Goal: Task Accomplishment & Management: Use online tool/utility

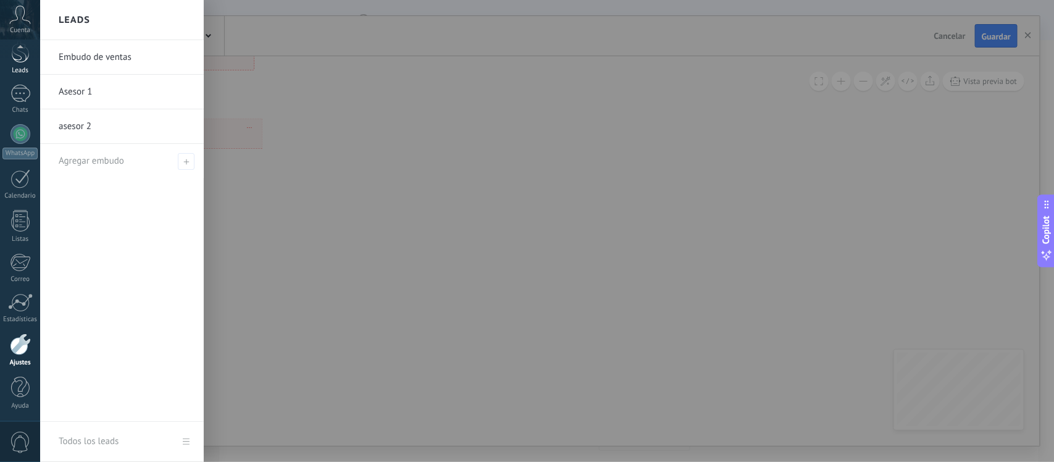
click at [33, 72] on div "Leads" at bounding box center [20, 71] width 36 height 8
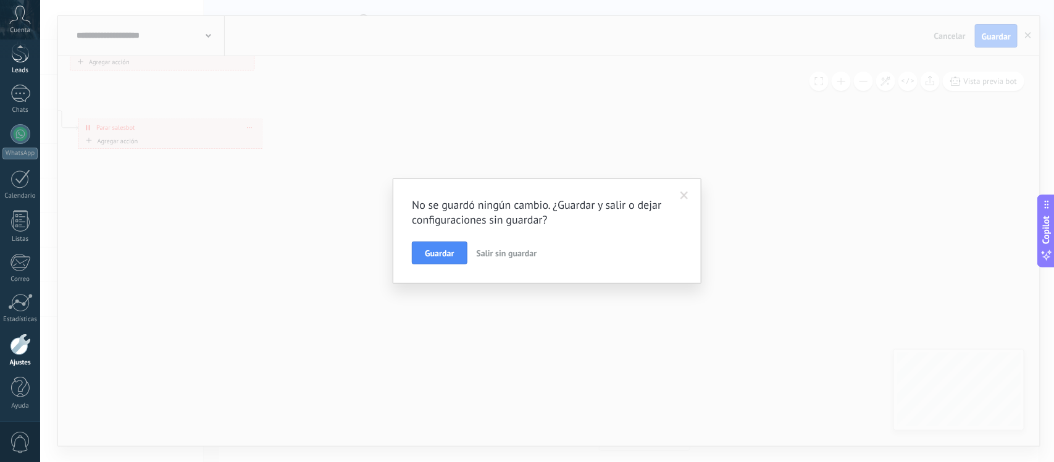
click at [33, 72] on div "Leads" at bounding box center [20, 71] width 36 height 8
click at [493, 252] on span "Salir sin guardar" at bounding box center [507, 253] width 60 height 11
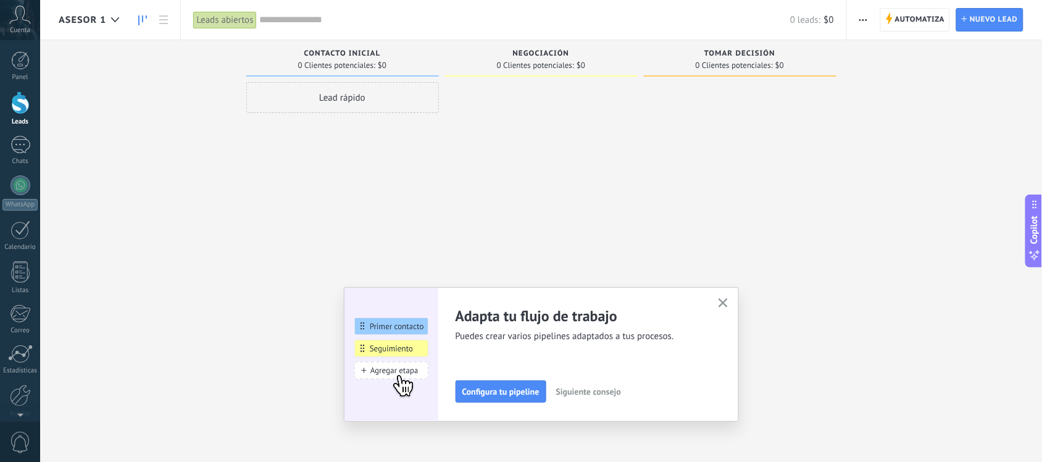
click at [84, 20] on span "Asesor 1" at bounding box center [83, 20] width 48 height 12
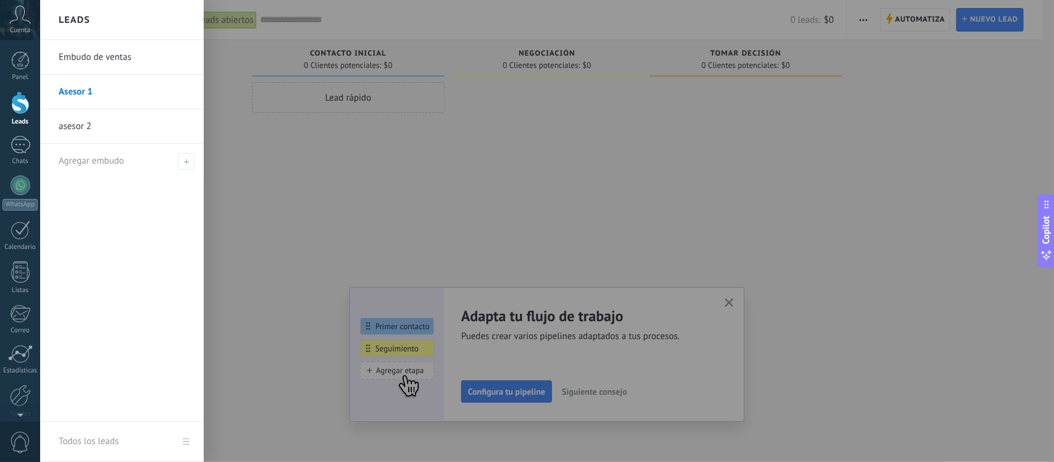
click at [186, 96] on link "Asesor 1" at bounding box center [125, 92] width 133 height 35
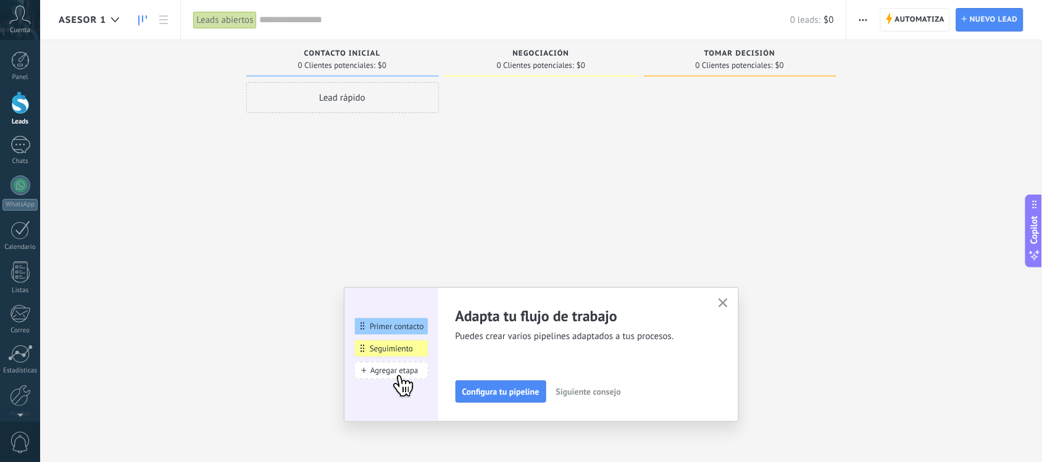
click at [101, 20] on span "Asesor 1" at bounding box center [83, 20] width 48 height 12
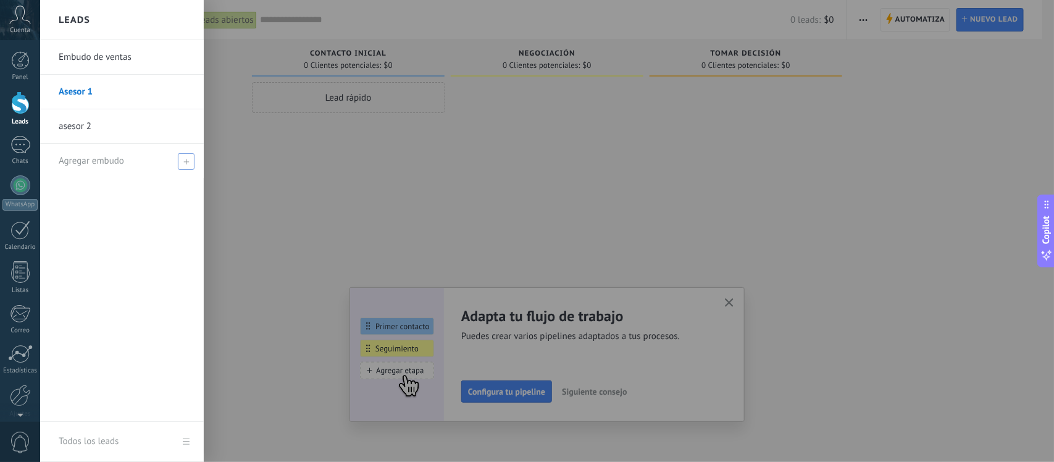
click at [179, 146] on div "Agregar embudo" at bounding box center [125, 161] width 133 height 34
click at [130, 124] on link "asesor 2" at bounding box center [125, 126] width 133 height 35
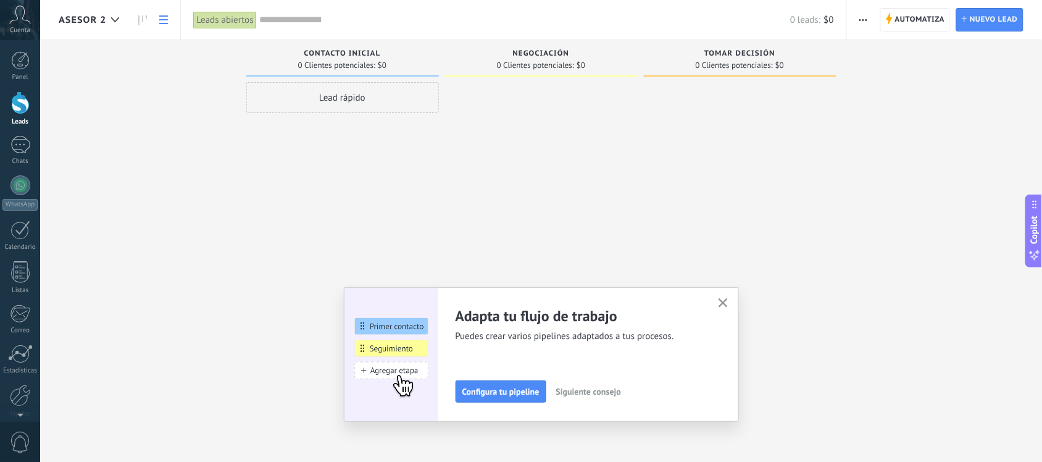
click at [159, 28] on link at bounding box center [163, 20] width 21 height 24
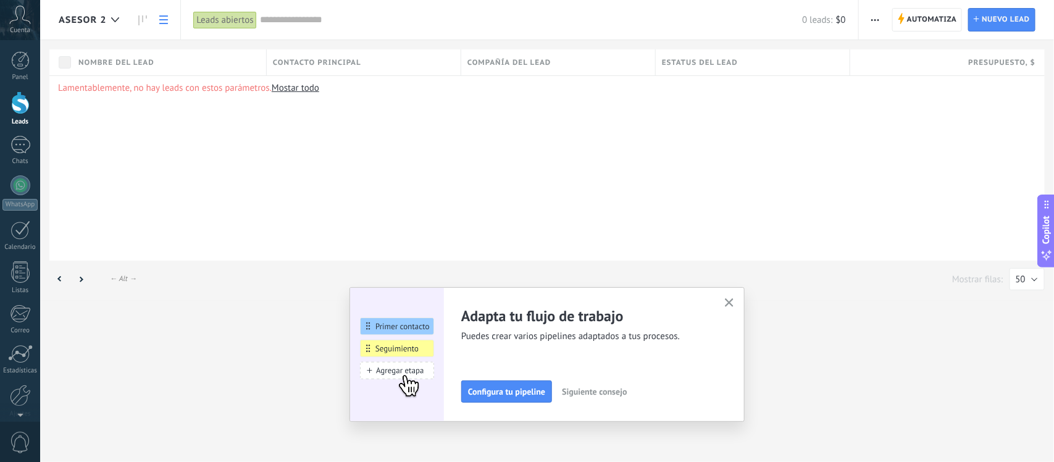
click at [94, 17] on span "asesor 2" at bounding box center [83, 20] width 48 height 12
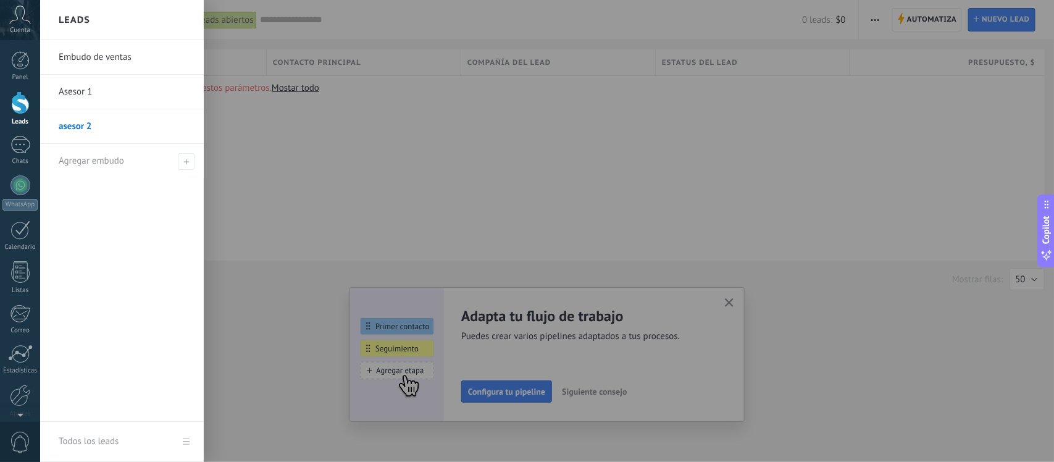
click at [87, 72] on link "Embudo de ventas" at bounding box center [125, 57] width 133 height 35
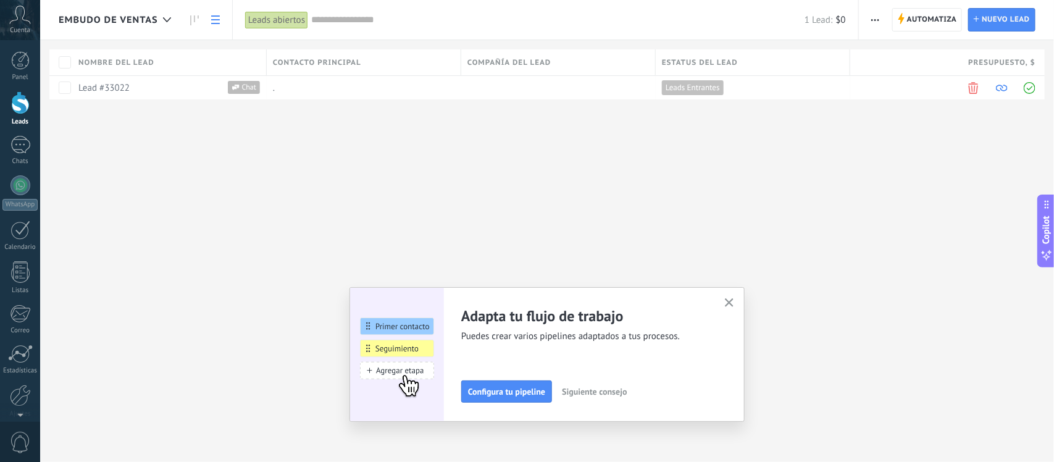
click at [139, 20] on span "Embudo de ventas" at bounding box center [108, 20] width 99 height 12
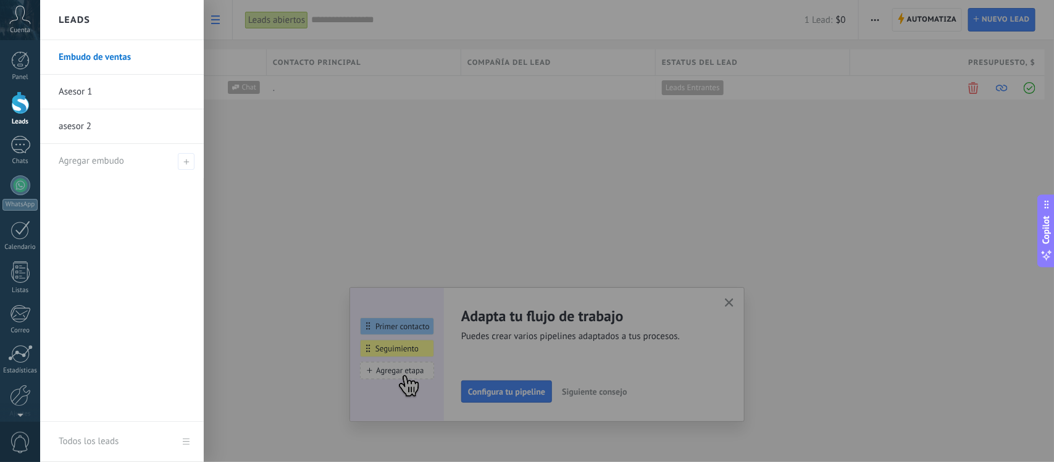
click at [134, 75] on link "Asesor 1" at bounding box center [125, 92] width 133 height 35
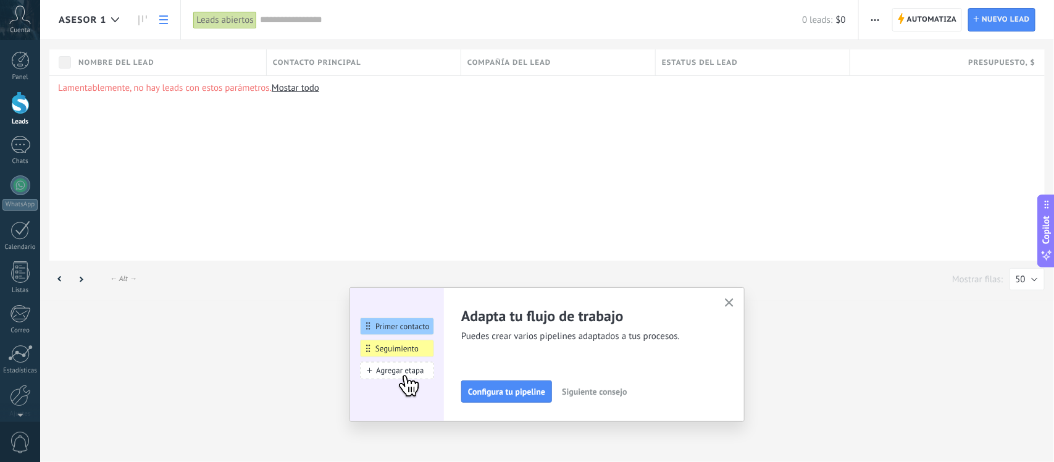
click at [872, 31] on span "button" at bounding box center [875, 19] width 8 height 23
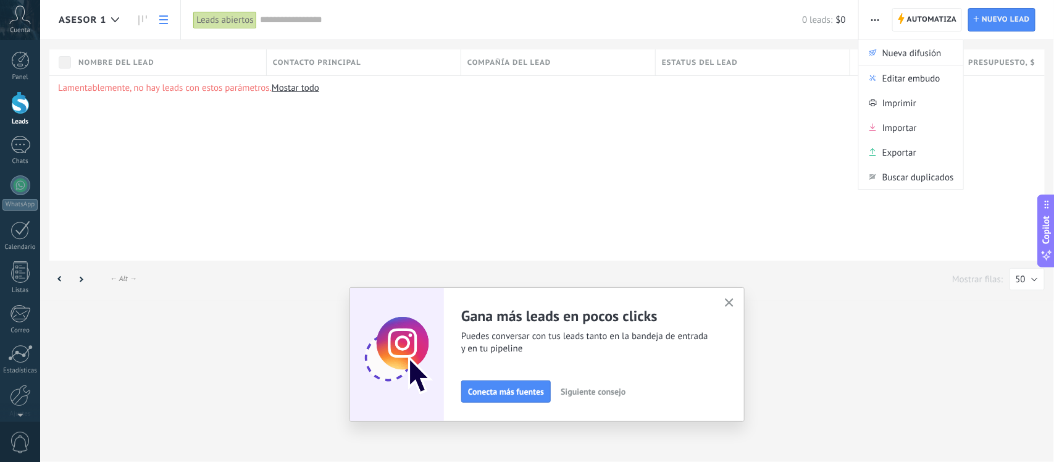
click at [130, 19] on div "Asesor 1" at bounding box center [95, 20] width 73 height 40
click at [110, 23] on div at bounding box center [115, 20] width 20 height 24
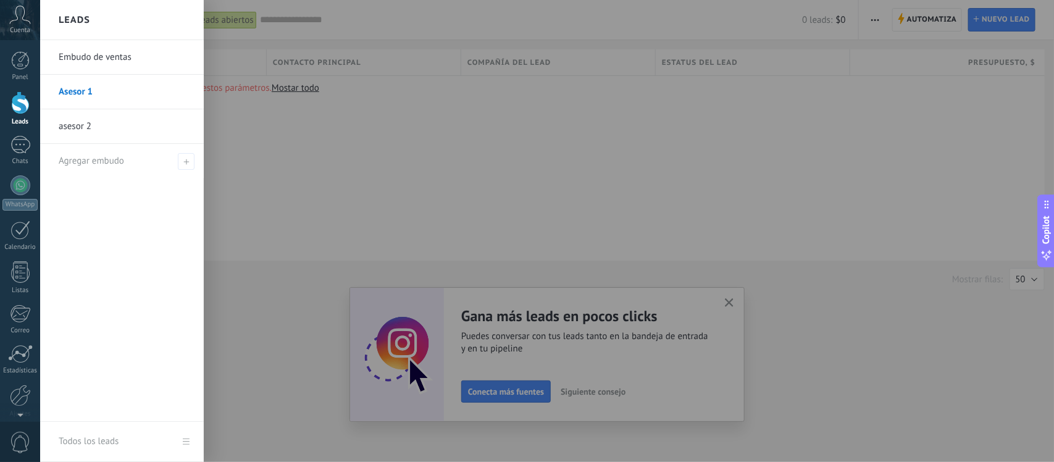
click at [112, 51] on link "Embudo de ventas" at bounding box center [125, 57] width 133 height 35
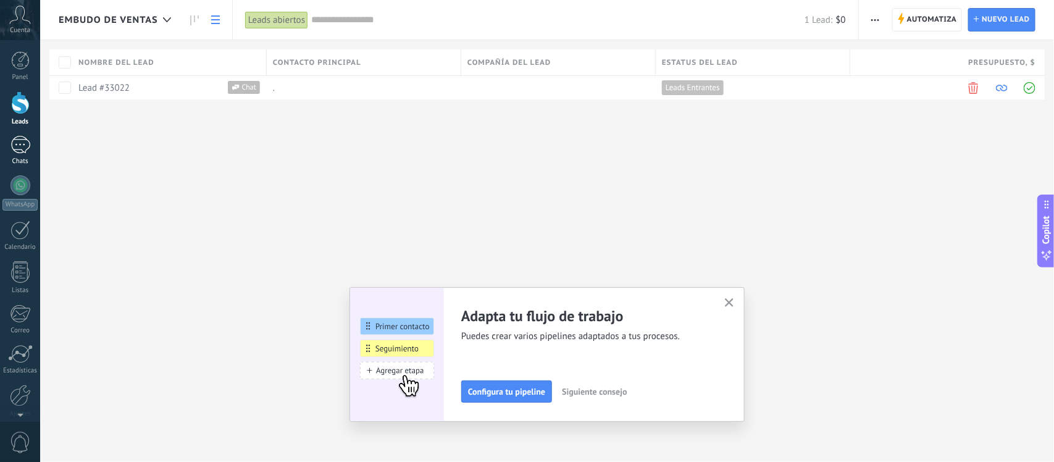
click at [14, 146] on div "1" at bounding box center [20, 145] width 20 height 18
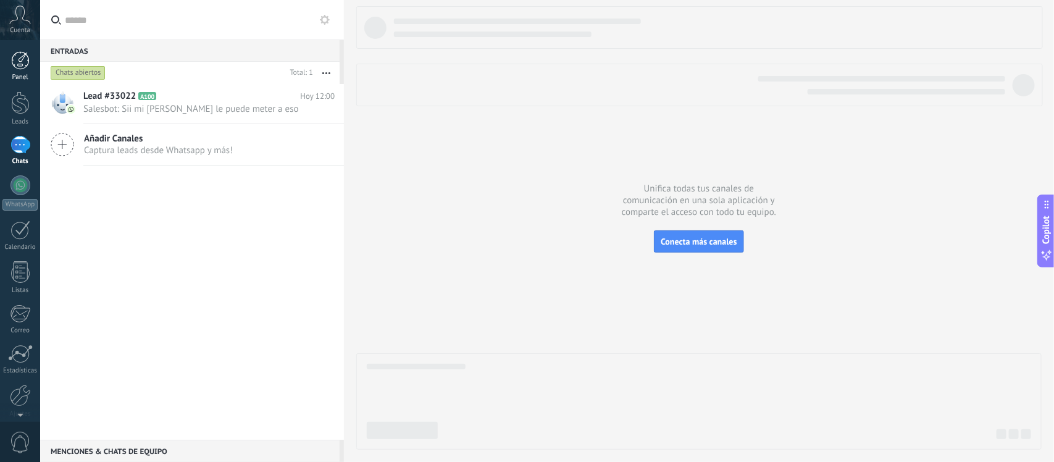
click at [13, 75] on div "Panel" at bounding box center [20, 77] width 36 height 8
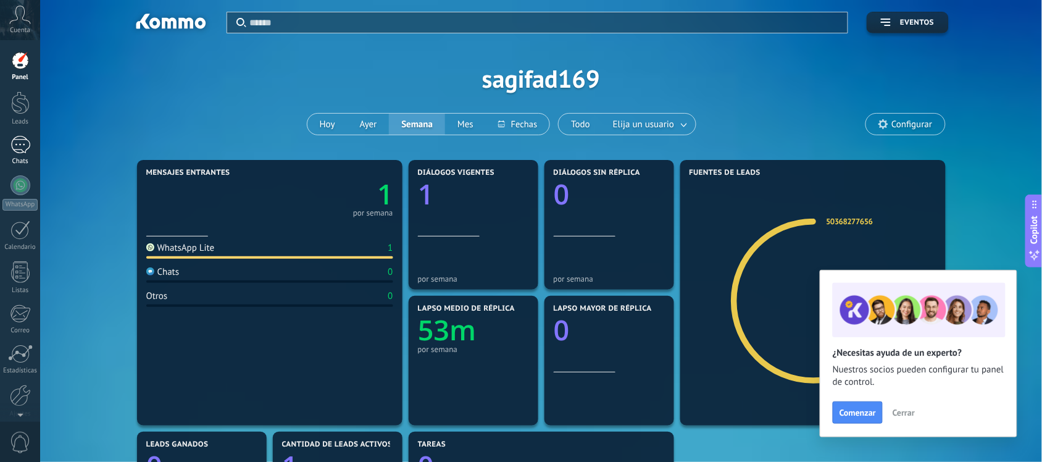
click at [22, 152] on div "1" at bounding box center [20, 145] width 20 height 18
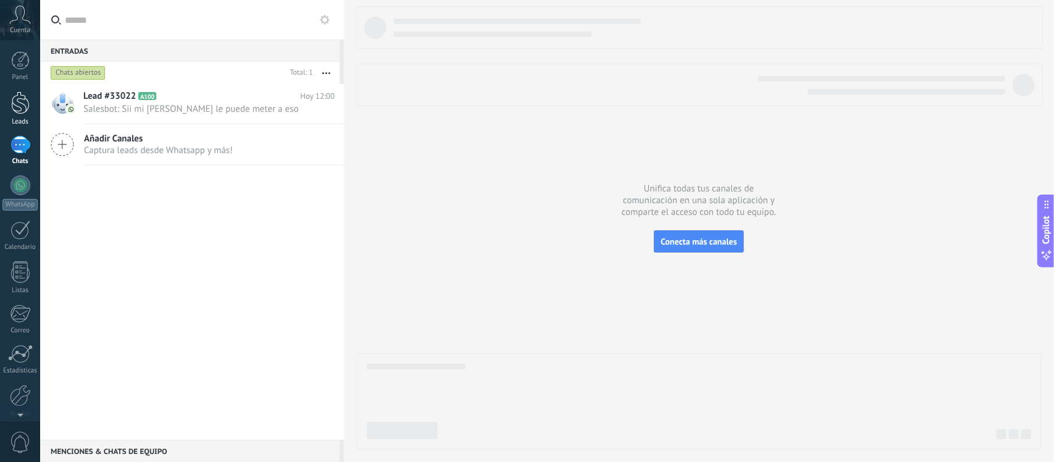
click at [22, 124] on div "Leads" at bounding box center [20, 122] width 36 height 8
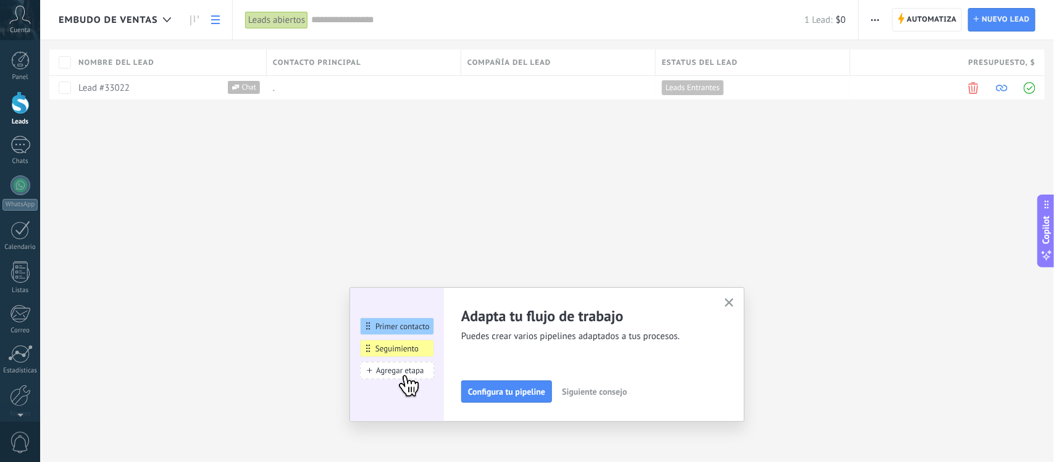
click at [153, 27] on div "Embudo de ventas" at bounding box center [118, 20] width 119 height 40
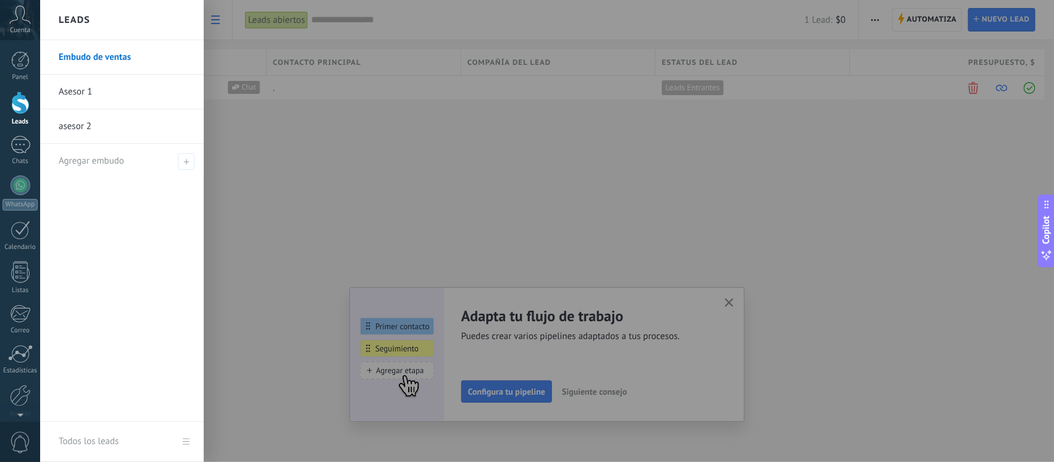
click at [109, 82] on link "Asesor 1" at bounding box center [125, 92] width 133 height 35
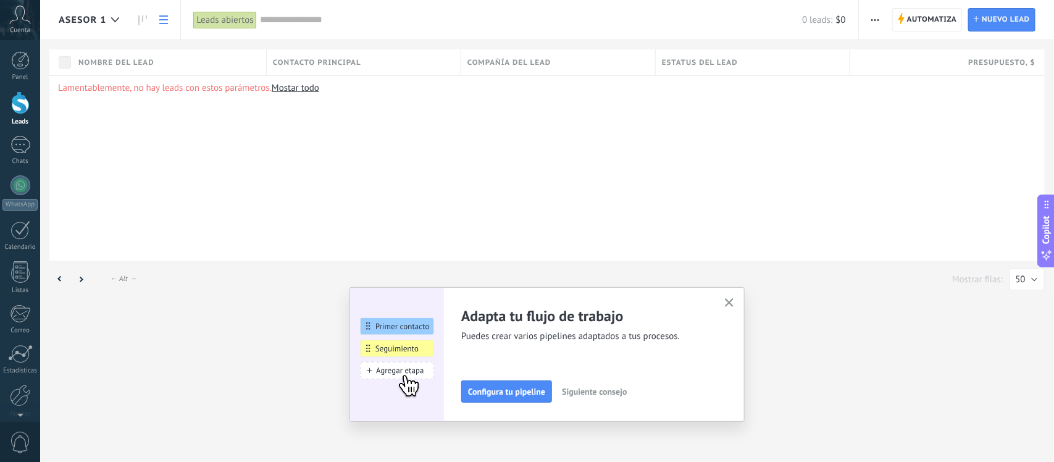
click at [161, 25] on link at bounding box center [163, 20] width 21 height 24
click at [977, 19] on use at bounding box center [976, 19] width 6 height 6
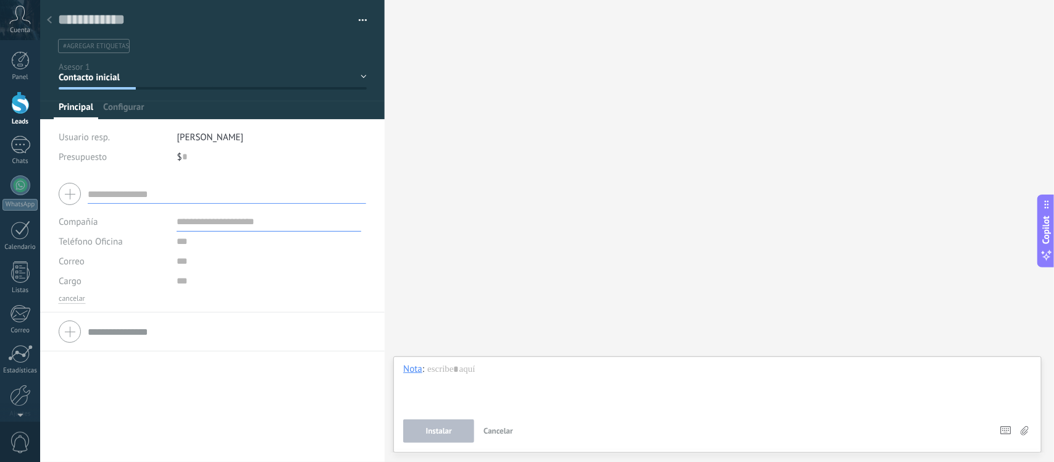
drag, startPoint x: 47, startPoint y: 7, endPoint x: 54, endPoint y: 23, distance: 17.7
click at [54, 23] on div "Guardar y crear Administrar etiquetas #agregar etiquetas" at bounding box center [212, 87] width 344 height 175
click at [54, 23] on div at bounding box center [49, 21] width 17 height 24
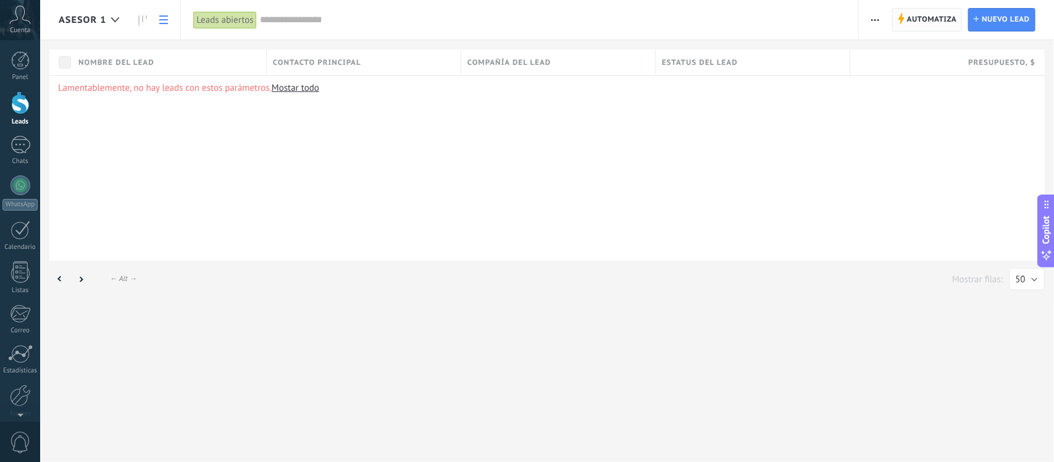
click at [930, 28] on span "Automatiza" at bounding box center [932, 20] width 50 height 22
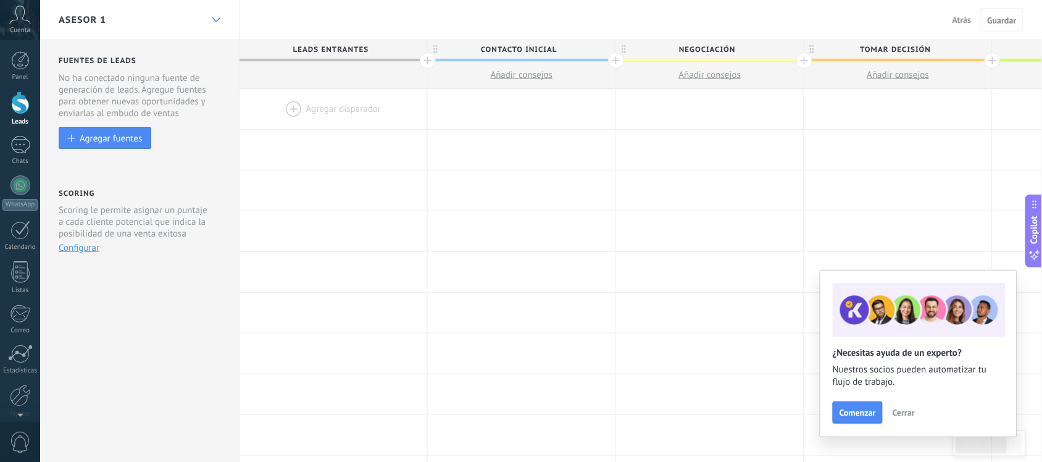
click at [226, 22] on div at bounding box center [216, 20] width 21 height 24
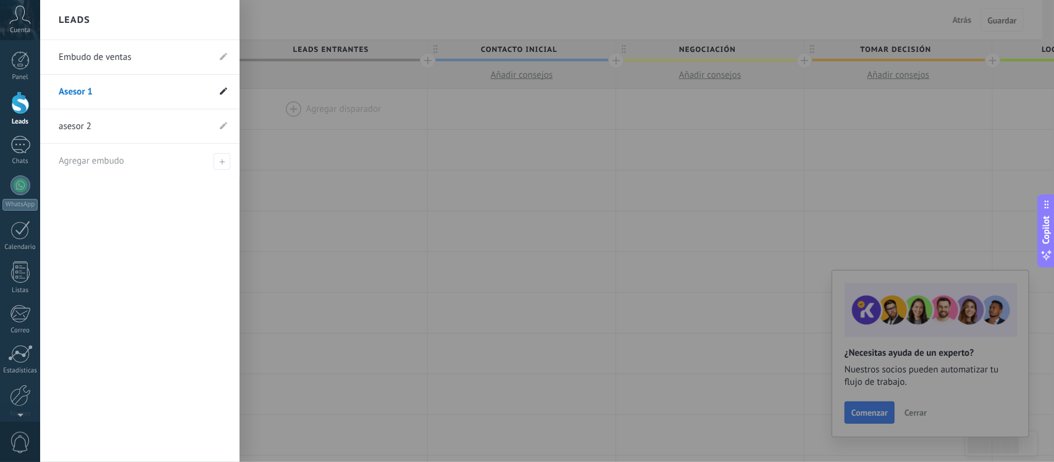
click at [223, 94] on icon at bounding box center [223, 90] width 7 height 7
click at [202, 91] on icon at bounding box center [209, 91] width 14 height 7
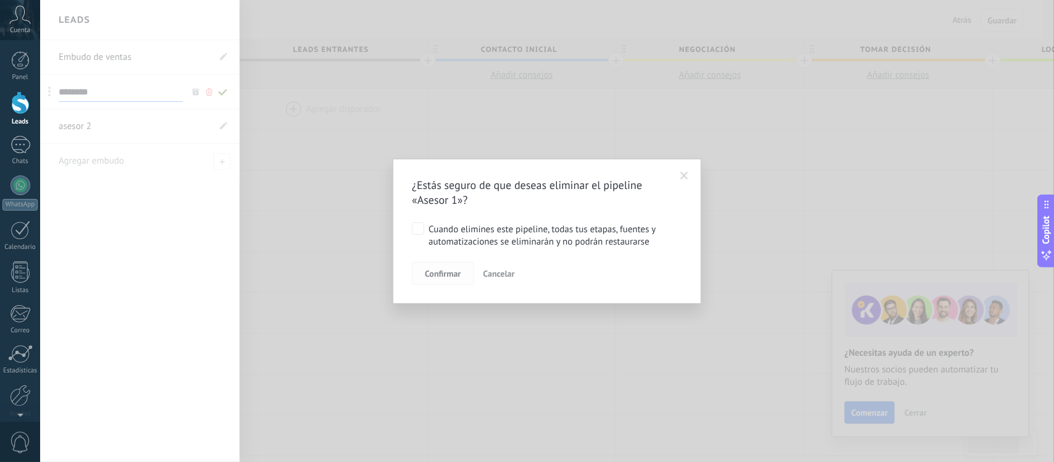
click at [458, 275] on span "Confirmar" at bounding box center [443, 273] width 36 height 9
click at [439, 281] on button "Confirmar" at bounding box center [443, 273] width 62 height 23
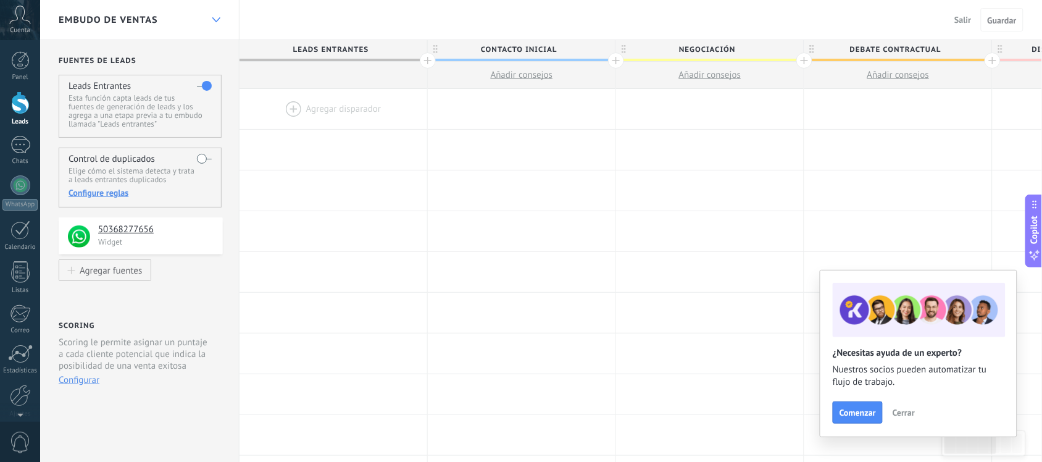
click at [210, 23] on div at bounding box center [216, 20] width 21 height 24
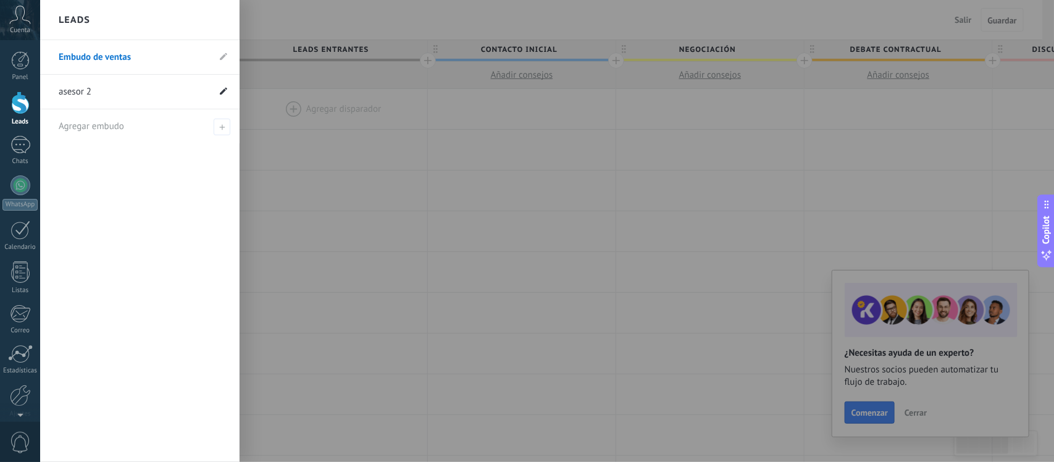
click at [223, 93] on use at bounding box center [223, 90] width 7 height 7
click at [205, 94] on icon at bounding box center [209, 91] width 14 height 7
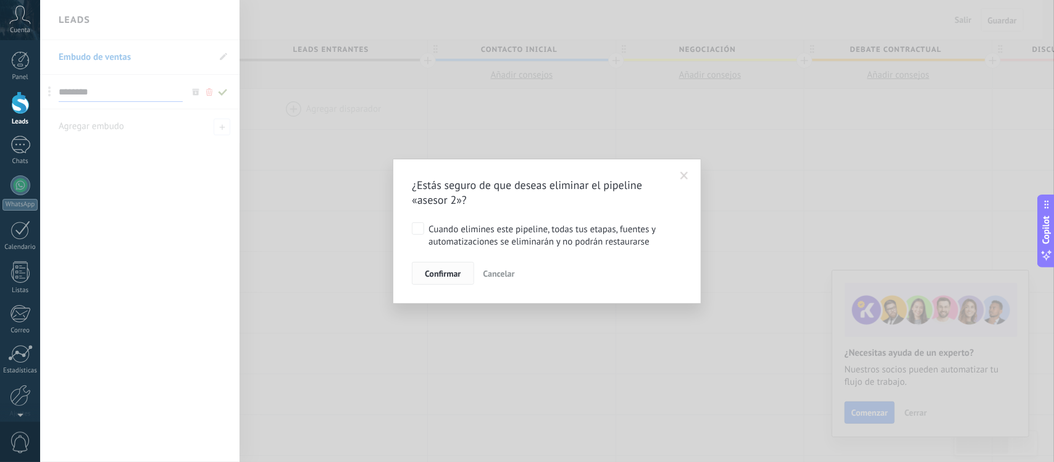
click at [449, 273] on span "Confirmar" at bounding box center [443, 273] width 36 height 9
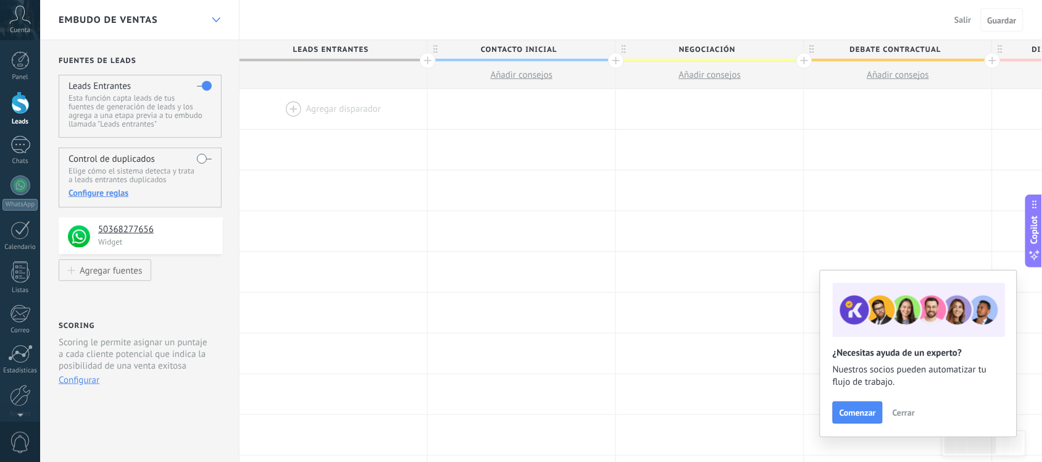
click at [217, 15] on div at bounding box center [216, 20] width 21 height 24
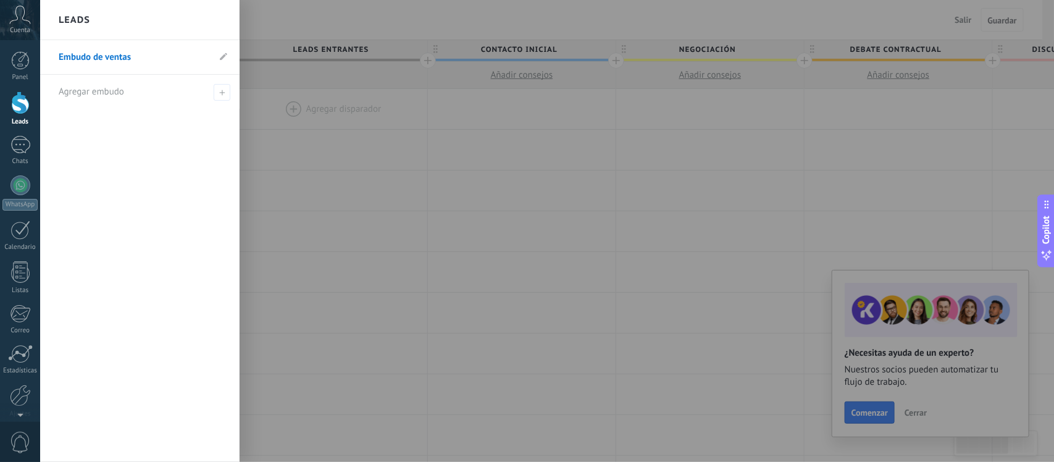
click at [148, 60] on link "Embudo de ventas" at bounding box center [134, 57] width 150 height 35
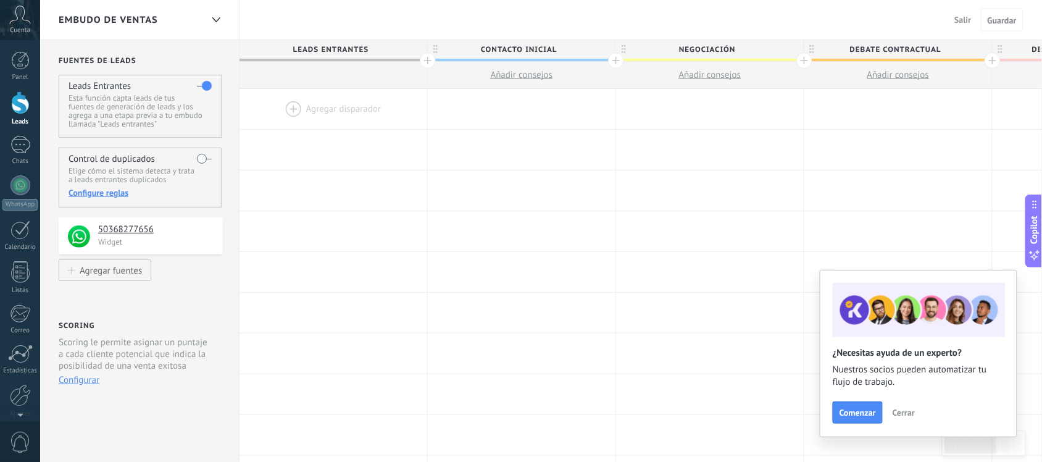
click at [315, 107] on div at bounding box center [334, 109] width 188 height 40
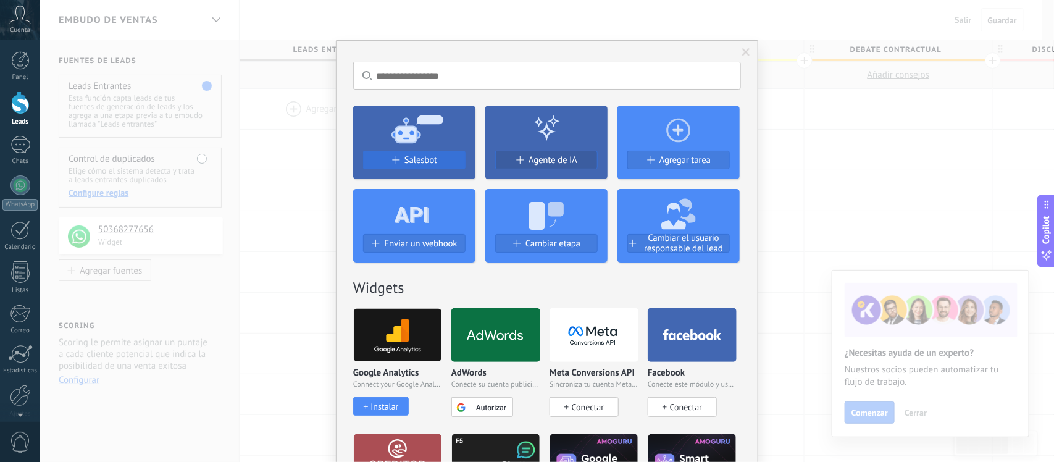
click at [415, 161] on span "Salesbot" at bounding box center [420, 160] width 33 height 10
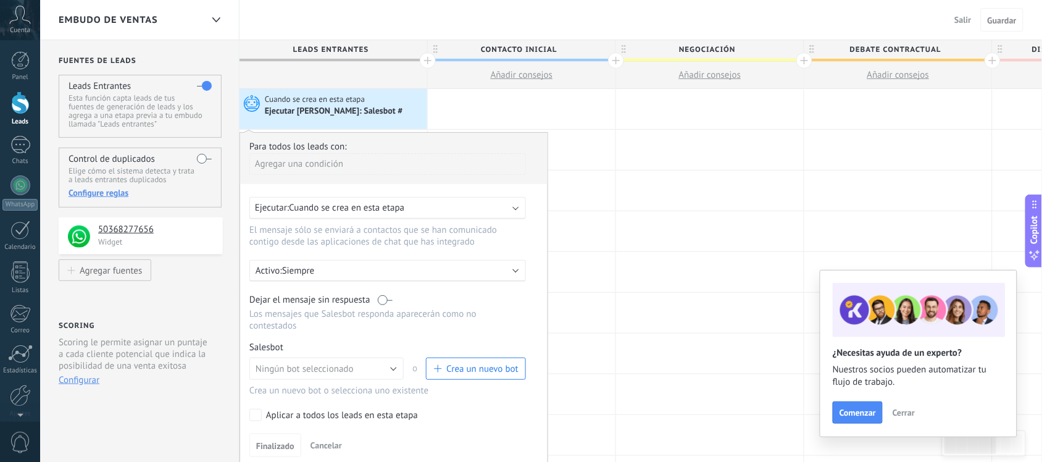
click at [516, 211] on div "Ejecutar: Cuando se crea en esta etapa" at bounding box center [387, 208] width 277 height 22
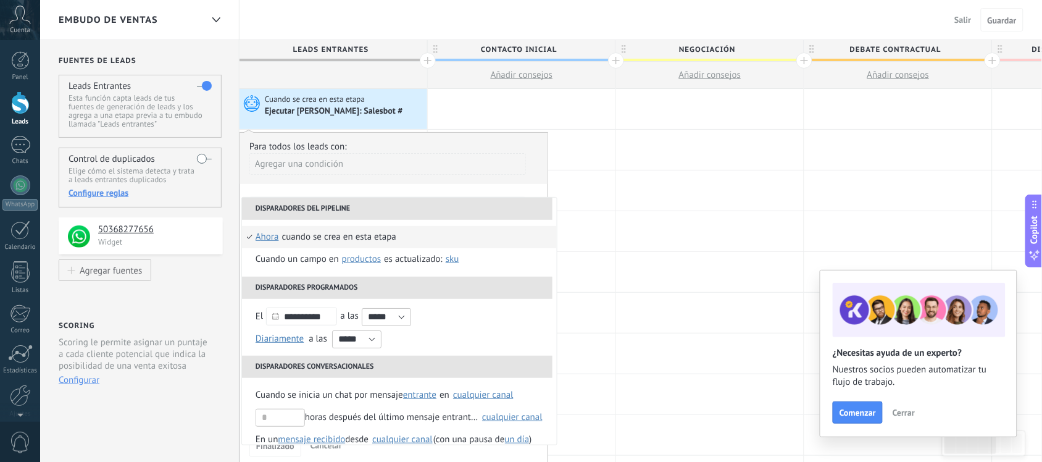
click at [500, 165] on div "Agregar una condición" at bounding box center [387, 164] width 277 height 22
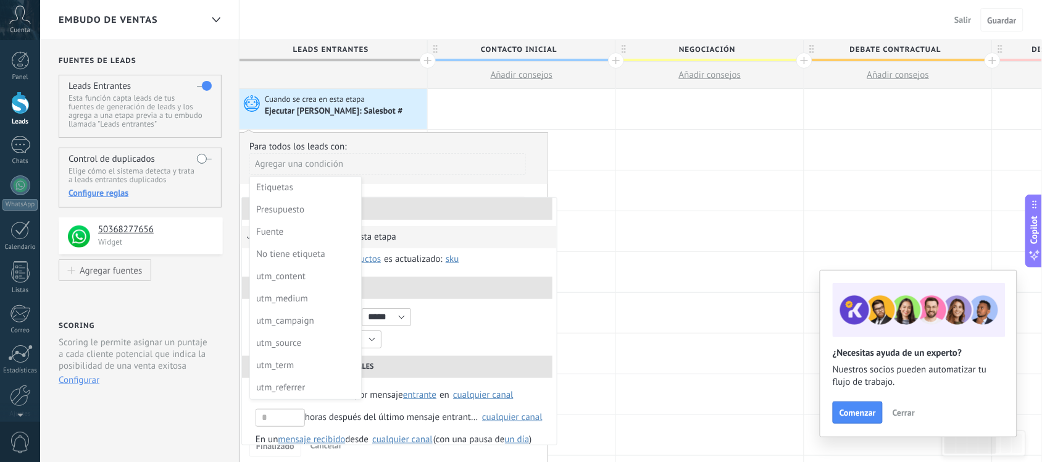
click at [502, 170] on div at bounding box center [393, 298] width 307 height 331
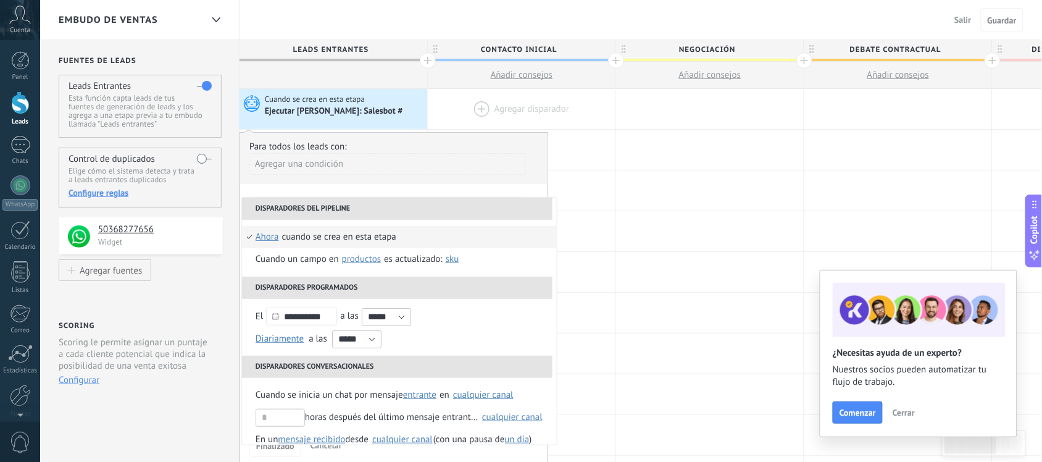
click at [511, 104] on div at bounding box center [522, 109] width 188 height 40
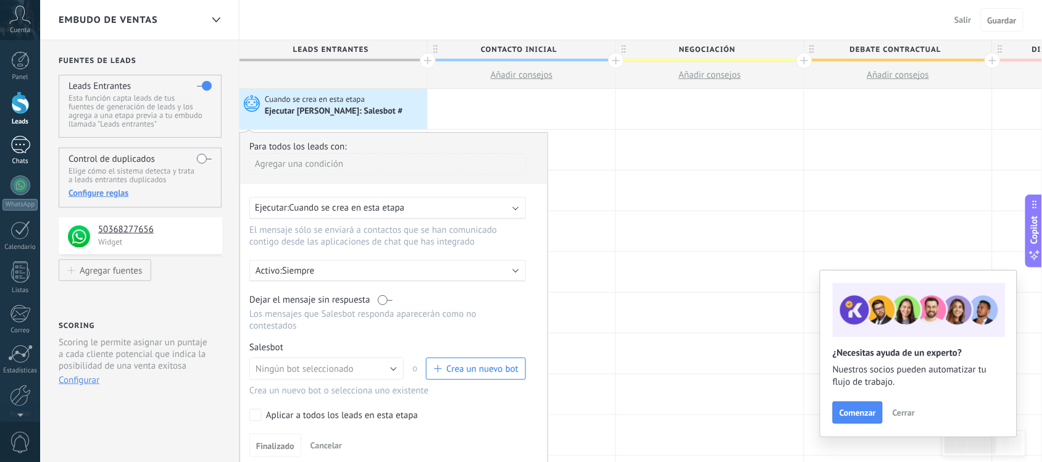
click at [15, 136] on div "1" at bounding box center [20, 145] width 20 height 18
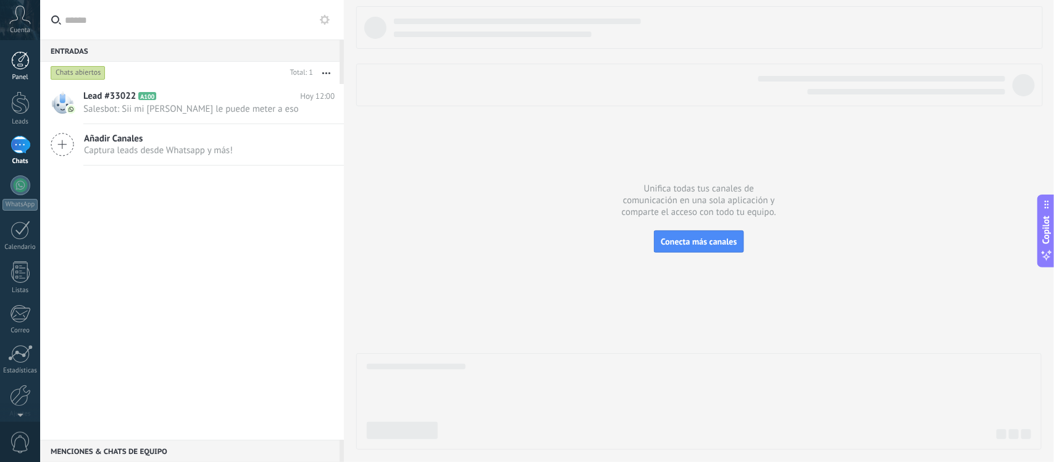
click at [25, 72] on link "Panel" at bounding box center [20, 66] width 40 height 30
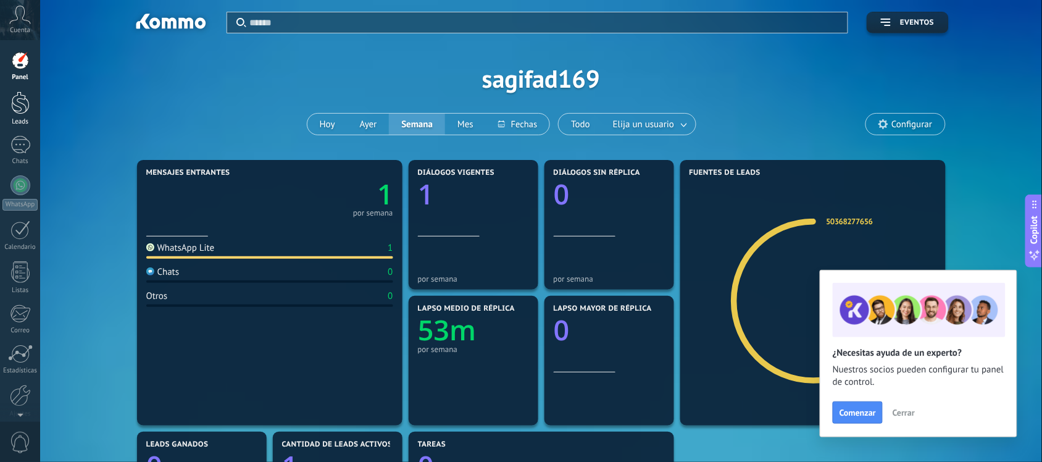
click at [19, 106] on div at bounding box center [20, 102] width 19 height 23
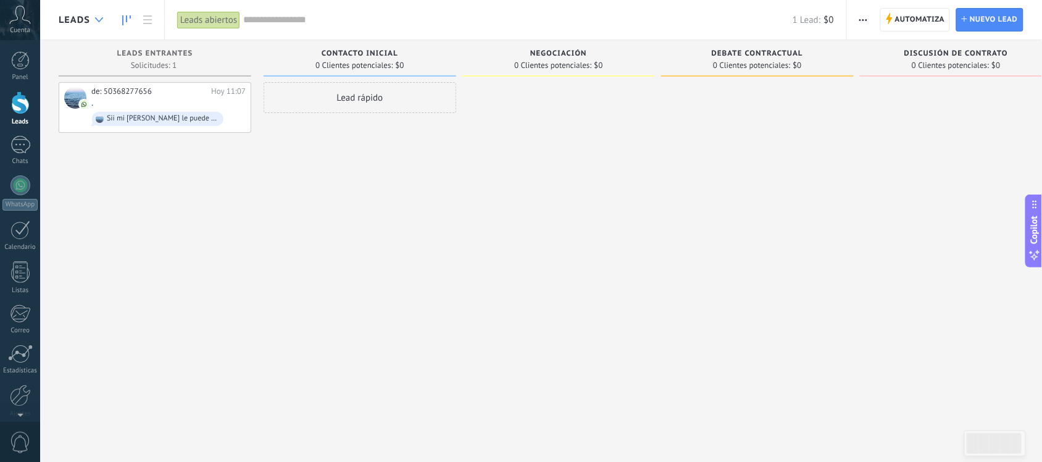
click at [94, 25] on div at bounding box center [99, 20] width 20 height 24
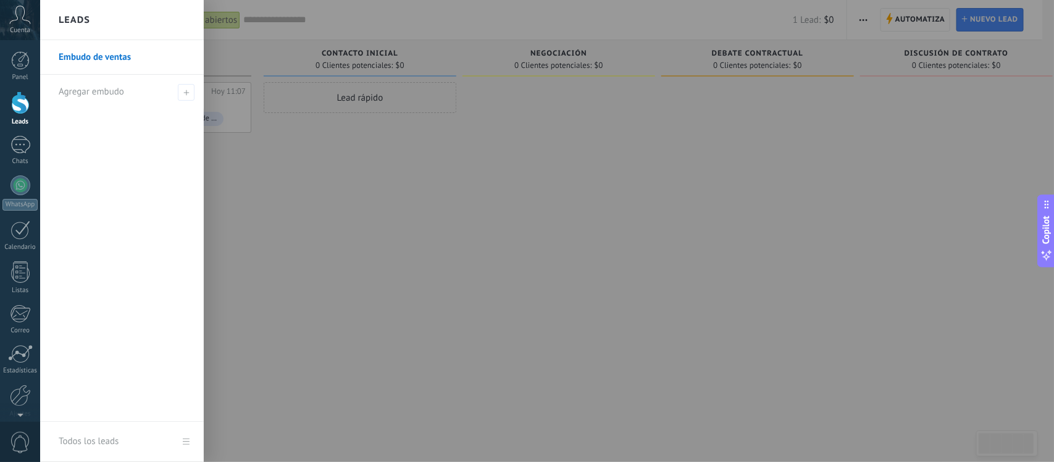
click at [421, 338] on div at bounding box center [567, 231] width 1054 height 462
click at [16, 99] on div at bounding box center [20, 102] width 19 height 23
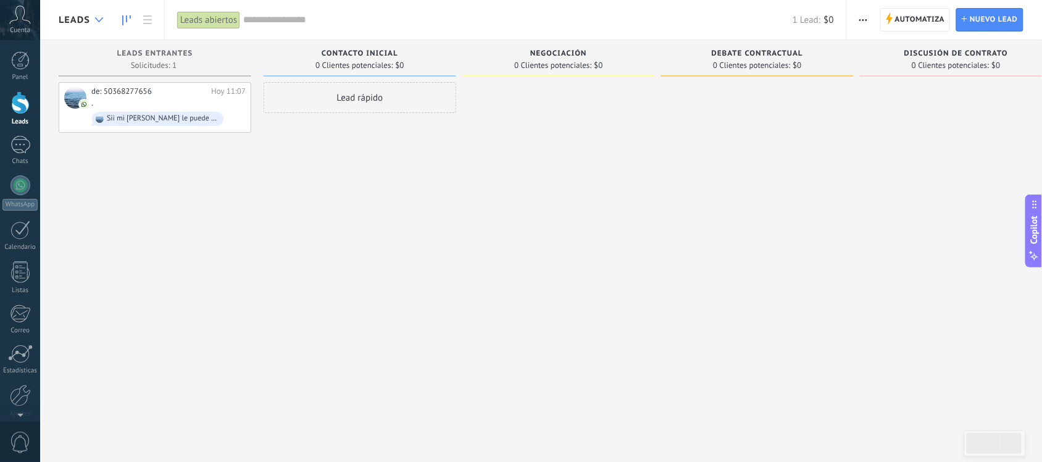
click at [94, 10] on div at bounding box center [99, 20] width 20 height 24
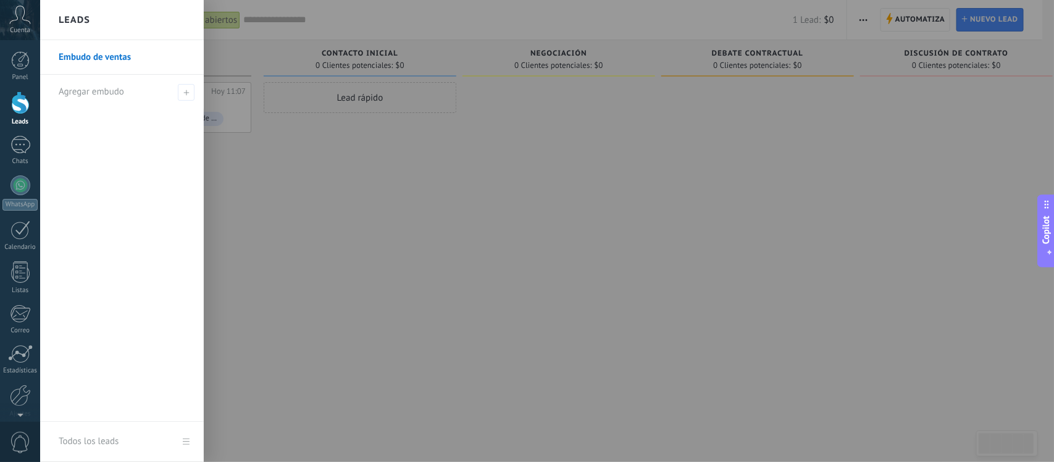
click at [94, 10] on div "Leads" at bounding box center [122, 20] width 164 height 40
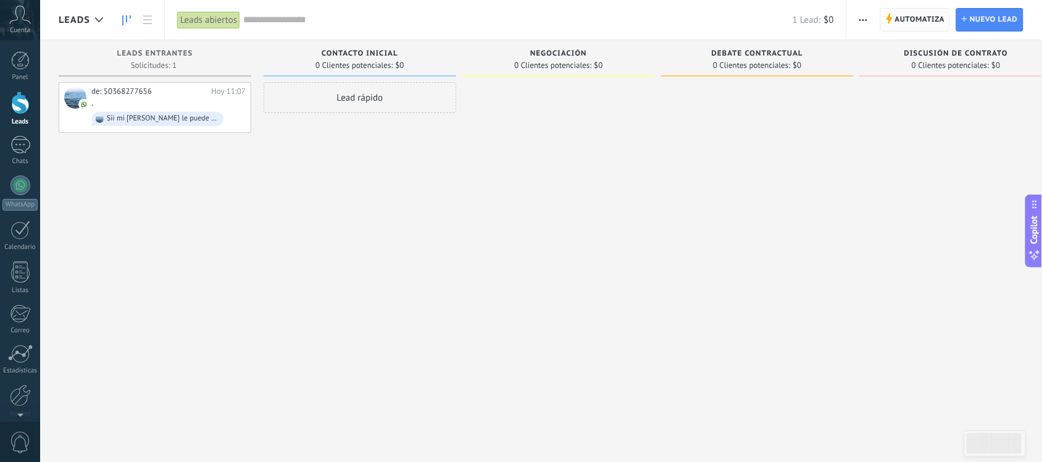
click at [896, 14] on span "Automatiza" at bounding box center [920, 20] width 50 height 22
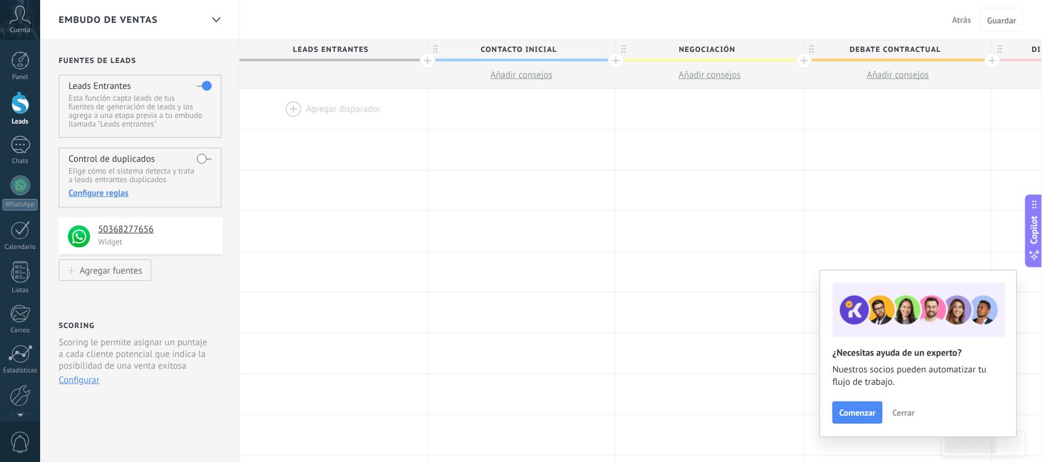
click at [367, 102] on div at bounding box center [334, 109] width 188 height 40
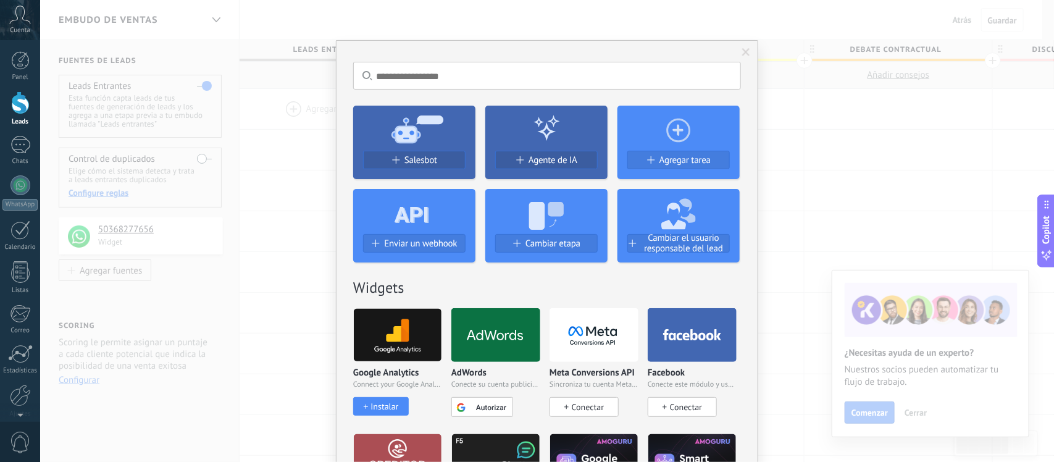
click at [438, 198] on div at bounding box center [414, 211] width 122 height 45
click at [435, 151] on div "Salesbot" at bounding box center [414, 165] width 122 height 28
click at [430, 152] on button "Salesbot" at bounding box center [414, 160] width 102 height 19
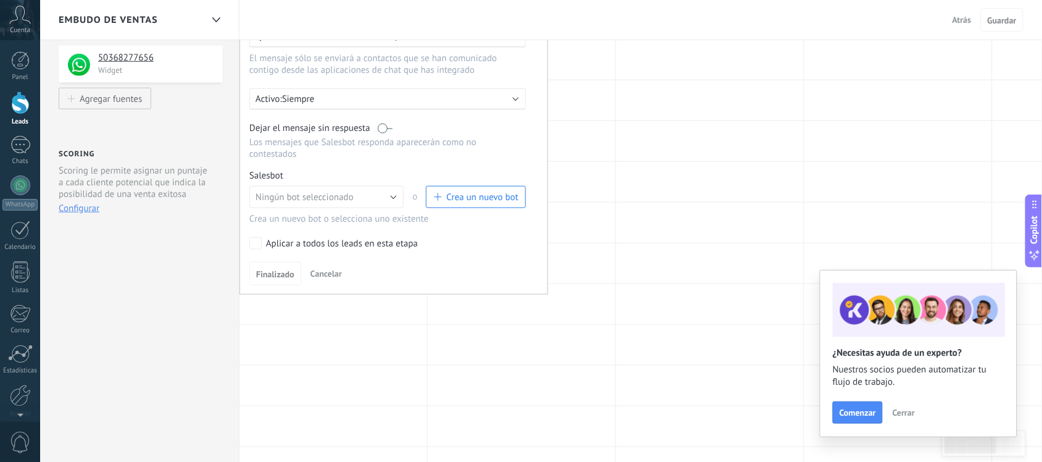
scroll to position [167, 0]
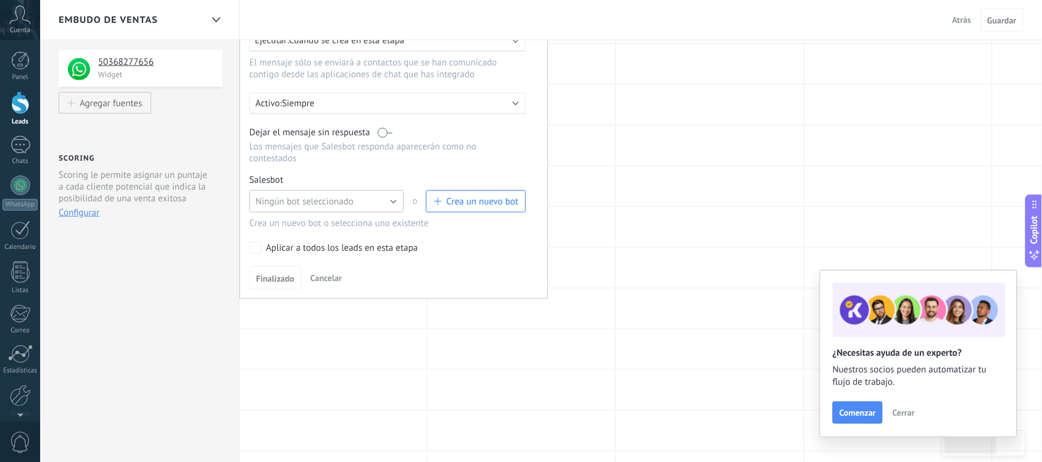
click at [380, 201] on button "Ningún bot seleccionado" at bounding box center [326, 201] width 154 height 22
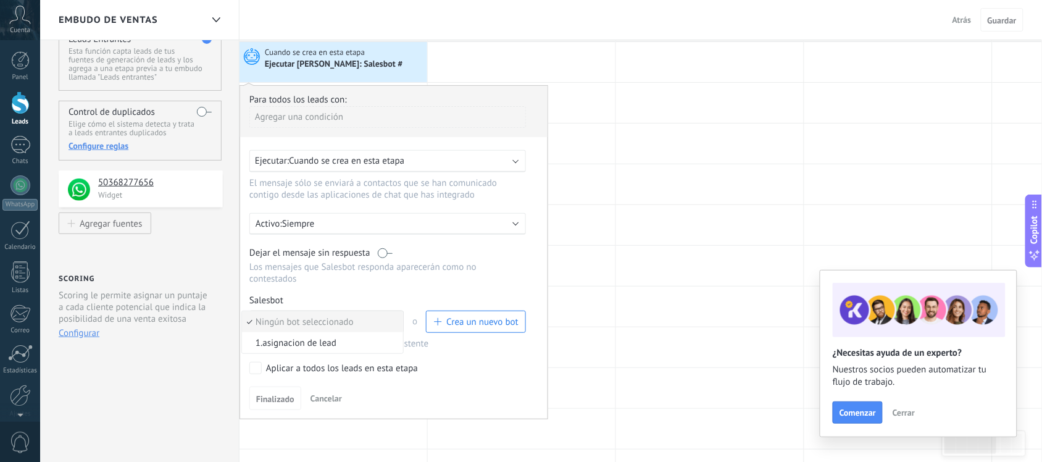
scroll to position [0, 0]
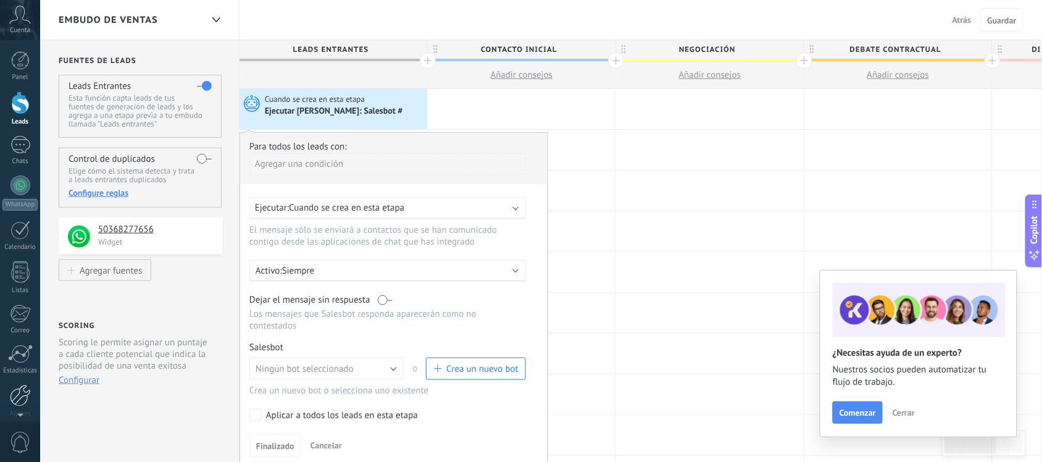
click at [20, 394] on div at bounding box center [20, 396] width 21 height 22
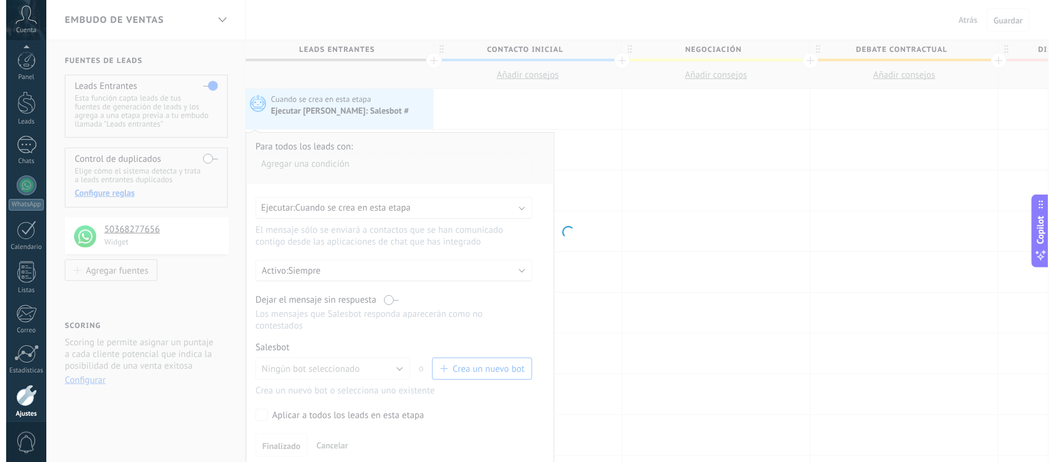
scroll to position [51, 0]
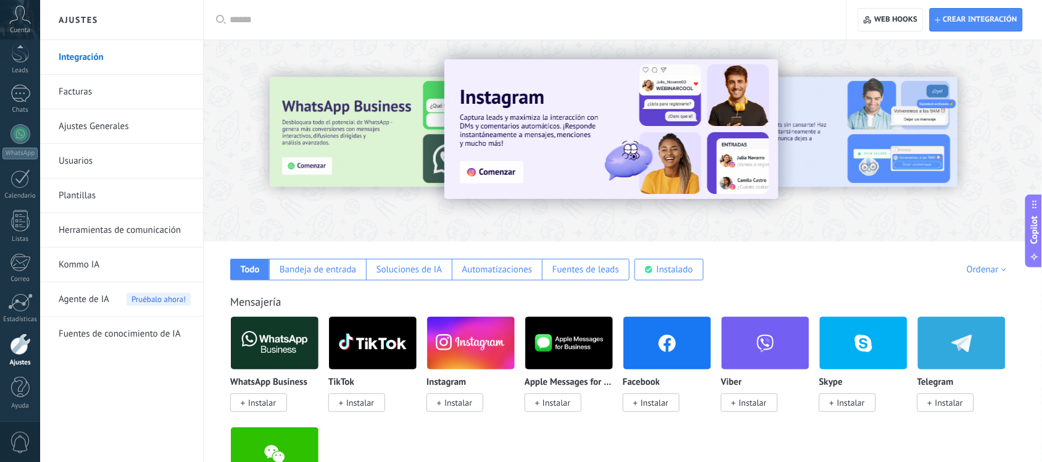
click at [167, 228] on link "Herramientas de comunicación" at bounding box center [125, 230] width 132 height 35
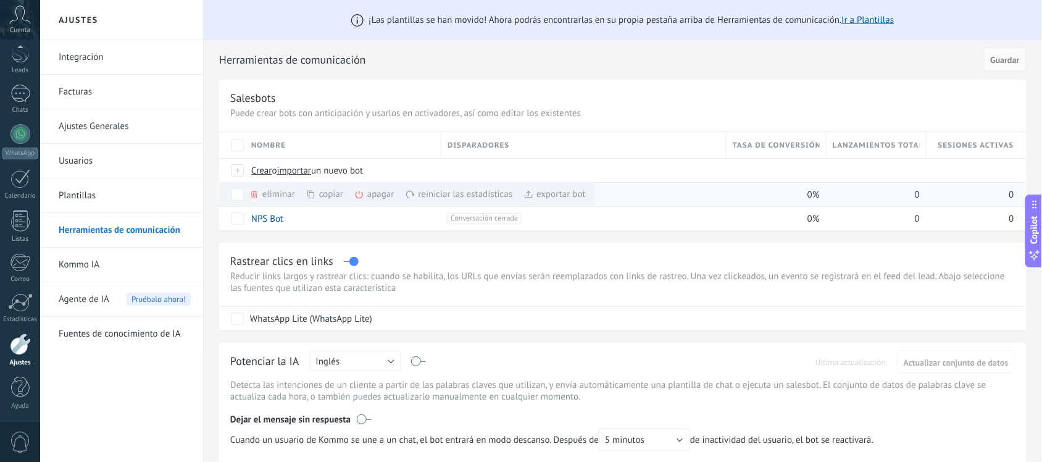
click at [260, 196] on div "eliminar màs" at bounding box center [293, 194] width 88 height 24
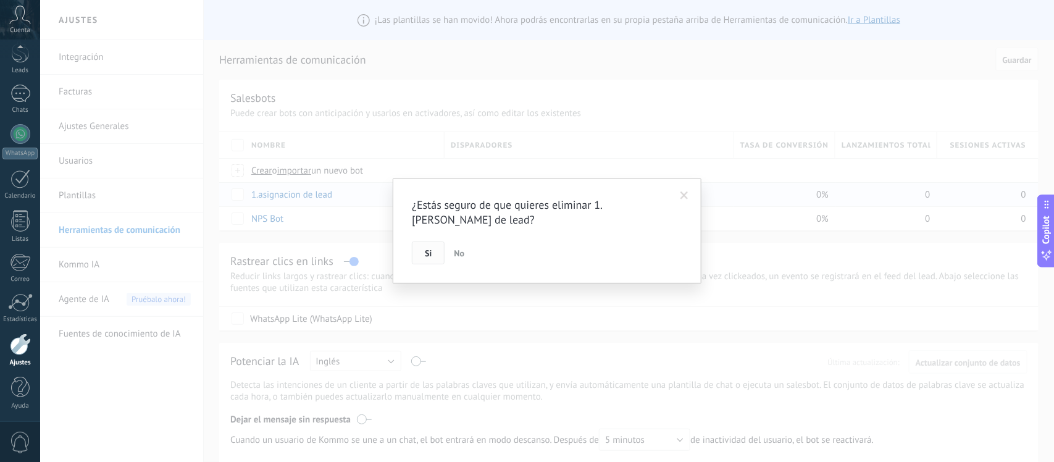
click at [425, 249] on span "Si" at bounding box center [428, 253] width 7 height 9
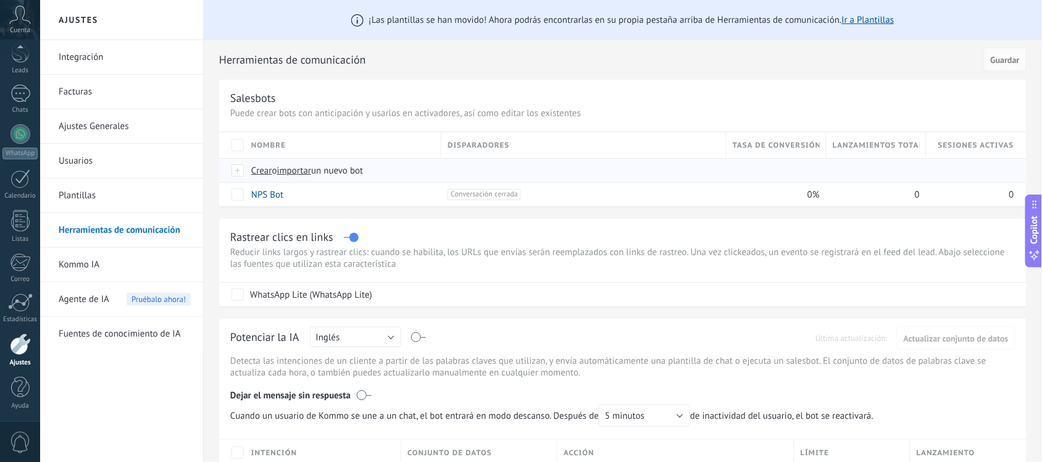
click at [264, 167] on span "Crear" at bounding box center [261, 171] width 21 height 12
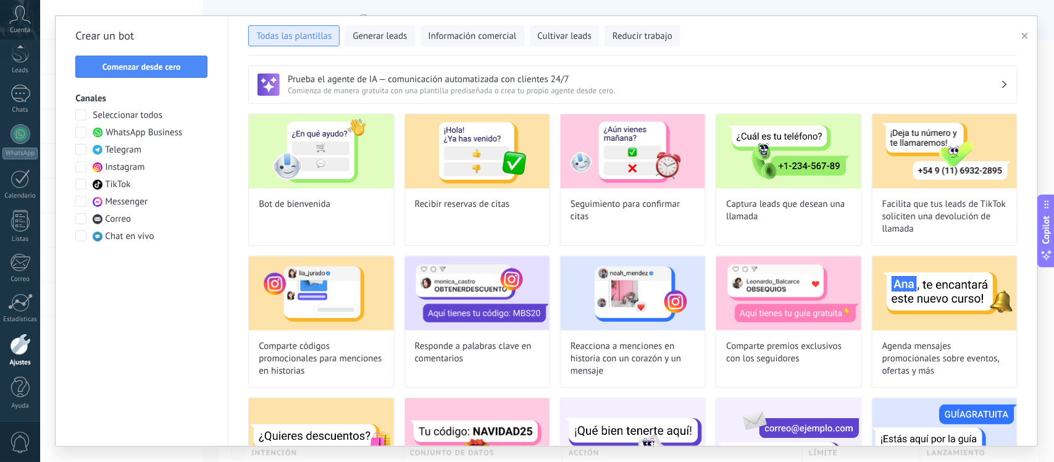
click at [303, 28] on button "Todas las plantillas" at bounding box center [293, 35] width 91 height 21
click at [173, 69] on span "Comenzar desde cero" at bounding box center [141, 66] width 78 height 9
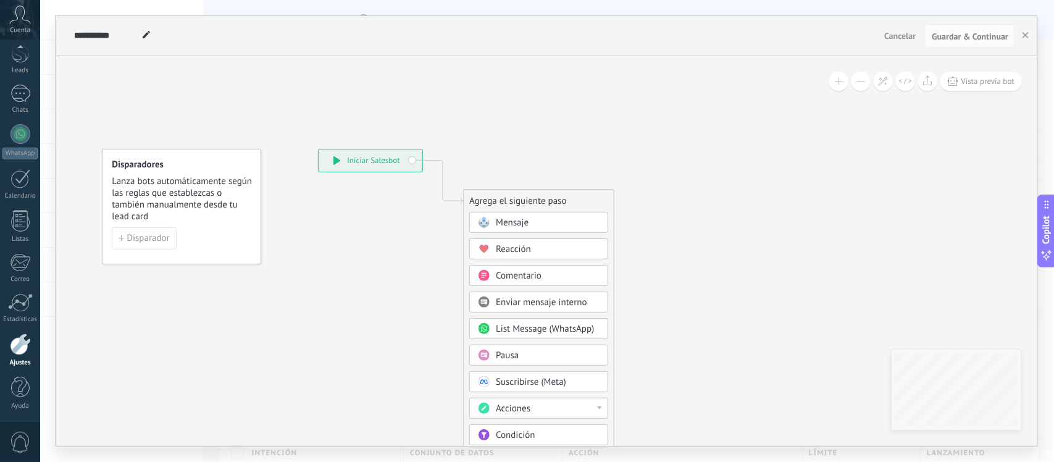
click at [566, 230] on div "Mensaje" at bounding box center [538, 222] width 139 height 21
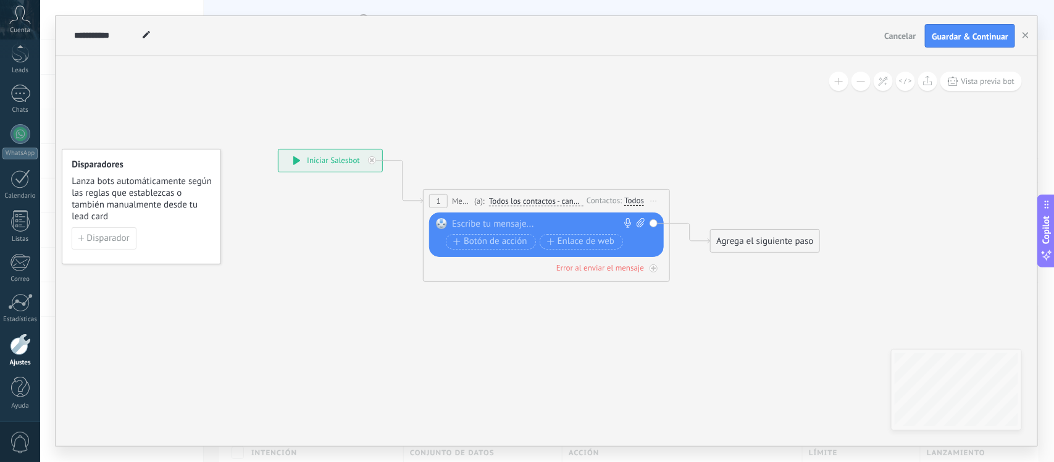
click at [640, 198] on div "Todos" at bounding box center [634, 201] width 20 height 10
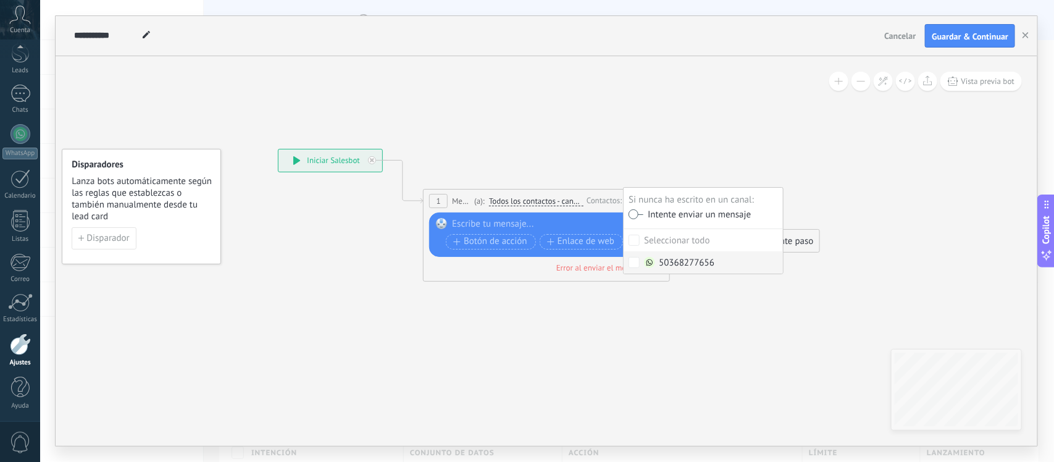
click at [646, 266] on img at bounding box center [649, 262] width 11 height 11
click at [630, 210] on label at bounding box center [635, 214] width 15 height 9
click at [28, 362] on div "Ajustes" at bounding box center [20, 363] width 36 height 8
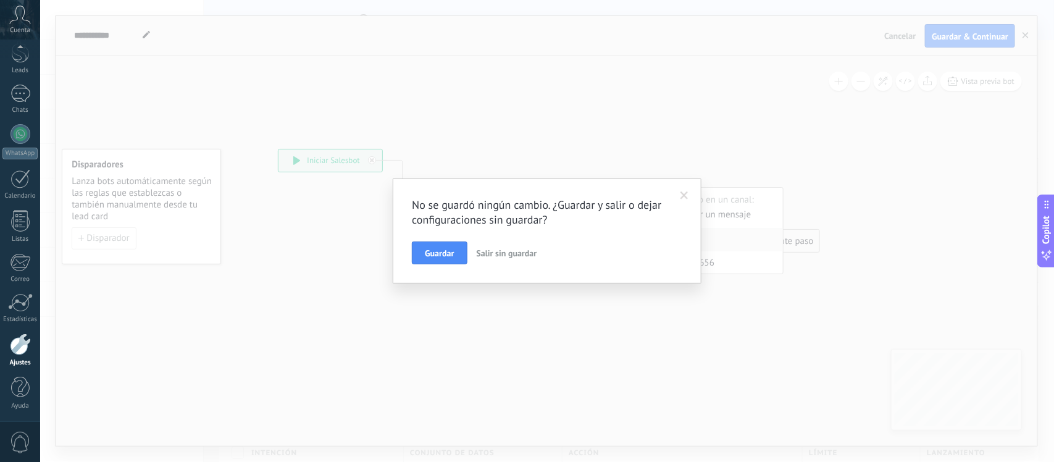
click at [28, 362] on div "Ajustes" at bounding box center [20, 363] width 36 height 8
click at [485, 258] on span "Salir sin guardar" at bounding box center [507, 253] width 60 height 11
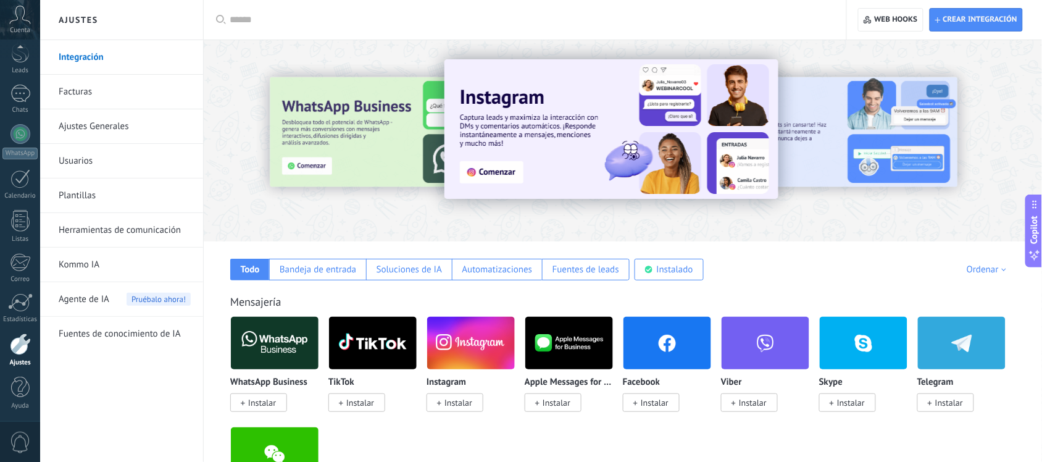
click at [474, 407] on span "Instalar" at bounding box center [455, 402] width 57 height 19
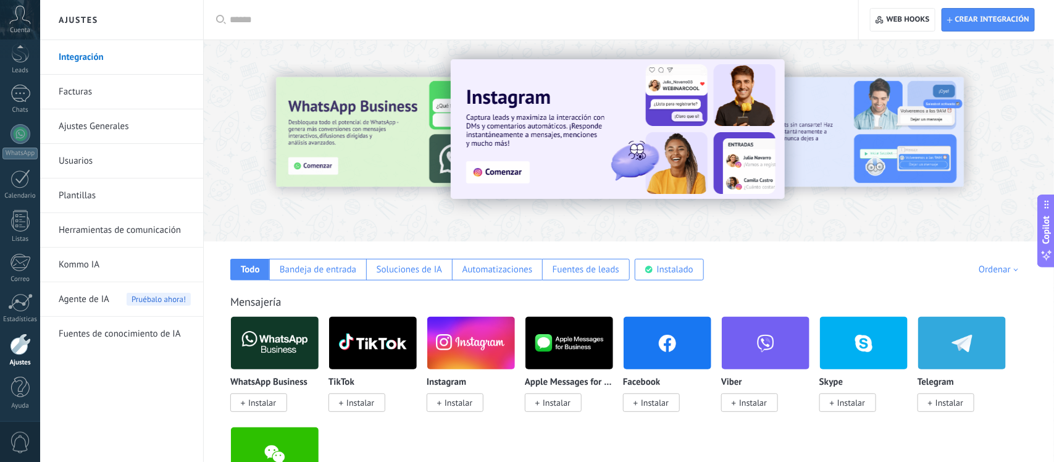
click at [474, 407] on body ".abccls-1,.abccls-2{fill-rule:evenodd}.abccls-2{fill:#fff} .abfcls-1{fill:none}…" at bounding box center [527, 231] width 1054 height 462
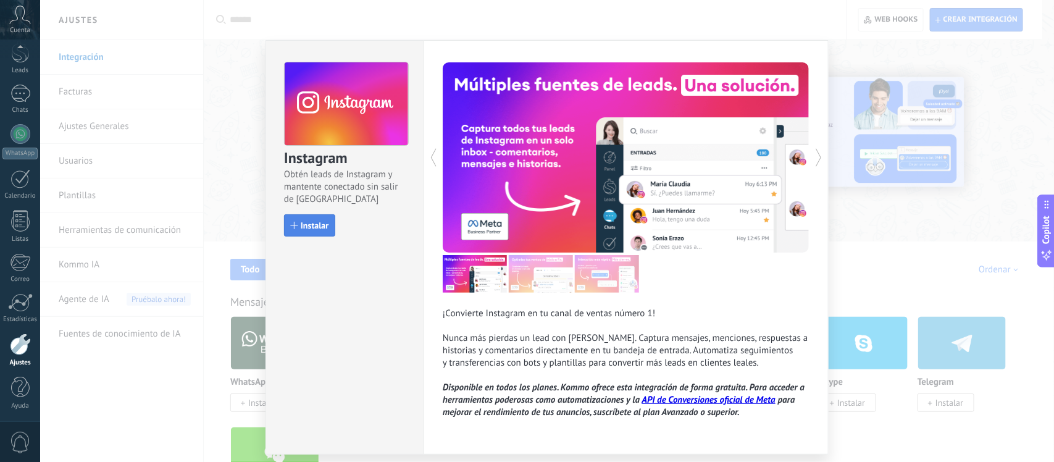
click at [310, 214] on button "Instalar" at bounding box center [309, 225] width 51 height 22
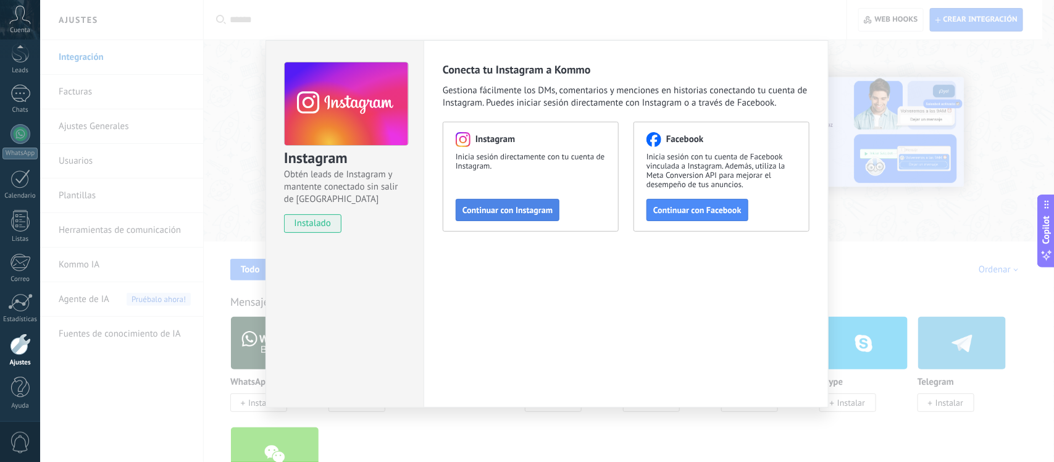
click at [549, 213] on span "Continuar con Instagram" at bounding box center [507, 210] width 90 height 9
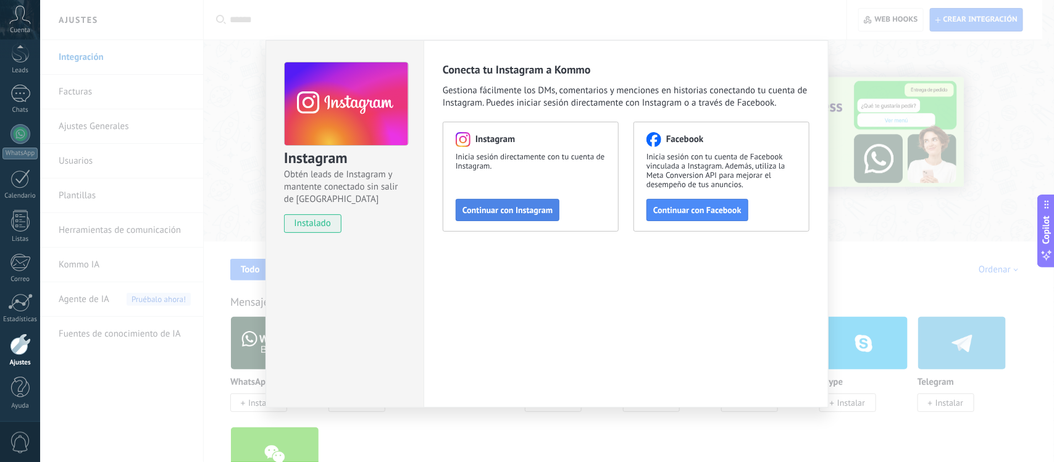
click at [535, 216] on button "Continuar con Instagram" at bounding box center [508, 210] width 104 height 22
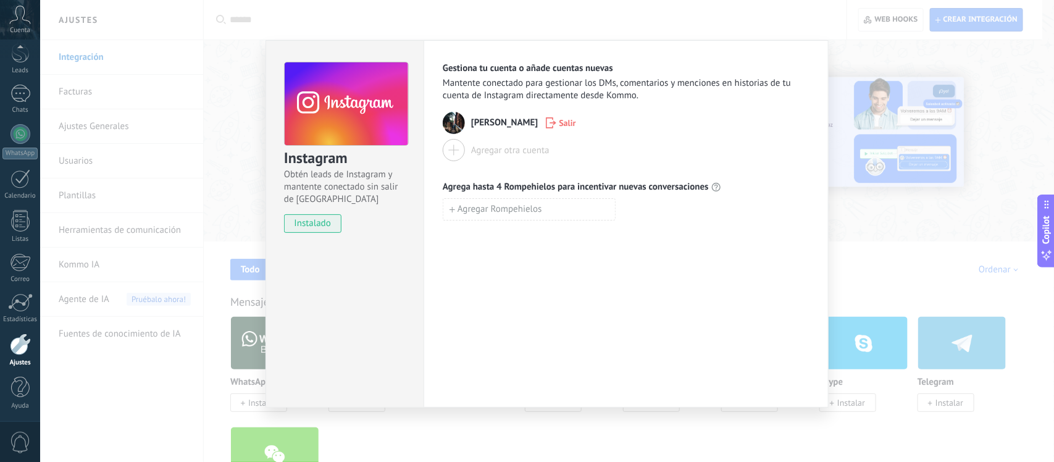
click at [863, 242] on div "Instagram Obtén leads de Instagram y mantente conectado sin salir de Kommo inst…" at bounding box center [547, 231] width 1014 height 462
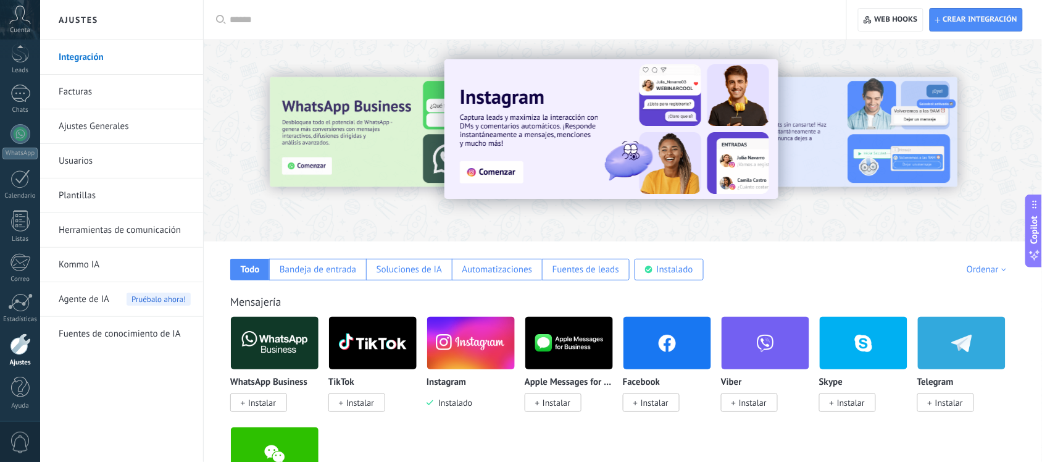
click at [140, 223] on link "Herramientas de comunicación" at bounding box center [125, 230] width 132 height 35
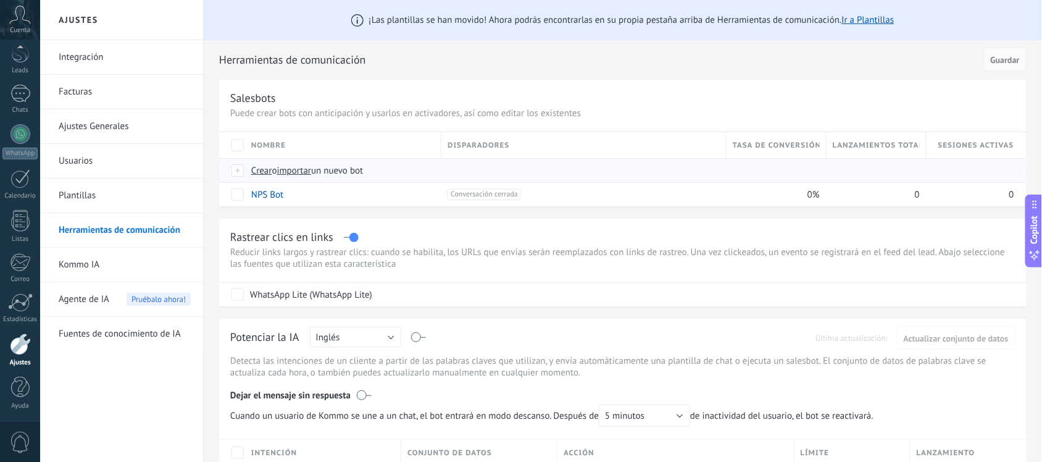
click at [273, 172] on span "o" at bounding box center [274, 171] width 5 height 12
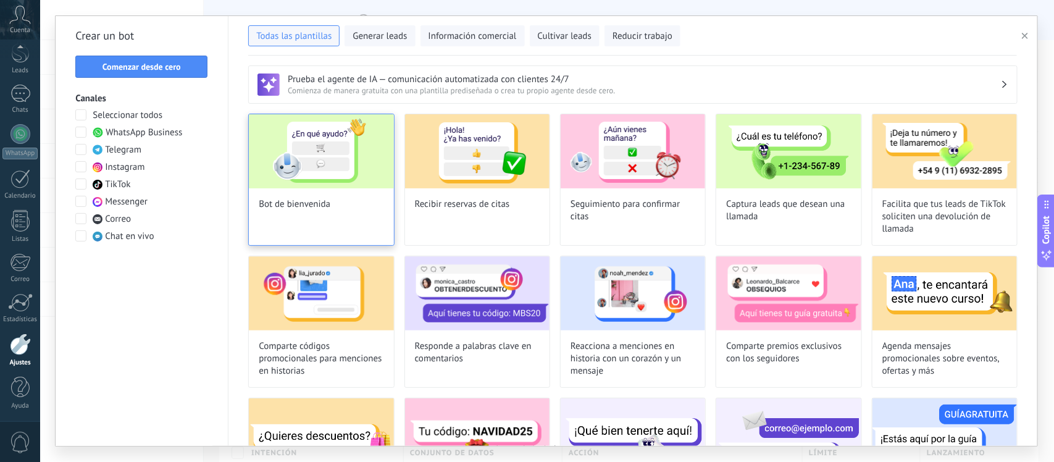
click at [340, 149] on img at bounding box center [321, 151] width 144 height 74
type input "**********"
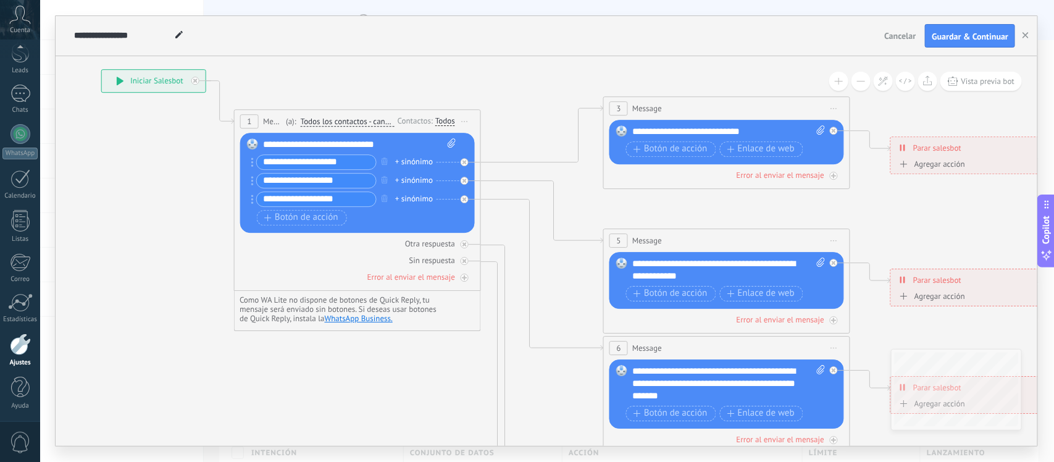
click at [538, 291] on icon at bounding box center [755, 384] width 1924 height 1248
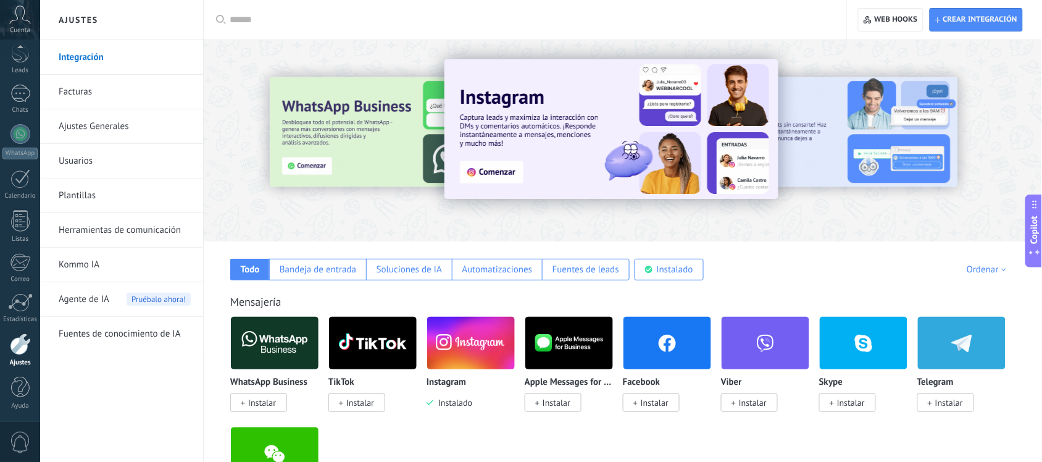
click at [140, 233] on link "Herramientas de comunicación" at bounding box center [125, 230] width 132 height 35
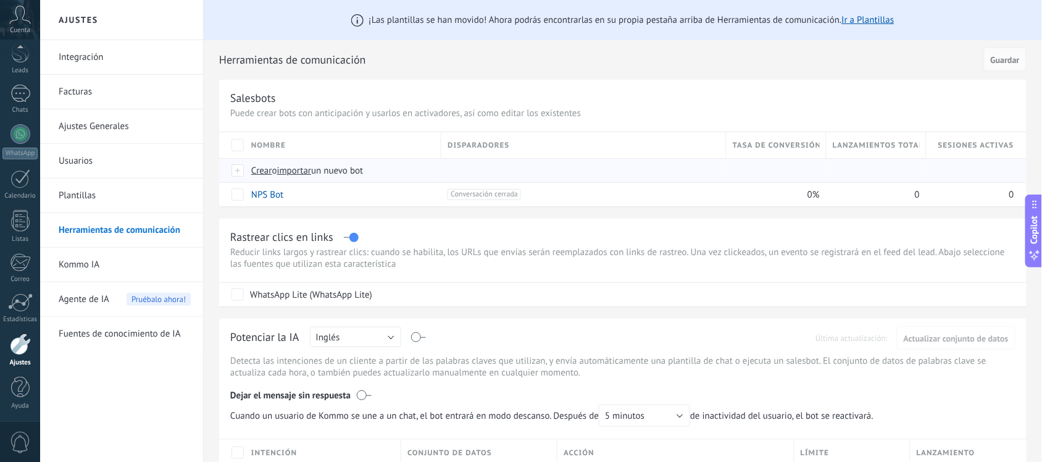
click at [266, 170] on span "Crear" at bounding box center [261, 171] width 21 height 12
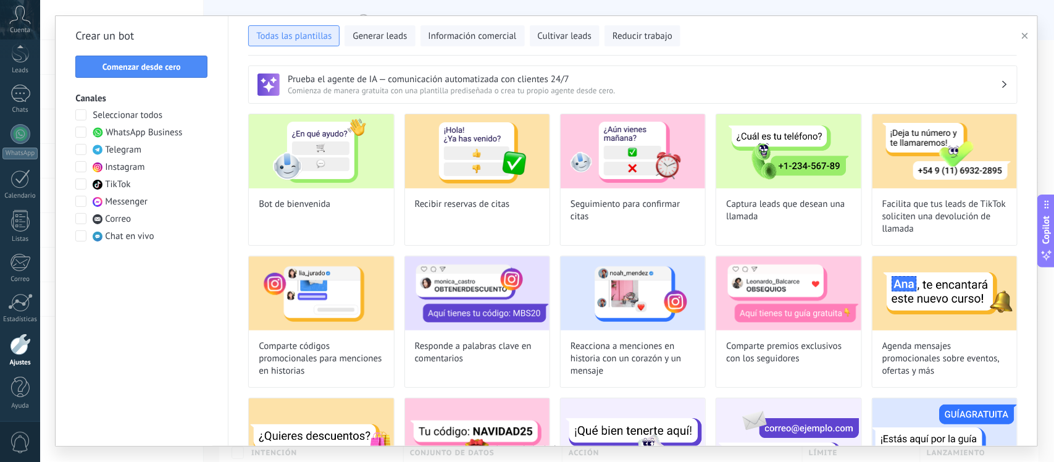
click at [315, 41] on span "Todas las plantillas" at bounding box center [293, 36] width 75 height 12
click at [198, 69] on span "Comenzar desde cero" at bounding box center [141, 66] width 119 height 9
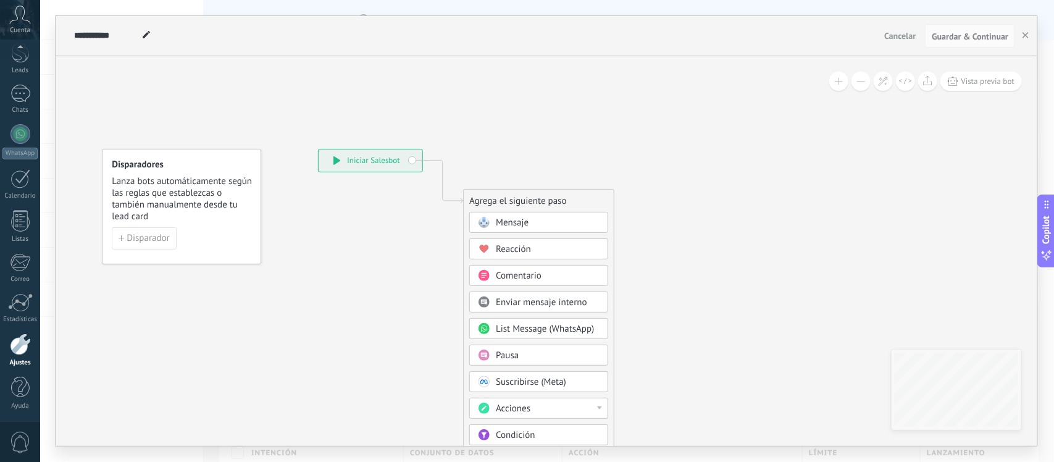
click at [548, 214] on div "Mensaje" at bounding box center [538, 222] width 139 height 21
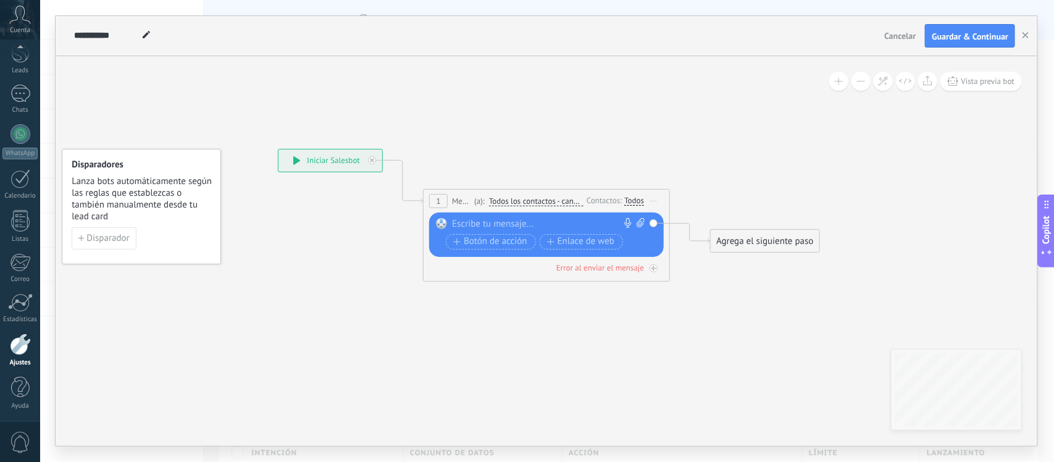
click at [636, 201] on div "Todos" at bounding box center [634, 201] width 20 height 10
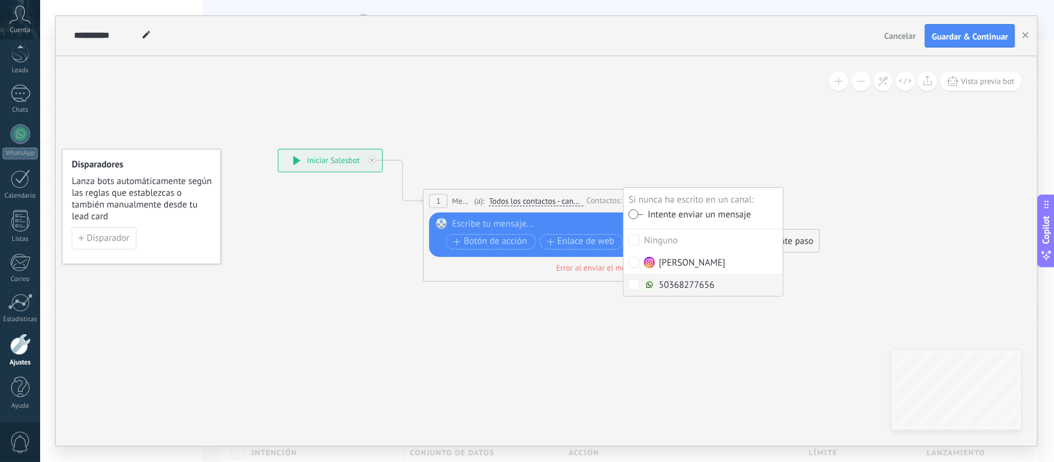
click at [685, 290] on div "50368277656" at bounding box center [679, 285] width 70 height 12
click at [495, 225] on div at bounding box center [543, 224] width 183 height 12
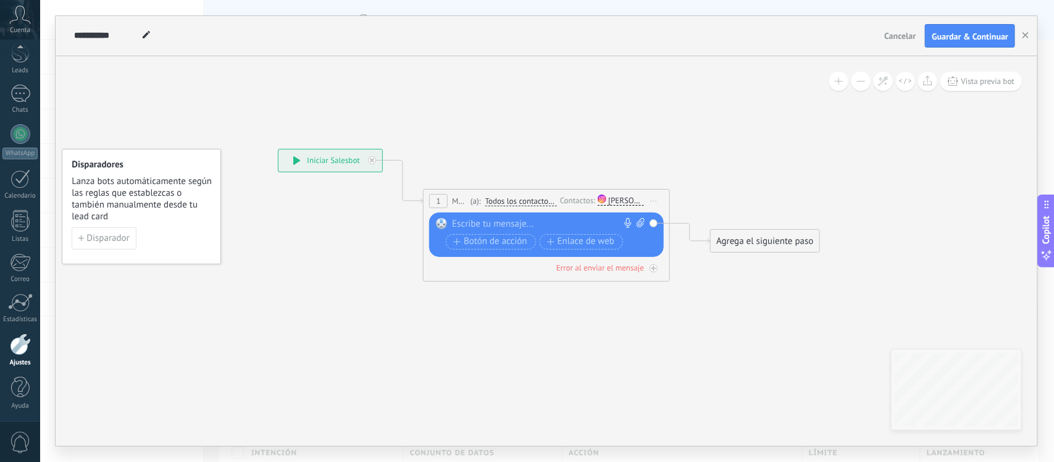
click at [542, 223] on div at bounding box center [543, 224] width 183 height 12
click at [649, 161] on icon at bounding box center [527, 207] width 1117 height 734
click at [778, 229] on div "Agrega el siguiente paso Mensaje Mensaje Mensaje Reacción Comentario Enviar men…" at bounding box center [764, 240] width 109 height 23
click at [793, 236] on div "Agrega el siguiente paso" at bounding box center [765, 241] width 108 height 20
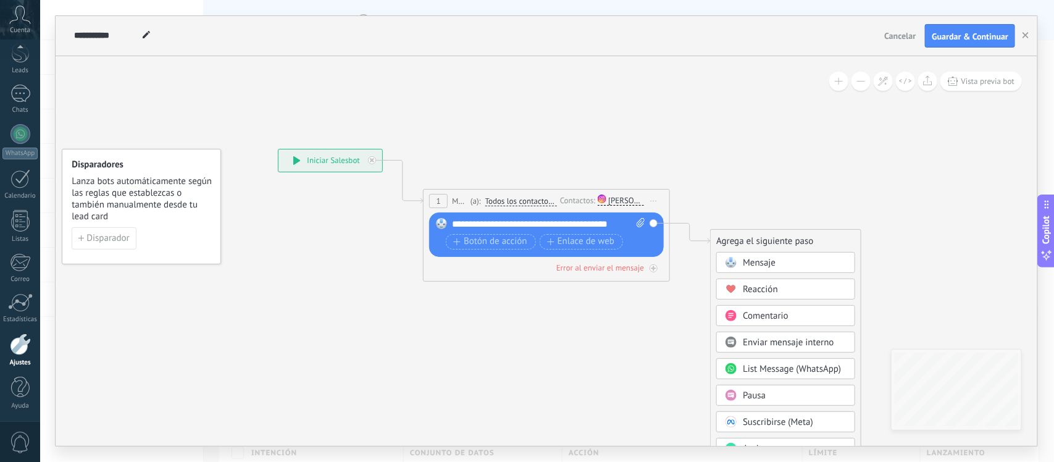
click at [777, 387] on div "Pausa" at bounding box center [785, 395] width 139 height 21
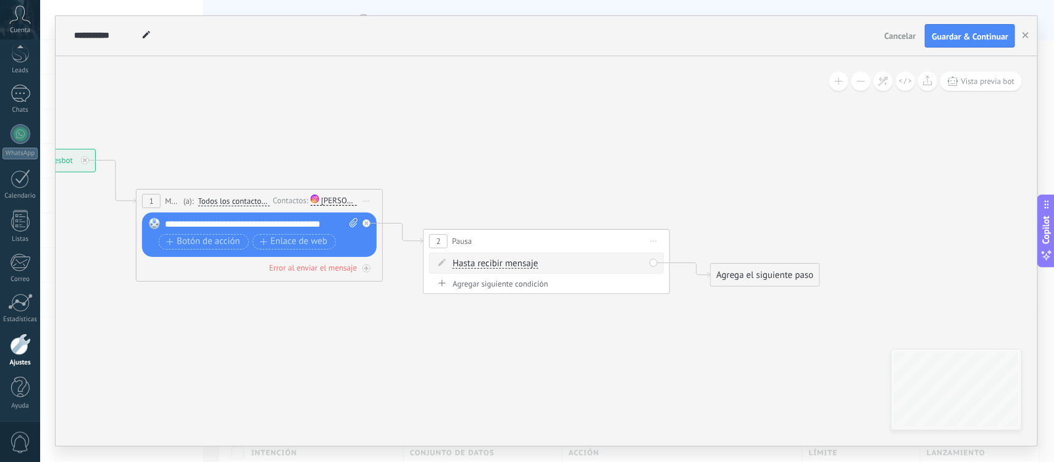
click at [716, 267] on div "Agrega el siguiente paso" at bounding box center [765, 275] width 108 height 20
click at [803, 298] on div "Mensaje" at bounding box center [795, 297] width 104 height 12
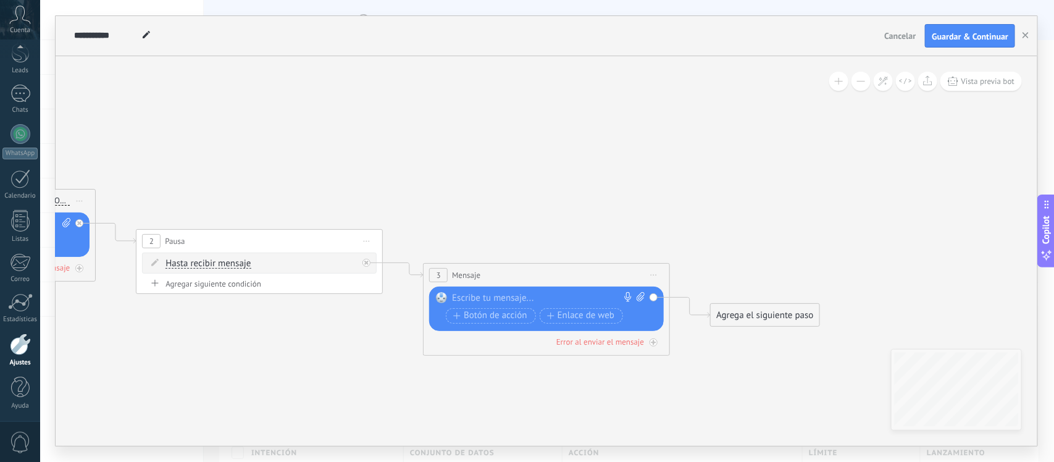
click at [643, 293] on icon at bounding box center [640, 296] width 8 height 9
click input "Subir" at bounding box center [0, 0] width 0 height 0
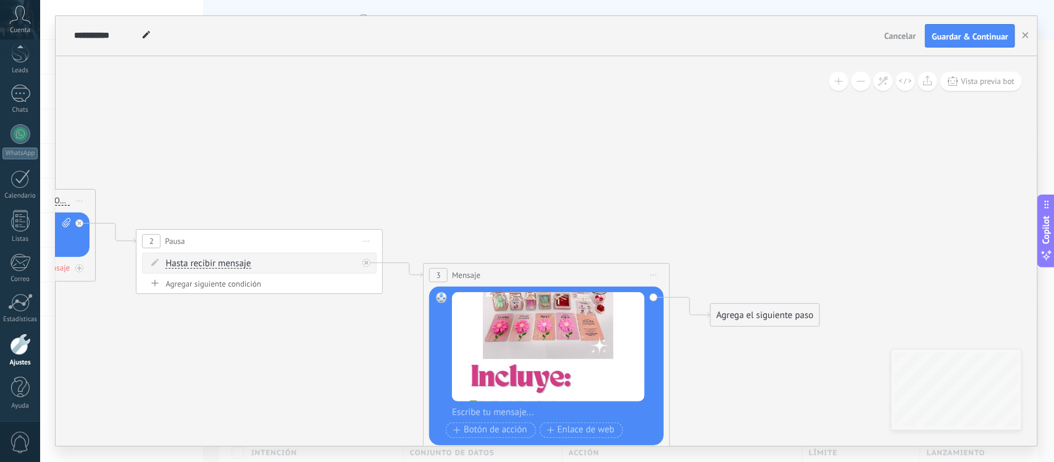
click at [520, 409] on div at bounding box center [554, 412] width 205 height 12
paste div
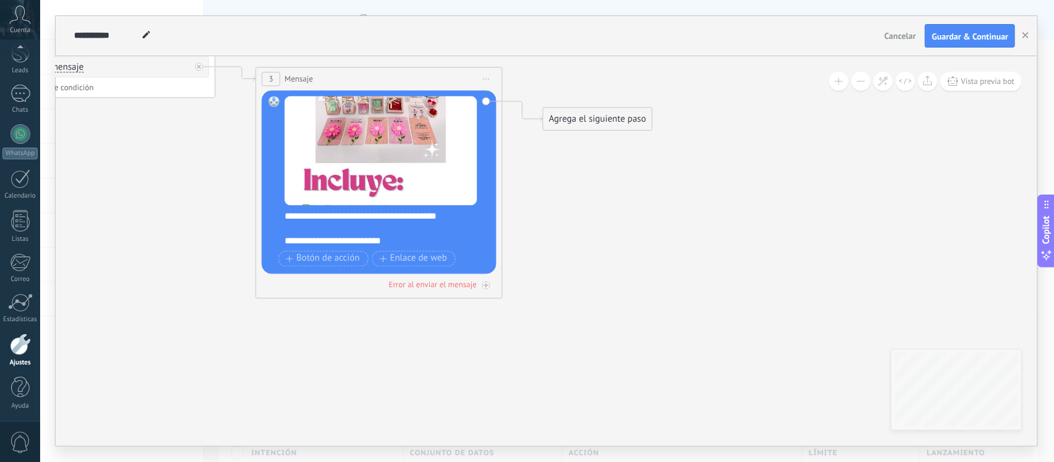
drag, startPoint x: 729, startPoint y: 285, endPoint x: 581, endPoint y: 171, distance: 187.1
click at [581, 171] on icon at bounding box center [73, 56] width 1691 height 825
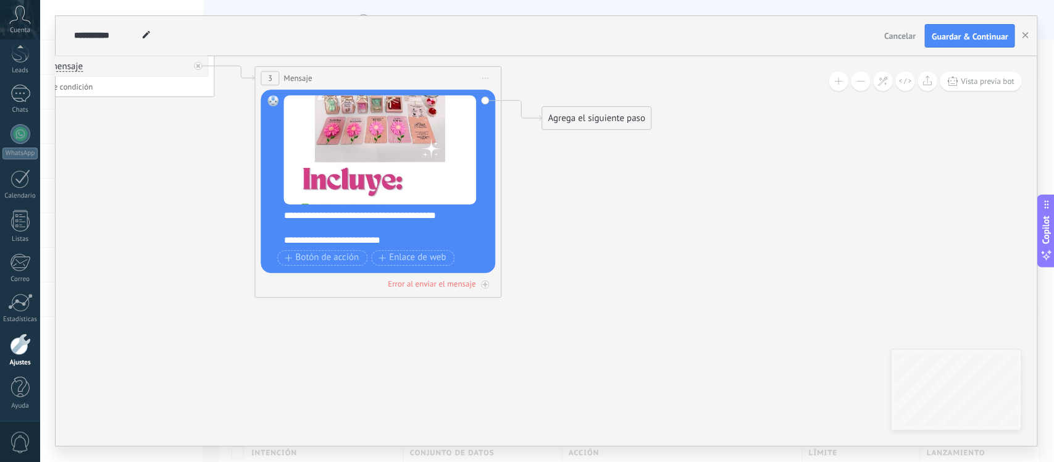
click at [584, 123] on div "Agrega el siguiente paso" at bounding box center [597, 118] width 108 height 20
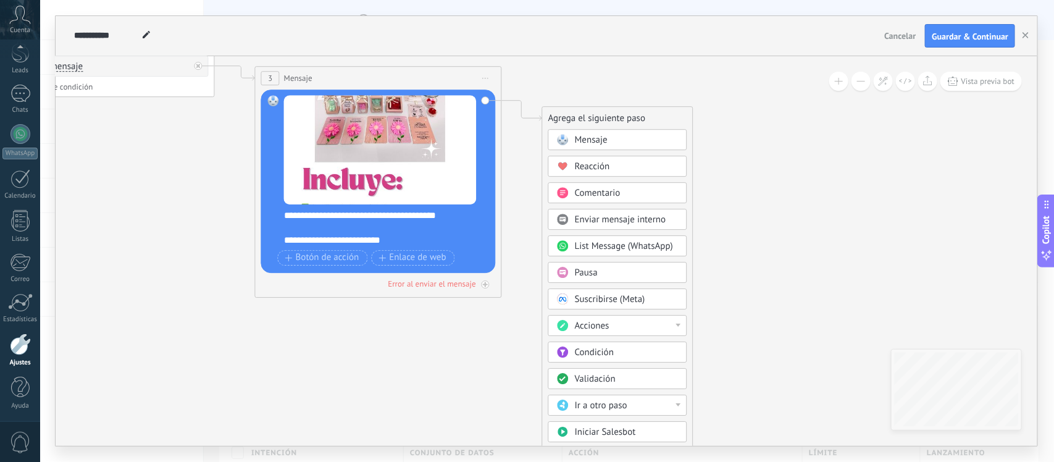
click at [594, 265] on div "Pausa" at bounding box center [617, 272] width 139 height 21
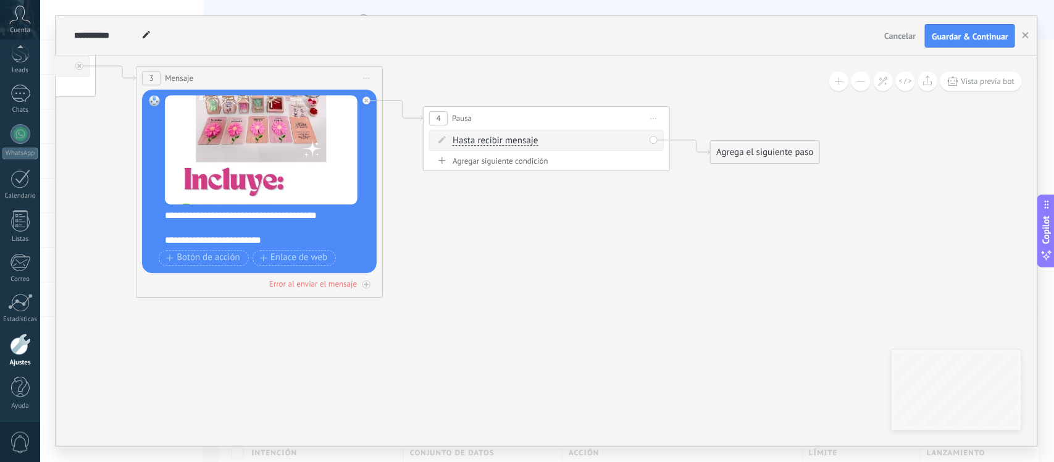
click at [505, 143] on span "Hasta recibir mensaje" at bounding box center [494, 141] width 85 height 10
click at [505, 143] on button "Hasta recibir mensaje" at bounding box center [523, 141] width 154 height 22
click at [530, 164] on span "Temporizador" at bounding box center [513, 163] width 149 height 12
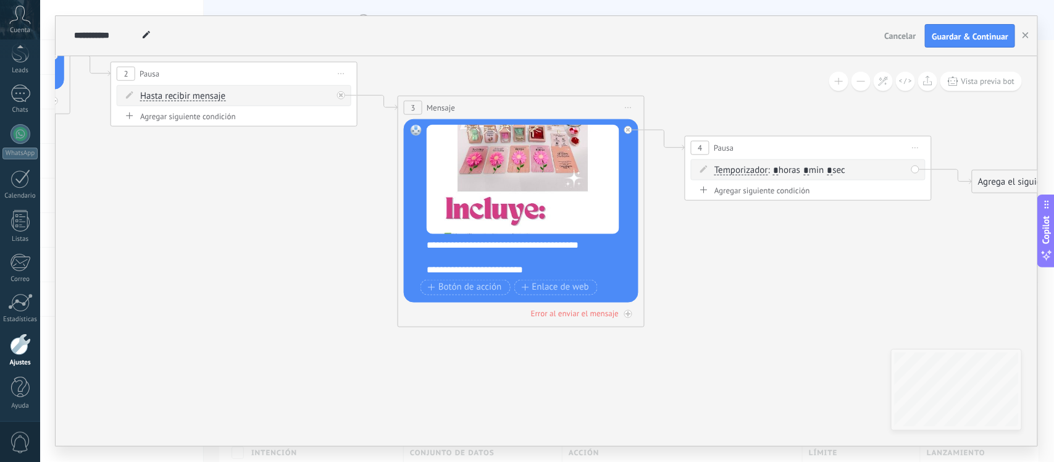
drag, startPoint x: 405, startPoint y: 202, endPoint x: 787, endPoint y: 235, distance: 383.5
click at [787, 235] on icon at bounding box center [359, 155] width 1978 height 964
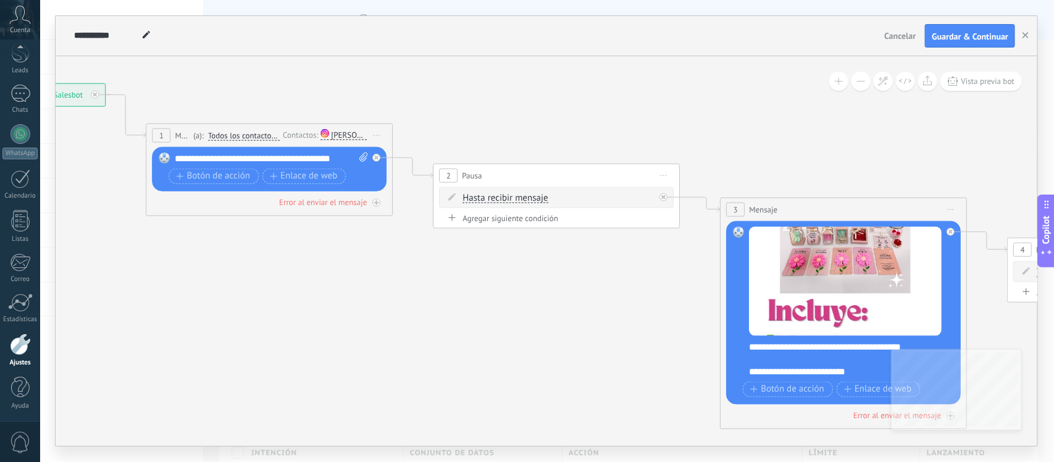
drag, startPoint x: 298, startPoint y: 236, endPoint x: 565, endPoint y: 349, distance: 290.2
click at [565, 349] on icon at bounding box center [682, 257] width 1978 height 964
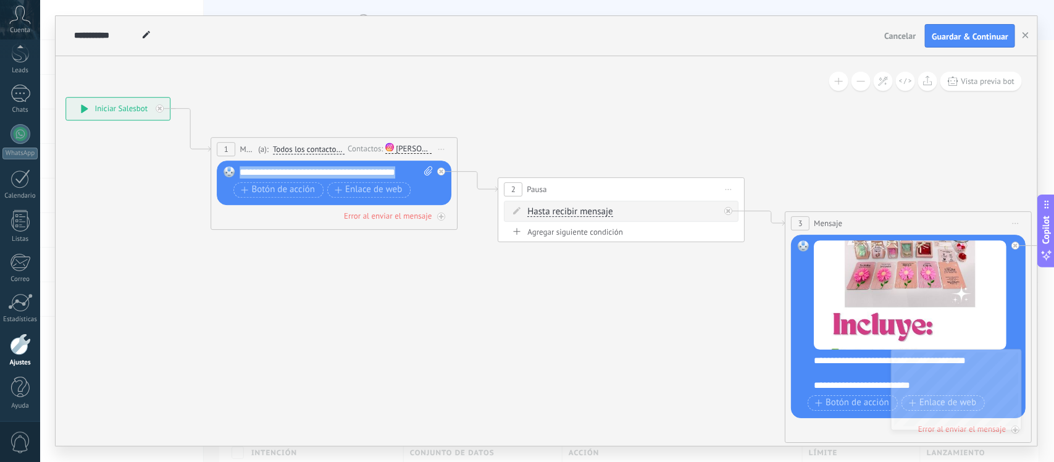
drag, startPoint x: 408, startPoint y: 174, endPoint x: 226, endPoint y: 151, distance: 183.5
click at [226, 151] on div "1 Mensaje ******* (a): Todos los contactos - canales seleccionados Todos los co…" at bounding box center [334, 183] width 247 height 93
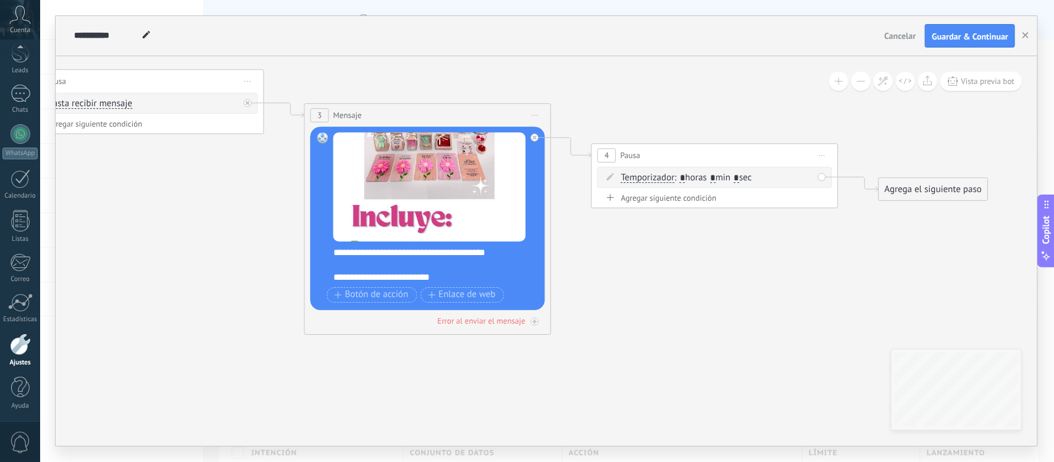
drag, startPoint x: 318, startPoint y: 292, endPoint x: 131, endPoint y: 227, distance: 198.0
click at [131, 227] on icon at bounding box center [266, 162] width 1978 height 964
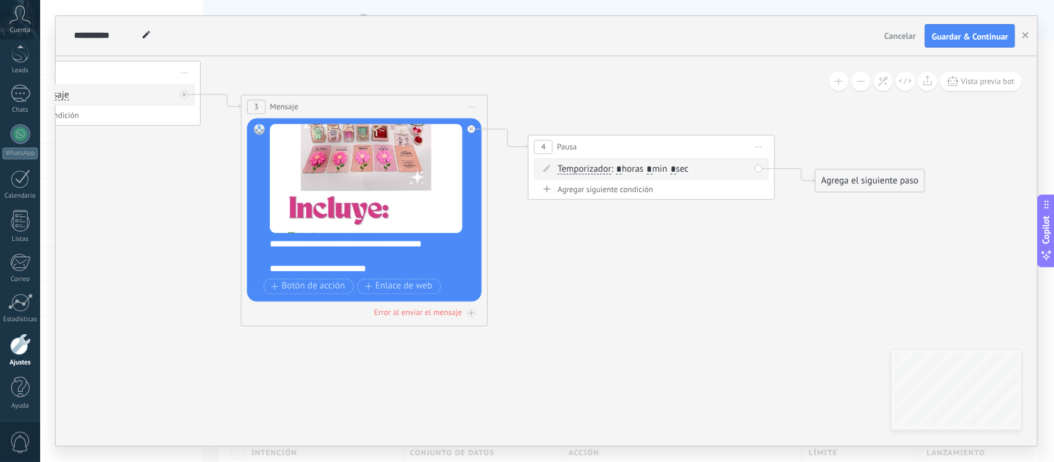
click at [843, 187] on div "Agrega el siguiente paso" at bounding box center [869, 180] width 108 height 20
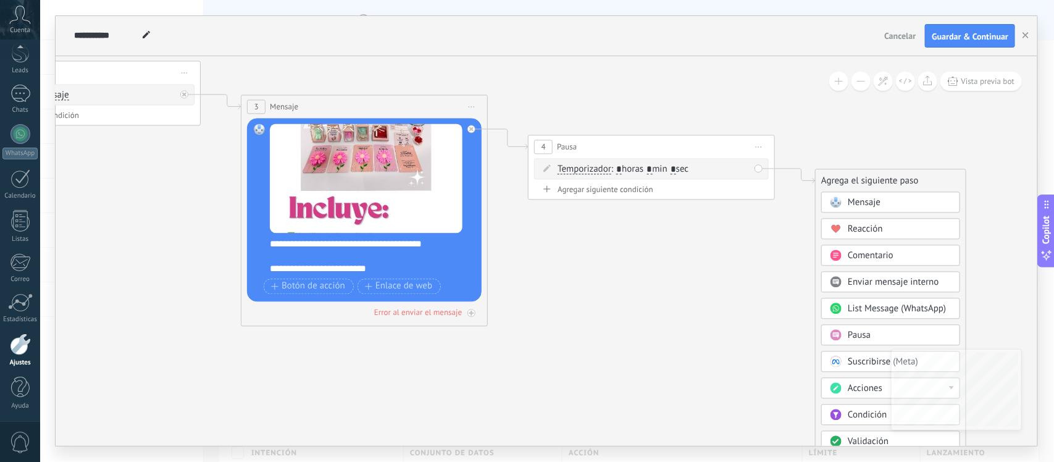
click at [862, 208] on span "Mensaje" at bounding box center [864, 202] width 33 height 12
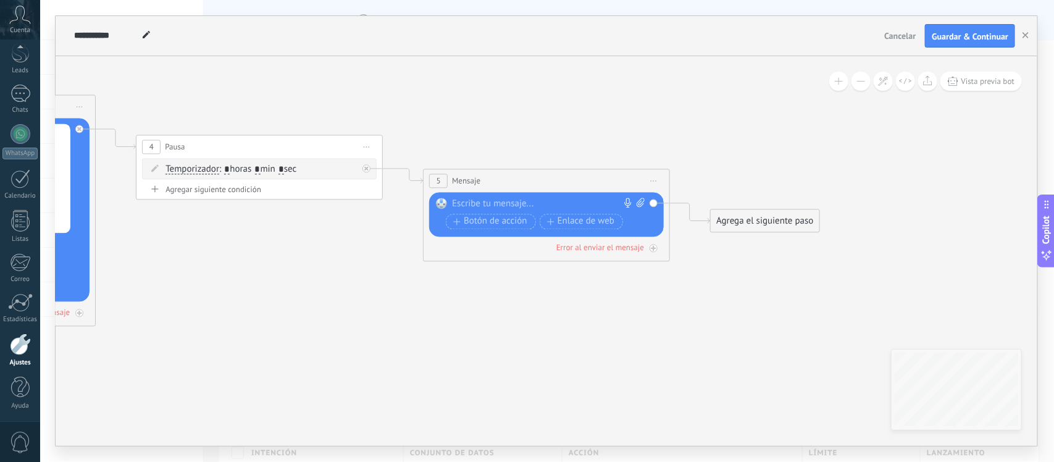
click at [630, 204] on icon at bounding box center [628, 203] width 10 height 10
click at [631, 205] on icon at bounding box center [628, 203] width 10 height 10
click at [640, 215] on div "Botón de acción Enlace de web" at bounding box center [545, 221] width 199 height 15
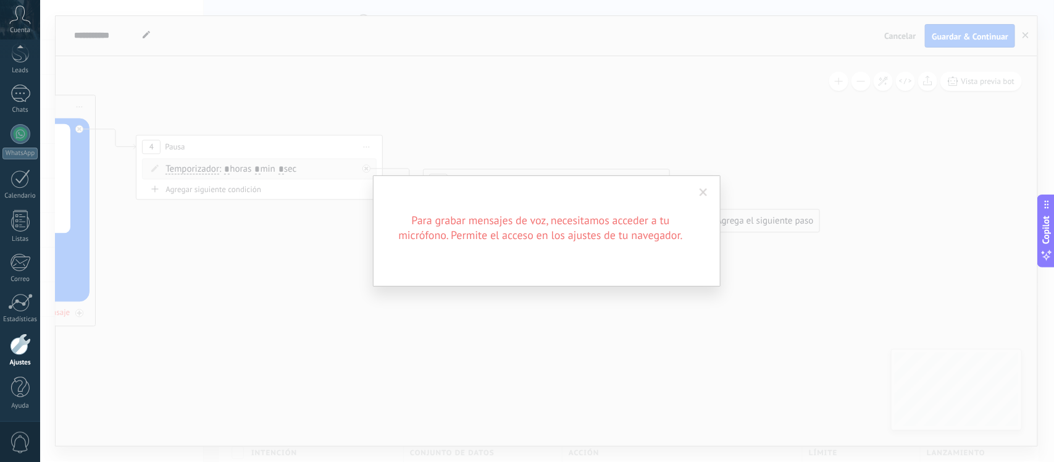
click at [698, 196] on span at bounding box center [703, 192] width 20 height 21
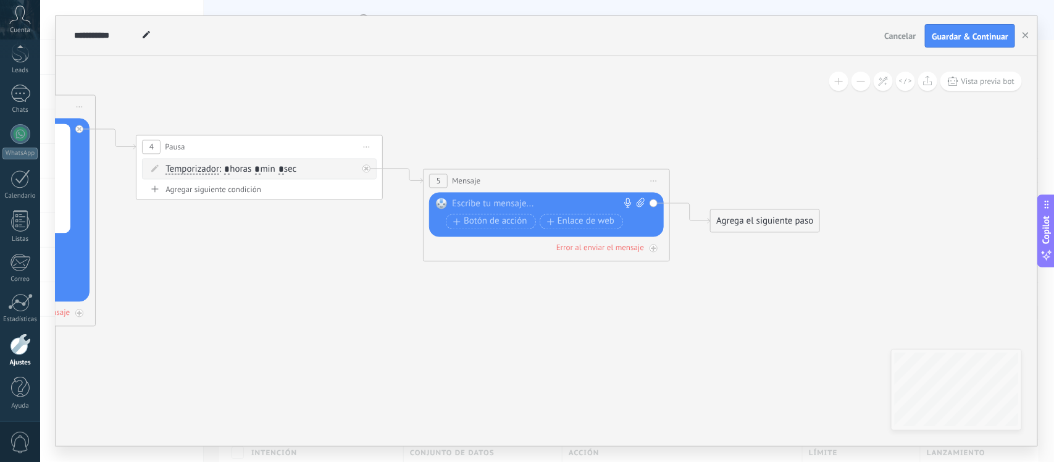
click at [631, 204] on icon at bounding box center [628, 203] width 10 height 10
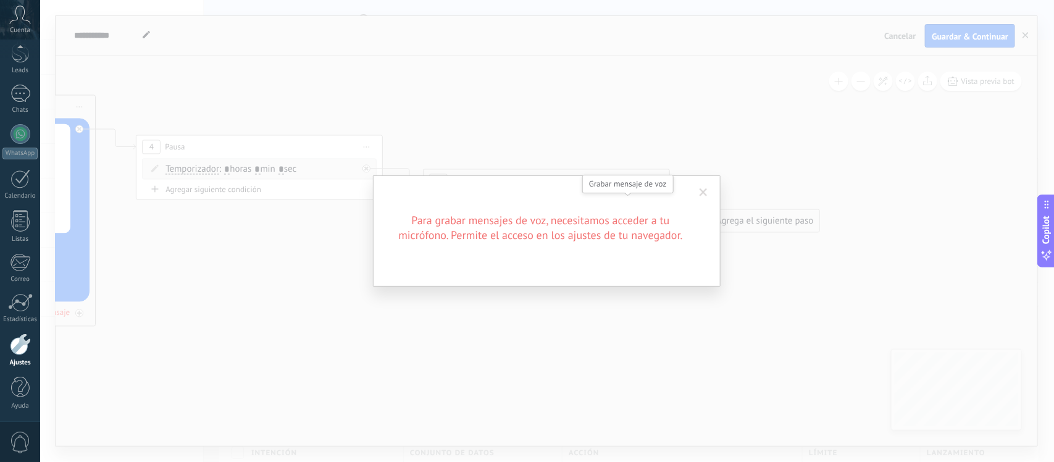
click at [701, 199] on span at bounding box center [703, 192] width 20 height 21
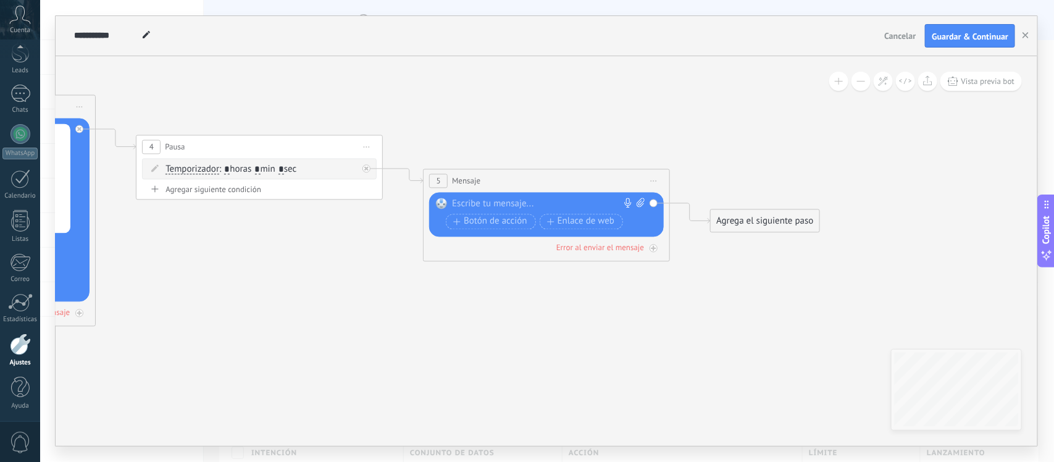
click at [643, 204] on icon at bounding box center [640, 202] width 8 height 9
click input "Subir" at bounding box center [0, 0] width 0 height 0
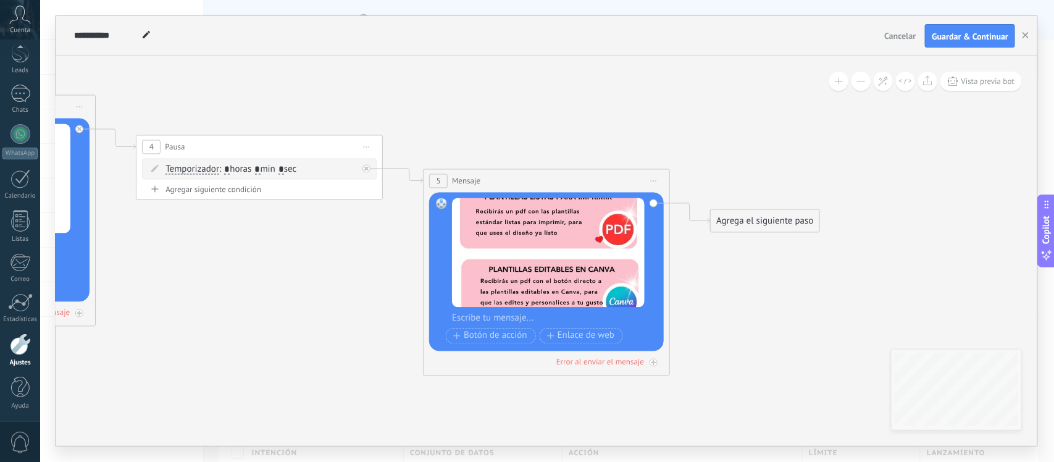
click at [779, 219] on div "Agrega el siguiente paso" at bounding box center [765, 220] width 108 height 20
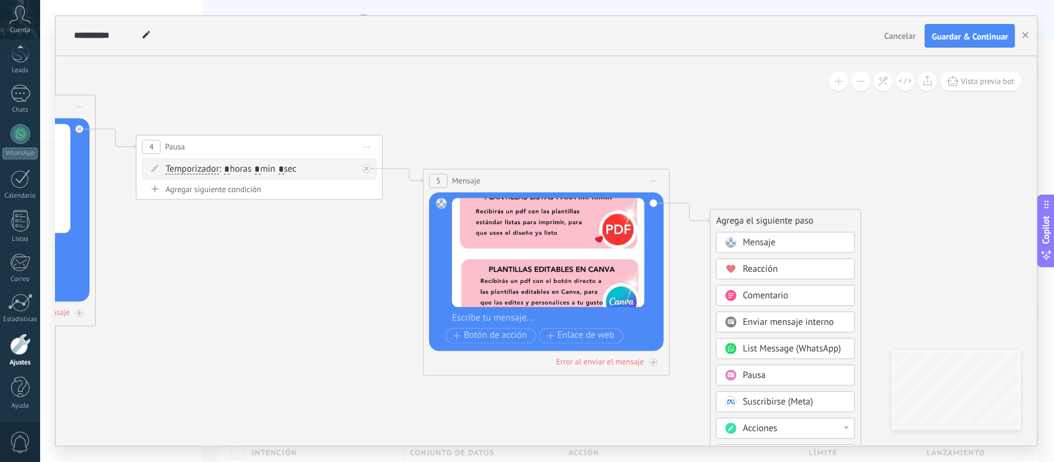
click at [794, 246] on div "Mensaje" at bounding box center [795, 242] width 104 height 12
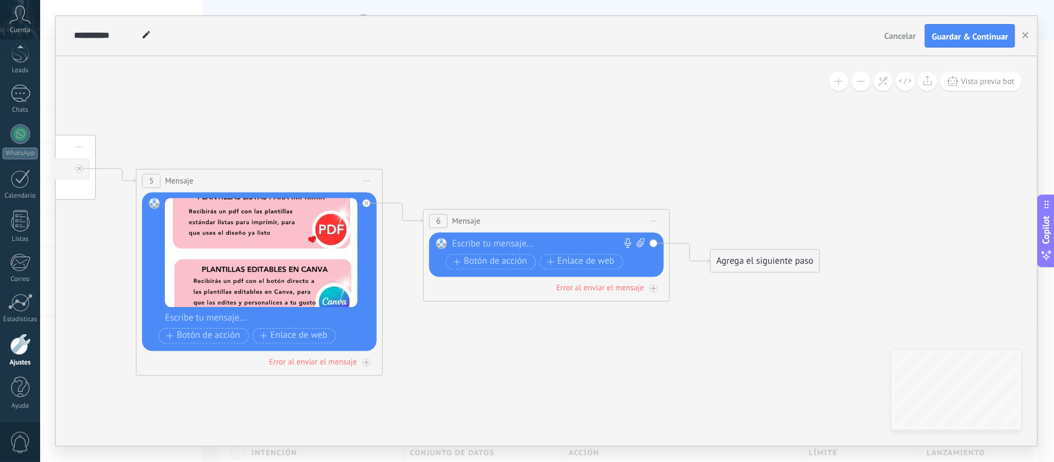
click at [644, 243] on icon at bounding box center [640, 242] width 8 height 9
click input "Subir" at bounding box center [0, 0] width 0 height 0
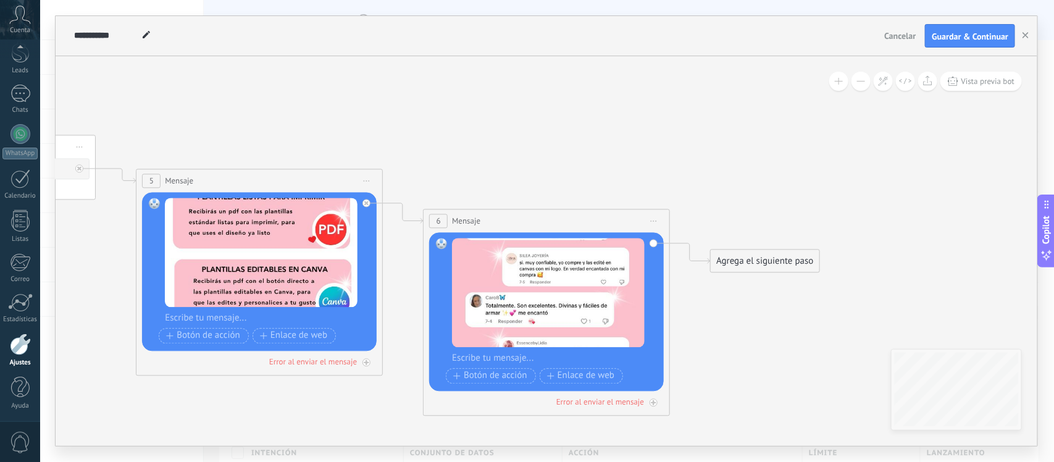
click at [470, 362] on div at bounding box center [554, 358] width 205 height 12
paste div
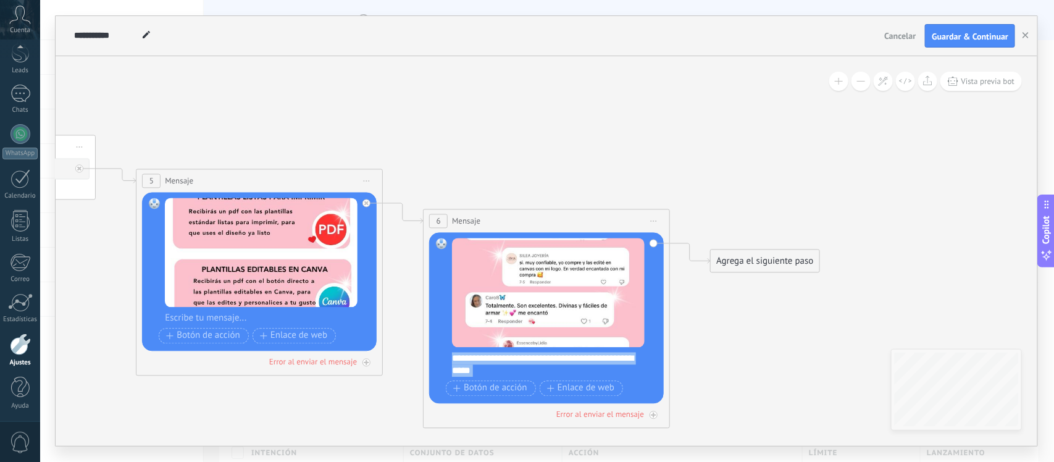
drag, startPoint x: 778, startPoint y: 273, endPoint x: 761, endPoint y: 257, distance: 23.6
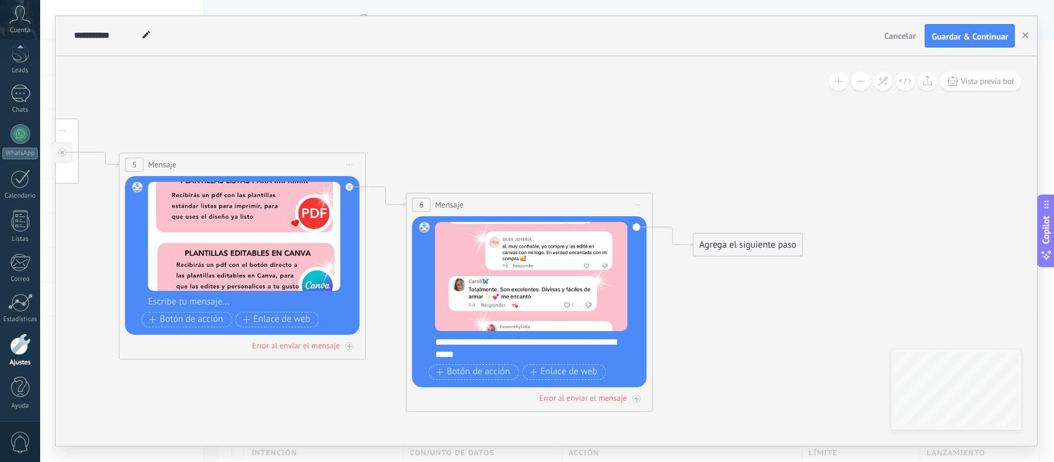
click at [744, 241] on div "Agrega el siguiente paso" at bounding box center [748, 245] width 108 height 20
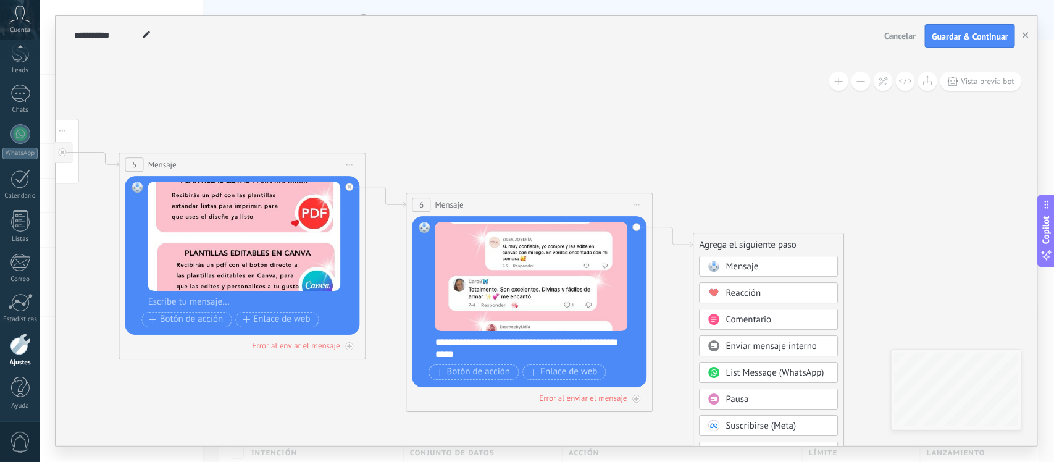
click at [772, 408] on div "Pausa" at bounding box center [768, 398] width 139 height 21
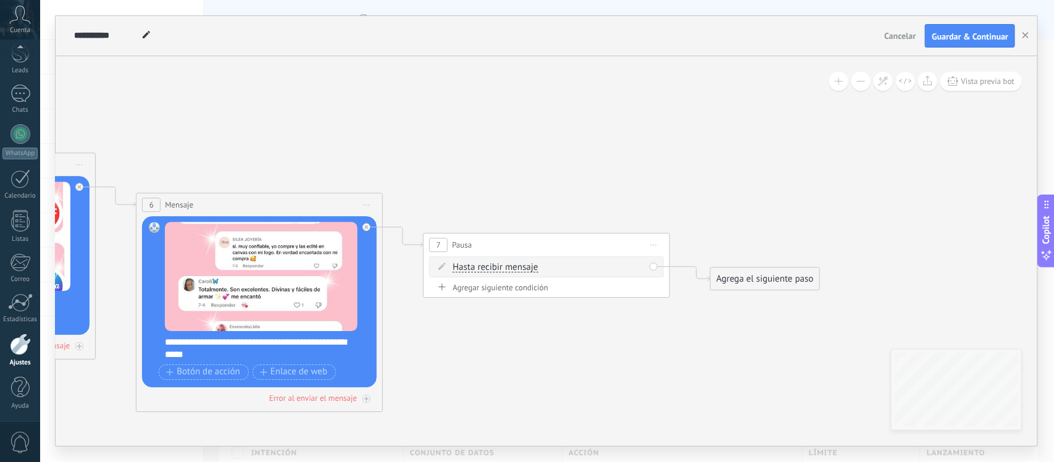
click at [591, 262] on div "Hasta recibir mensaje Hasta recibir mensaje Temporizador Excepto horas laborale…" at bounding box center [548, 267] width 192 height 12
click at [537, 275] on div "Hasta recibir mensaje Hasta recibir mensaje Temporizador Excepto horas laborale…" at bounding box center [546, 266] width 235 height 21
click at [501, 269] on span "Hasta recibir mensaje" at bounding box center [494, 267] width 85 height 10
click at [501, 269] on button "Hasta recibir mensaje" at bounding box center [523, 267] width 154 height 22
drag, startPoint x: 514, startPoint y: 303, endPoint x: 498, endPoint y: 290, distance: 20.6
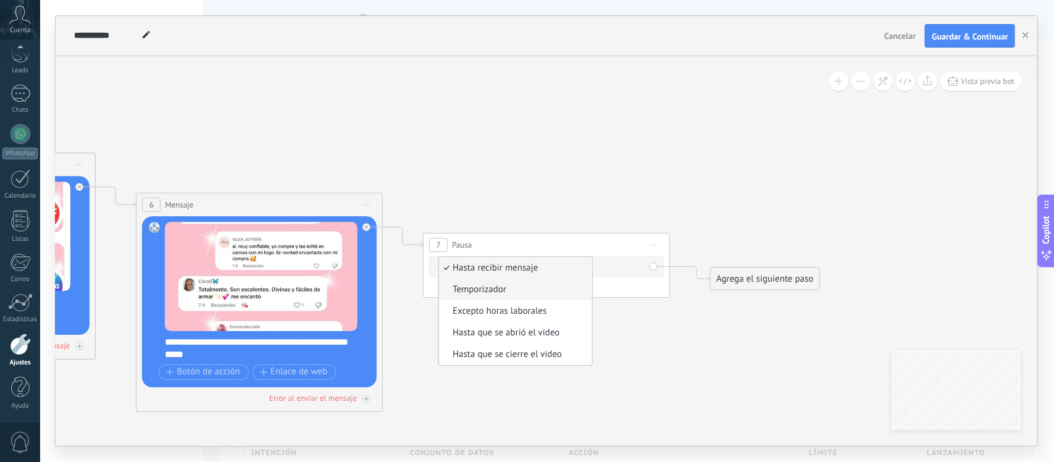
click at [498, 290] on ul "Hasta recibir mensaje Temporizador Excepto horas laborales Hasta que se abrió e…" at bounding box center [515, 310] width 154 height 109
click at [498, 278] on button "Hasta recibir mensaje" at bounding box center [523, 267] width 154 height 22
click at [498, 290] on span "Temporizador" at bounding box center [513, 289] width 149 height 12
click at [786, 282] on div "Agrega el siguiente paso" at bounding box center [765, 279] width 108 height 20
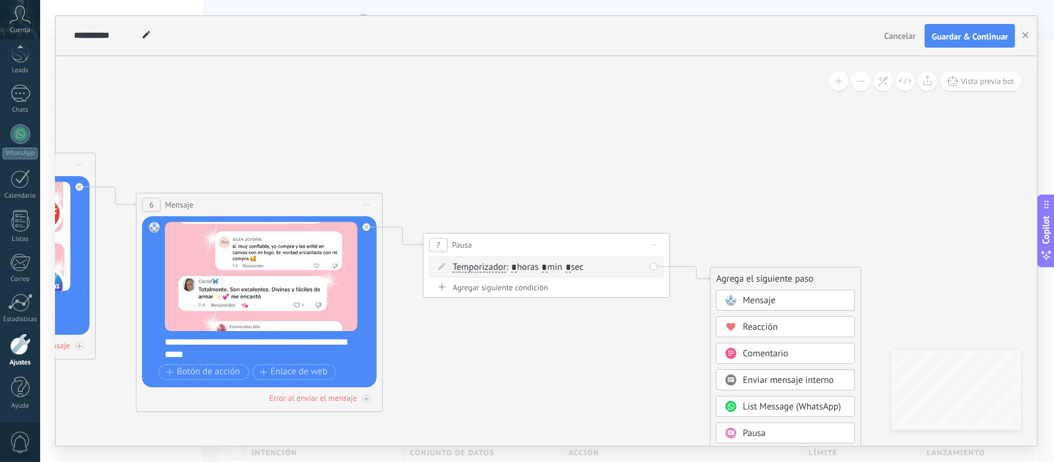
click at [770, 303] on span "Mensaje" at bounding box center [759, 300] width 33 height 12
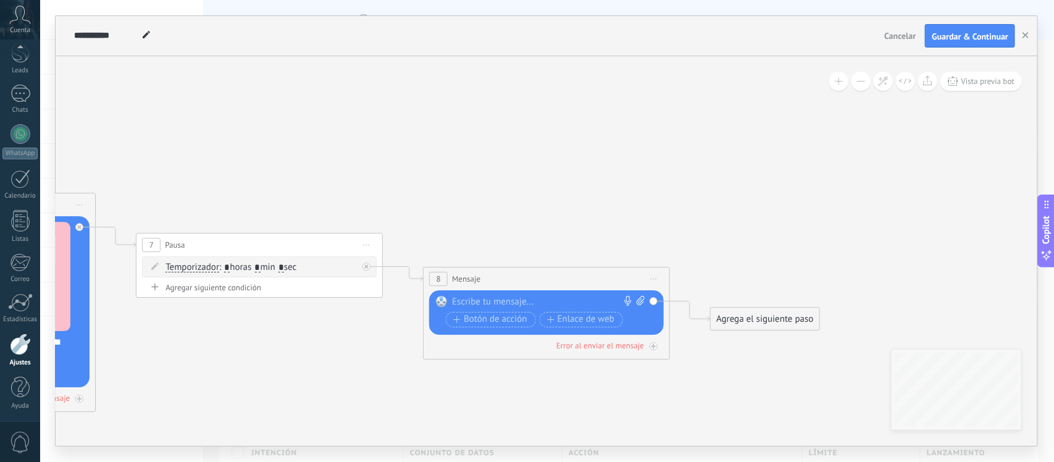
click at [475, 304] on div at bounding box center [543, 302] width 183 height 12
paste div
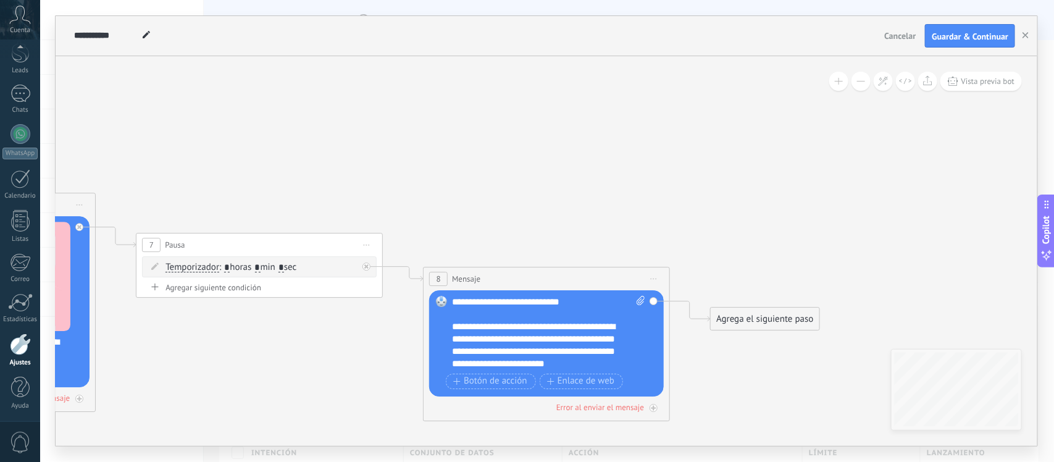
click at [767, 319] on div "Agrega el siguiente paso" at bounding box center [765, 319] width 108 height 20
click at [793, 337] on div "Mensaje" at bounding box center [795, 341] width 104 height 12
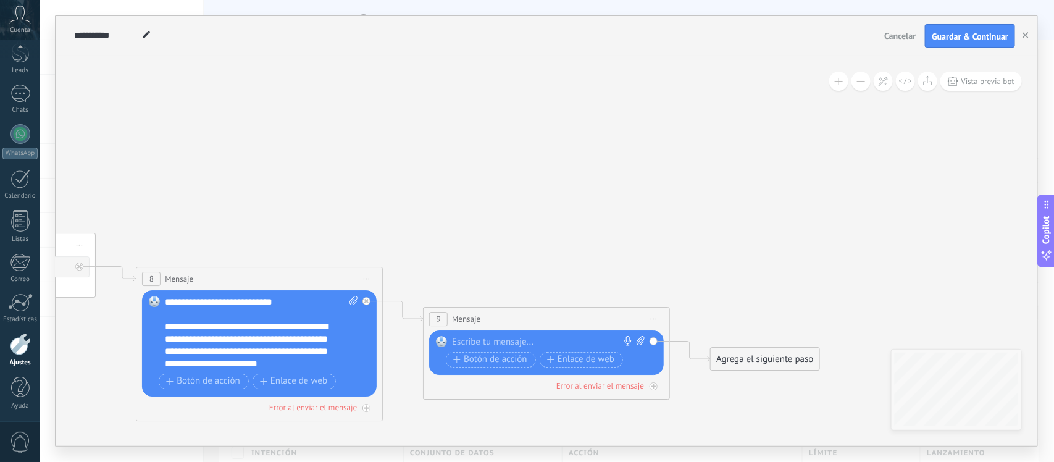
click at [478, 336] on div at bounding box center [543, 342] width 183 height 12
paste div
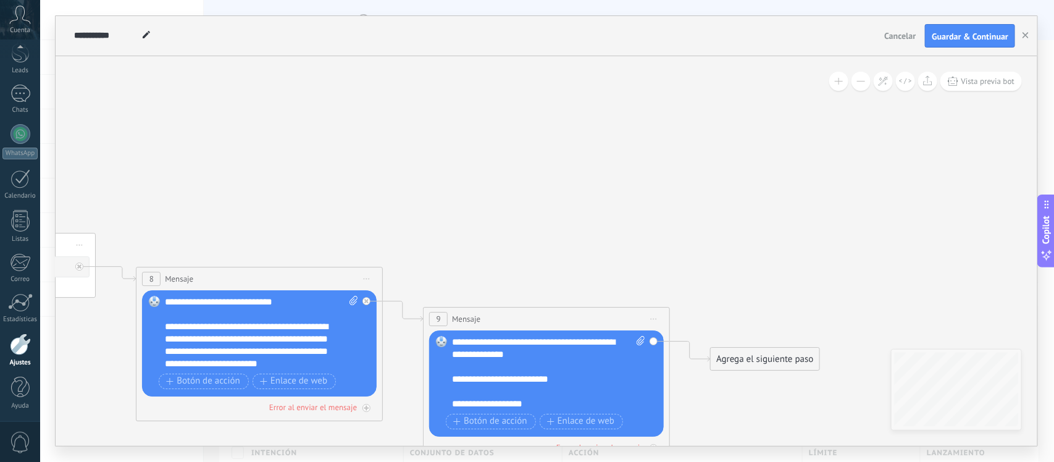
click at [510, 386] on div at bounding box center [542, 391] width 180 height 12
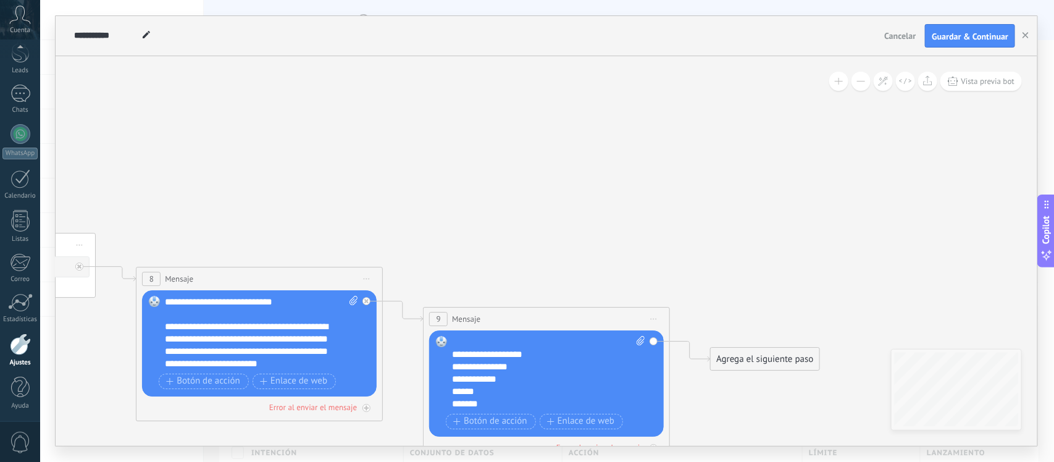
scroll to position [62, 0]
click at [756, 362] on div "Agrega el siguiente paso" at bounding box center [765, 359] width 108 height 20
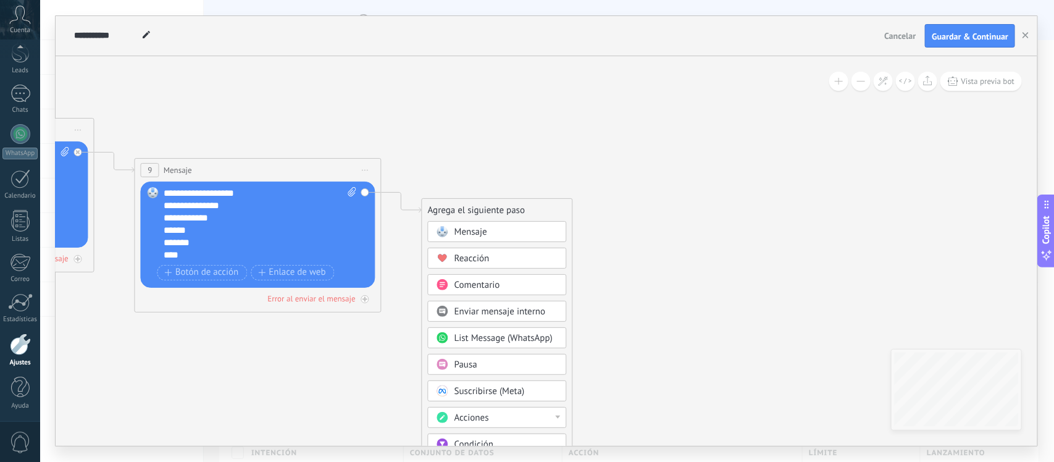
drag, startPoint x: 762, startPoint y: 278, endPoint x: 445, endPoint y: 120, distance: 354.2
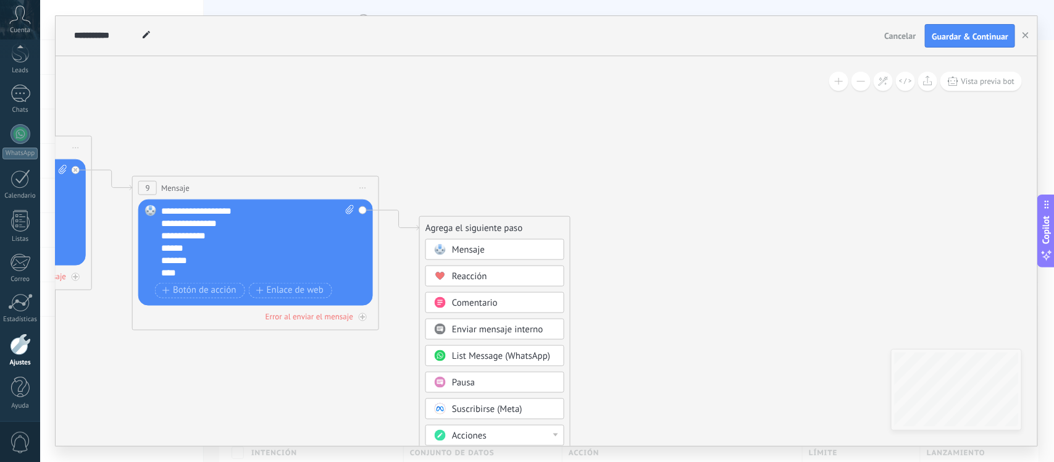
click at [860, 81] on span at bounding box center [861, 81] width 8 height 1
click at [854, 78] on button at bounding box center [860, 81] width 19 height 19
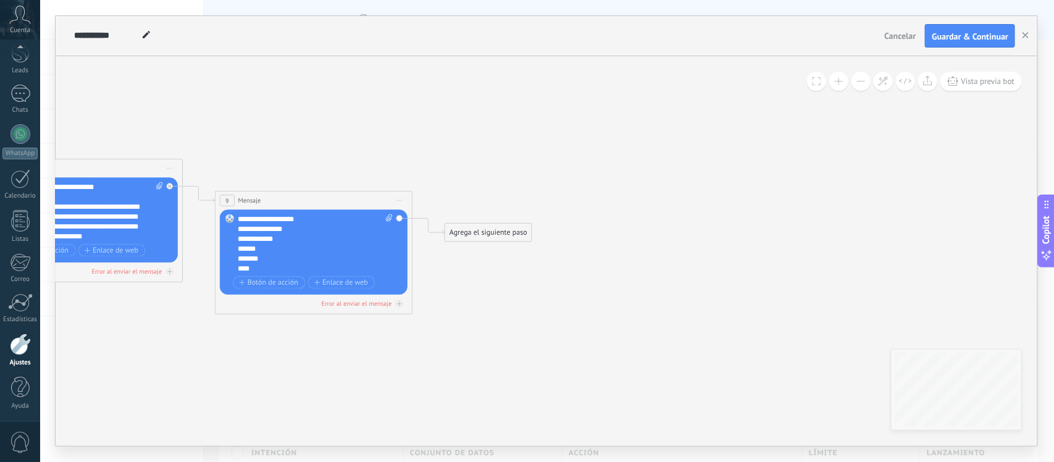
click at [853, 81] on button at bounding box center [860, 81] width 19 height 19
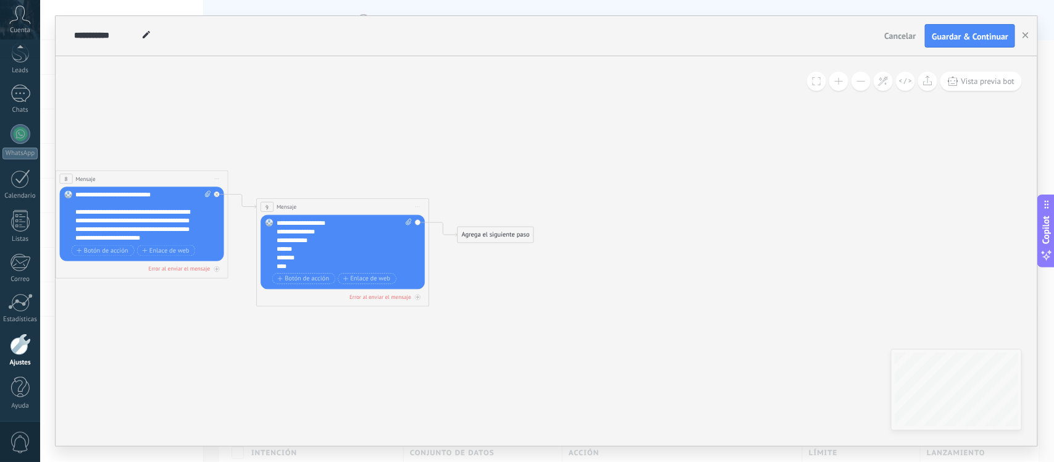
click at [864, 74] on button at bounding box center [860, 81] width 19 height 19
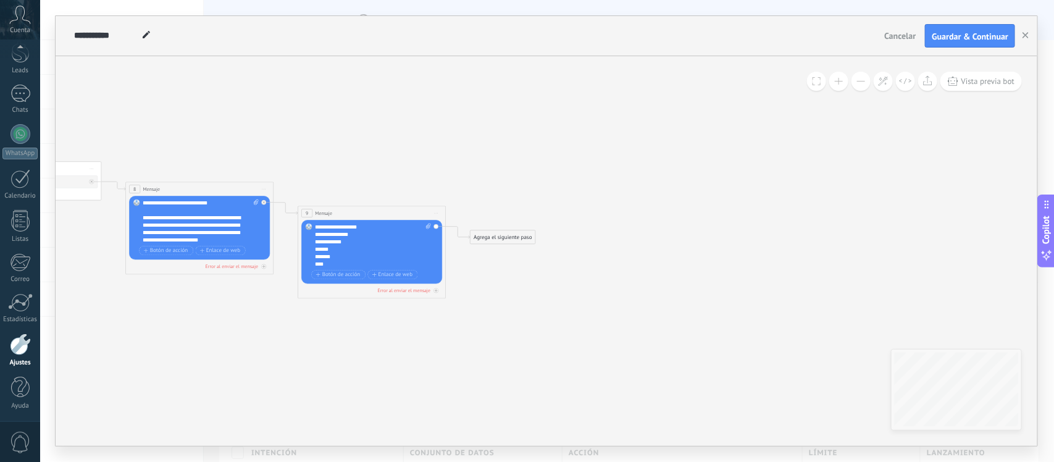
click at [863, 74] on button at bounding box center [860, 81] width 19 height 19
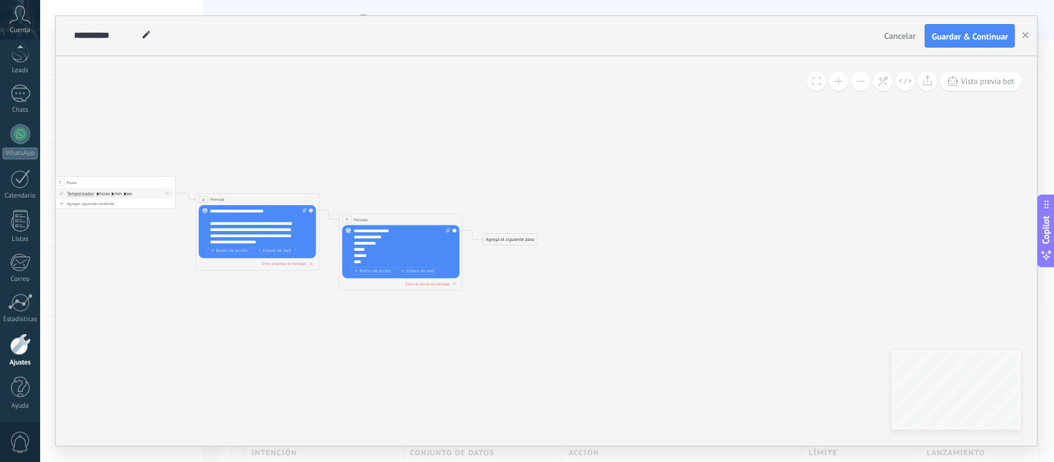
click at [532, 236] on div "Agrega el siguiente paso" at bounding box center [510, 239] width 54 height 10
click at [860, 75] on button at bounding box center [860, 81] width 19 height 19
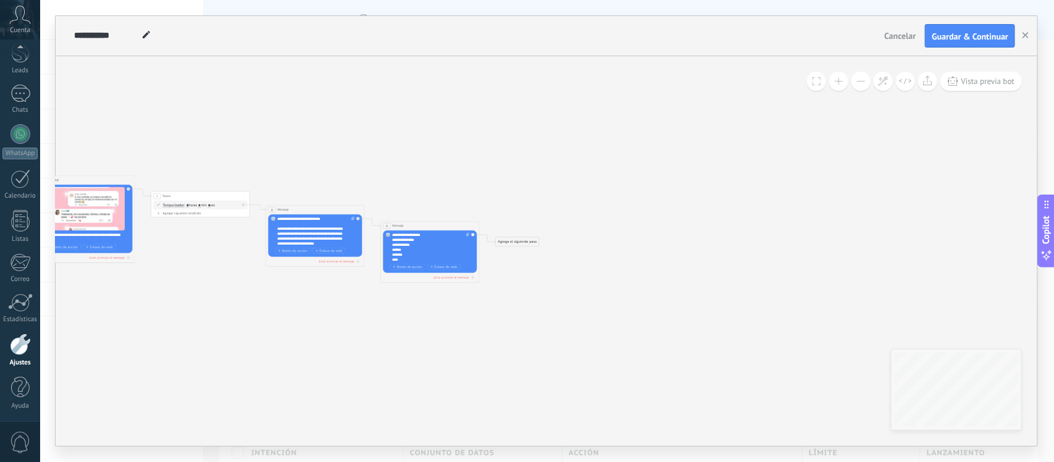
click at [519, 240] on div "Agrega el siguiente paso" at bounding box center [517, 242] width 43 height 8
click at [539, 231] on div "Agrega el siguiente paso" at bounding box center [527, 234] width 43 height 8
click at [534, 235] on div "Agrega el siguiente paso" at bounding box center [527, 234] width 43 height 8
click at [542, 406] on div "Parar Salesbot" at bounding box center [539, 405] width 41 height 5
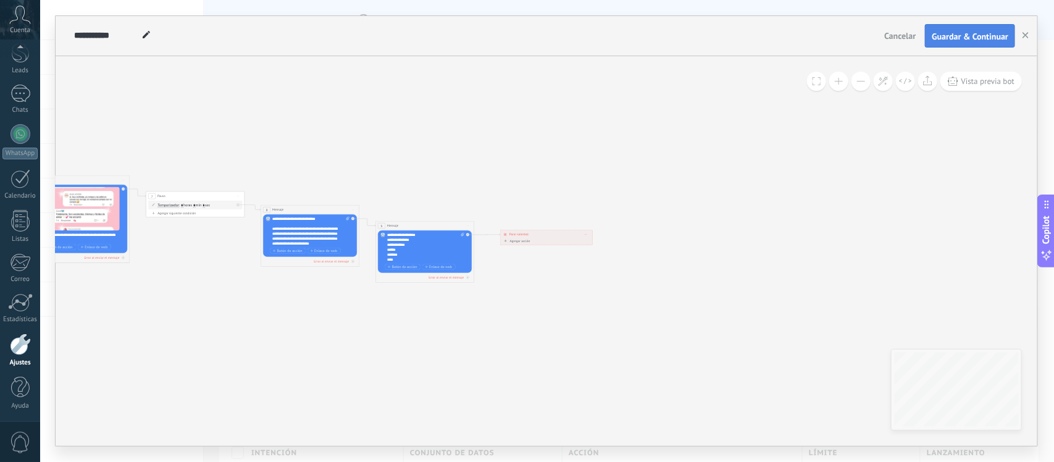
click at [949, 32] on span "Guardar & Continuar" at bounding box center [970, 36] width 77 height 9
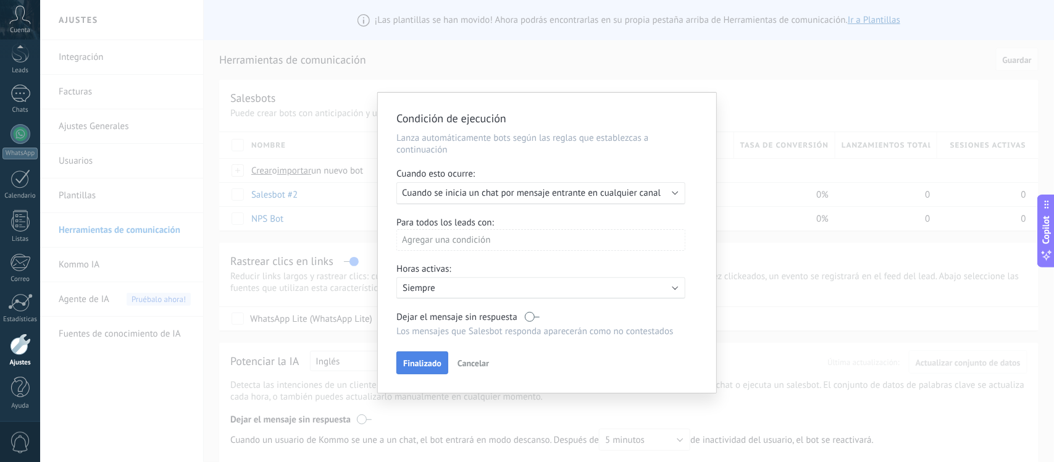
click at [431, 369] on button "Finalizado" at bounding box center [422, 362] width 52 height 23
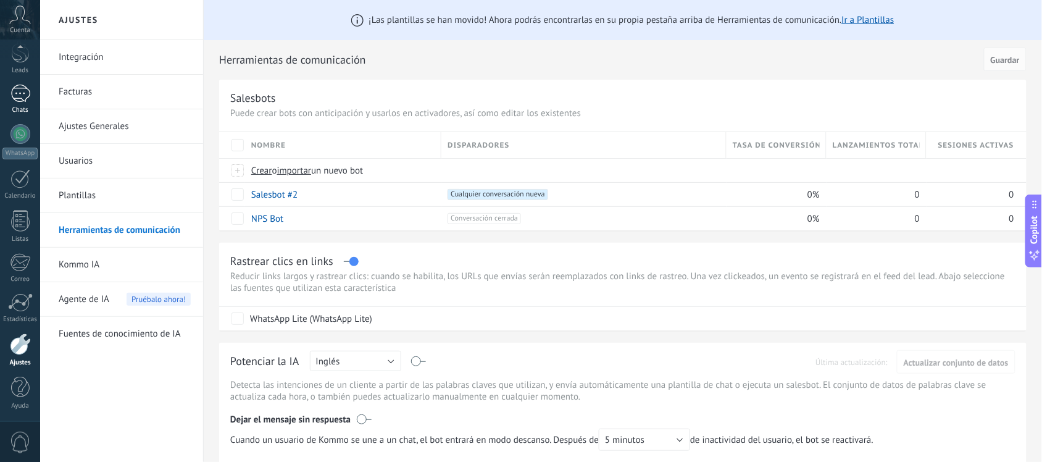
click at [26, 109] on div "Chats" at bounding box center [20, 110] width 36 height 8
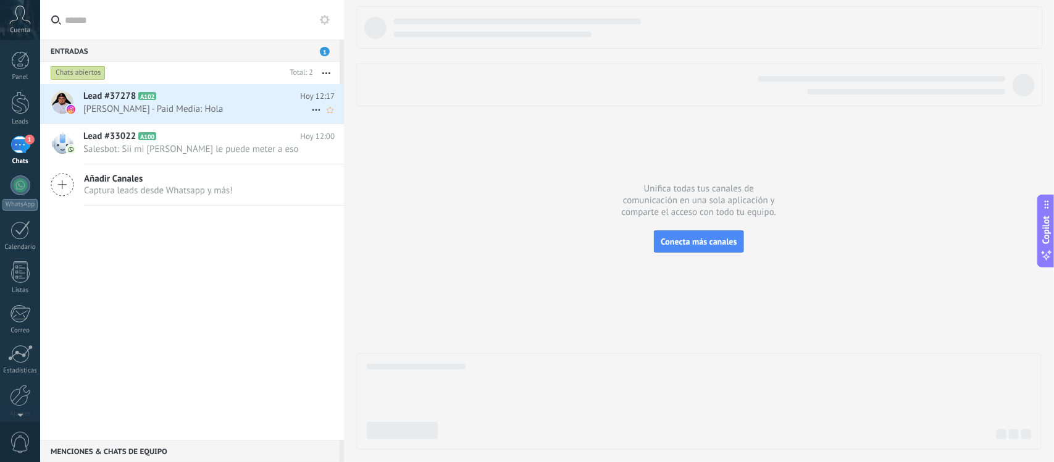
click at [84, 115] on div "Lead #37278 A102 [DATE] 12:17 [PERSON_NAME] - Paid Media: Hola" at bounding box center [213, 103] width 261 height 39
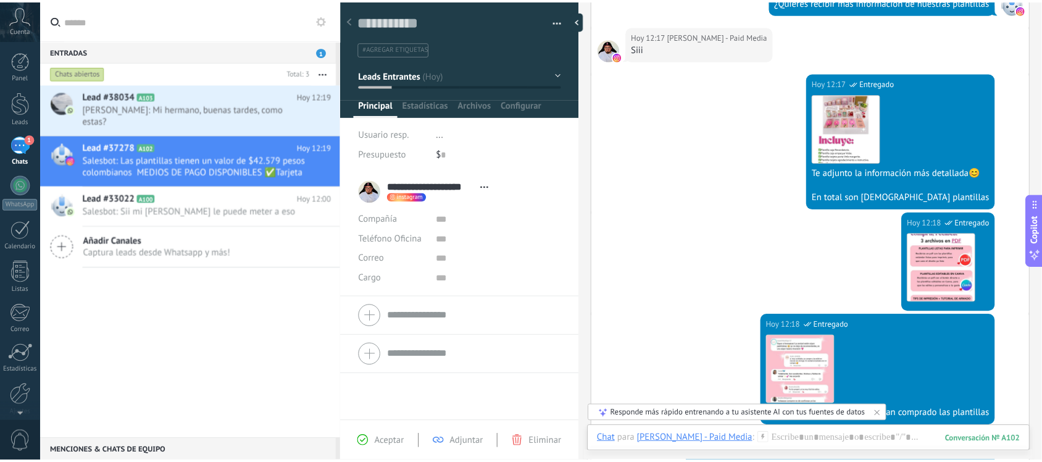
scroll to position [646, 0]
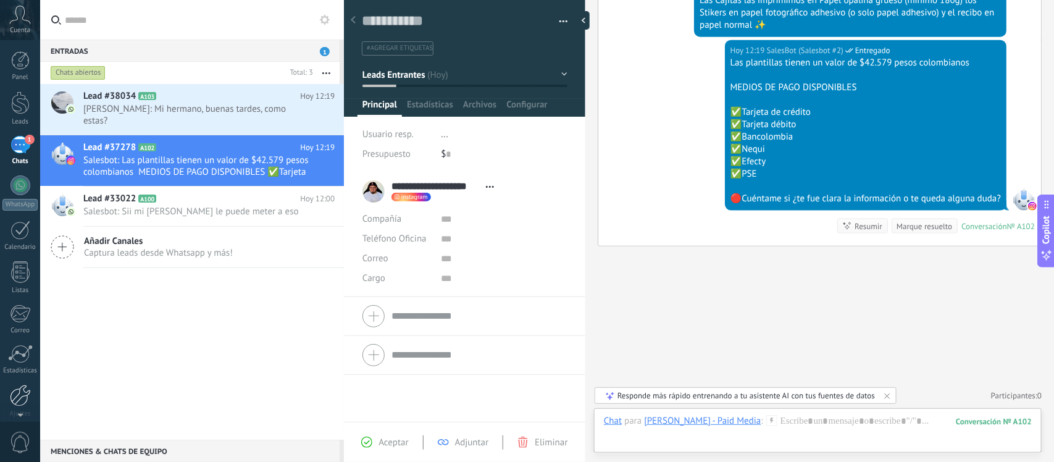
click at [27, 390] on div at bounding box center [20, 396] width 21 height 22
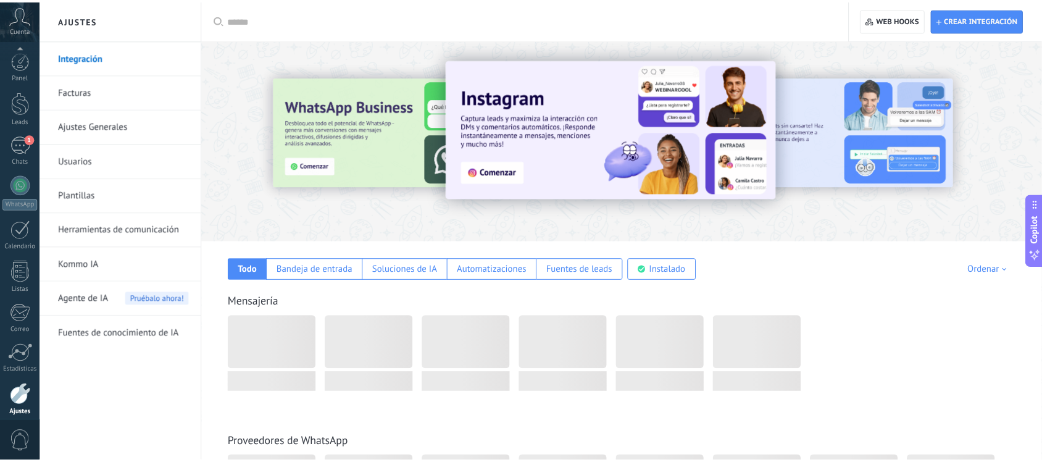
scroll to position [51, 0]
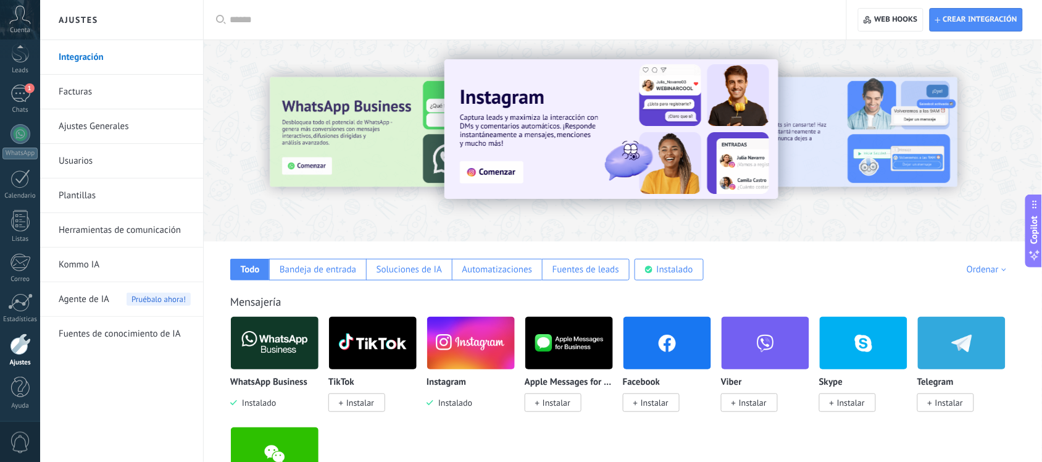
click at [471, 398] on span "Instalado" at bounding box center [452, 402] width 39 height 11
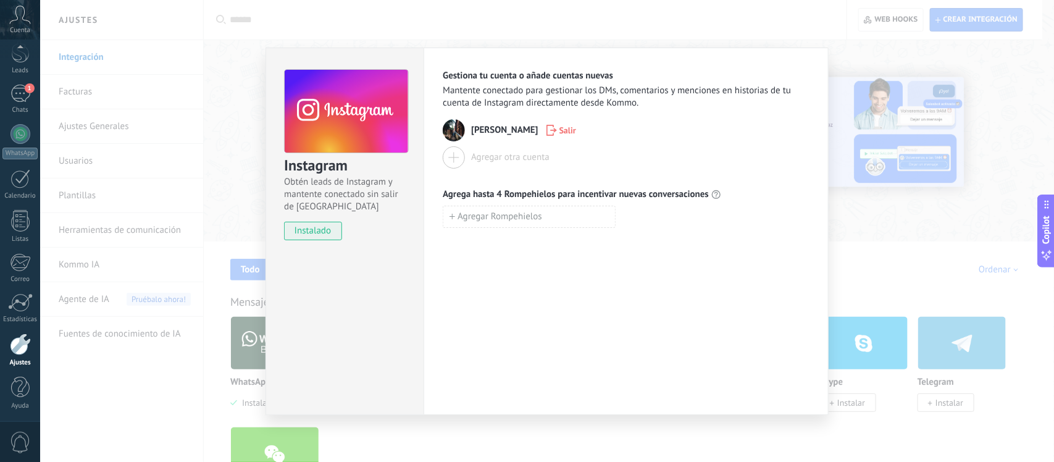
click at [573, 131] on span "Salir" at bounding box center [567, 130] width 17 height 9
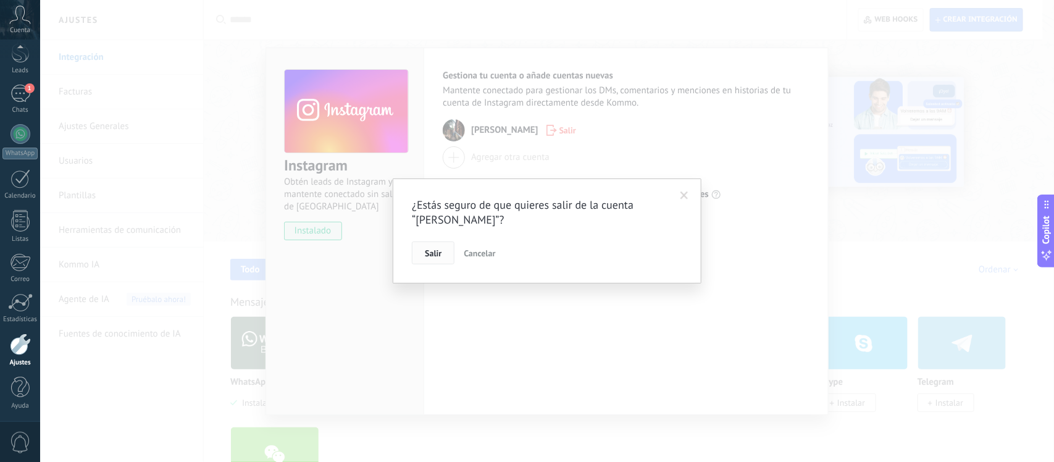
click at [449, 254] on button "Salir" at bounding box center [433, 252] width 43 height 23
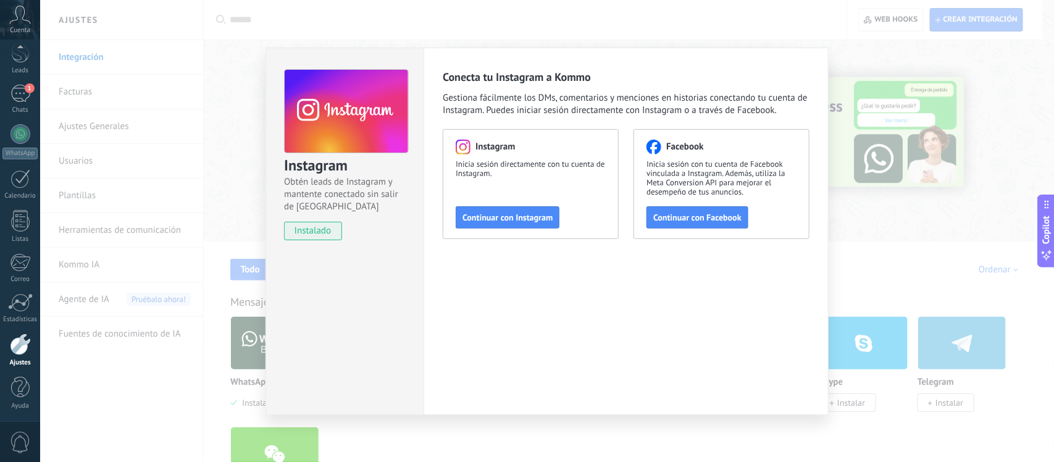
click at [886, 193] on div "Instagram Obtén leads de Instagram y mantente conectado sin salir de Kommo inst…" at bounding box center [547, 231] width 1014 height 462
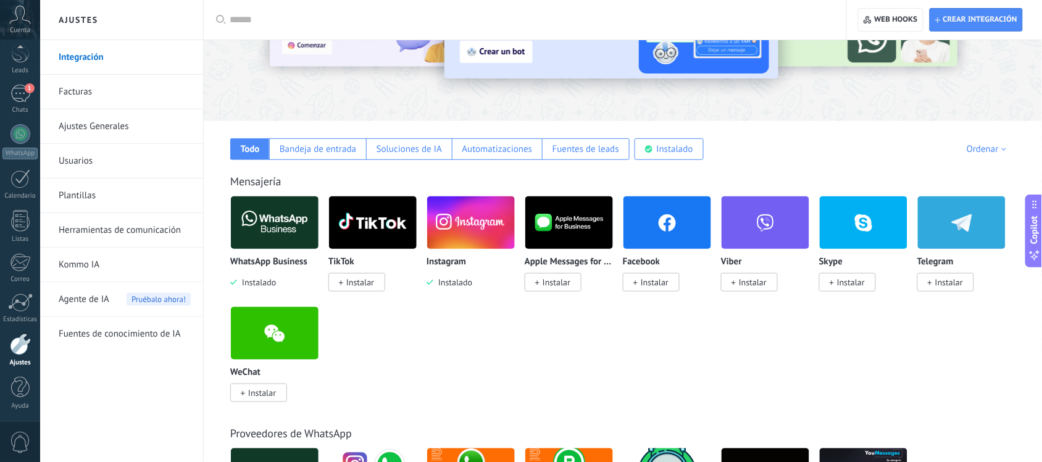
scroll to position [122, 0]
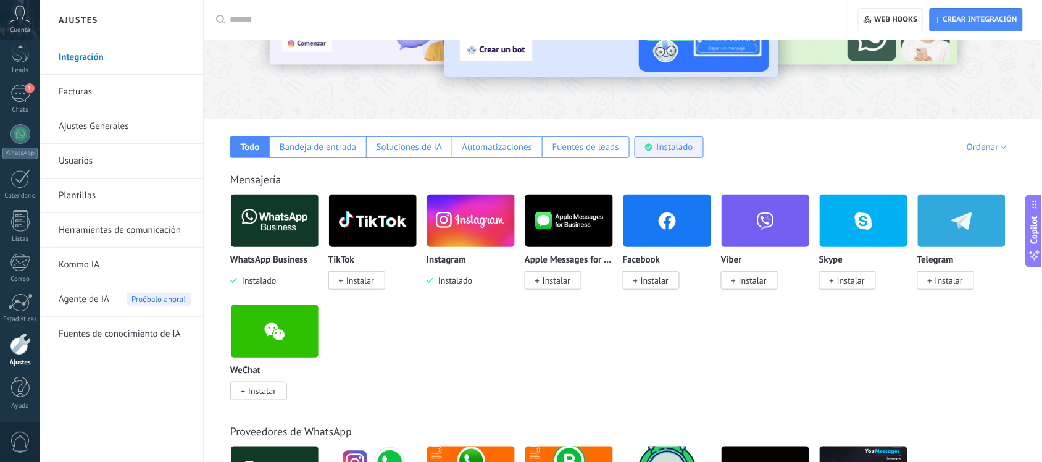
click at [668, 153] on div "Instalado" at bounding box center [669, 147] width 69 height 22
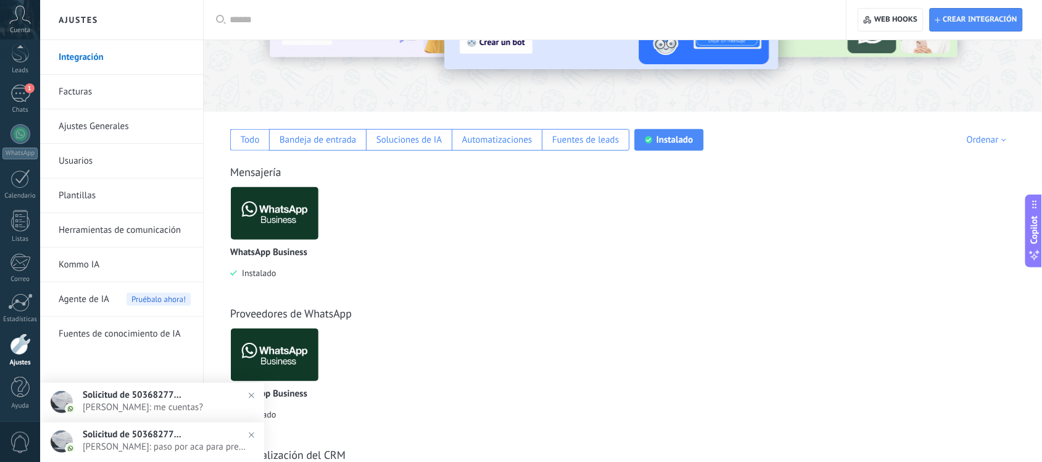
scroll to position [106, 0]
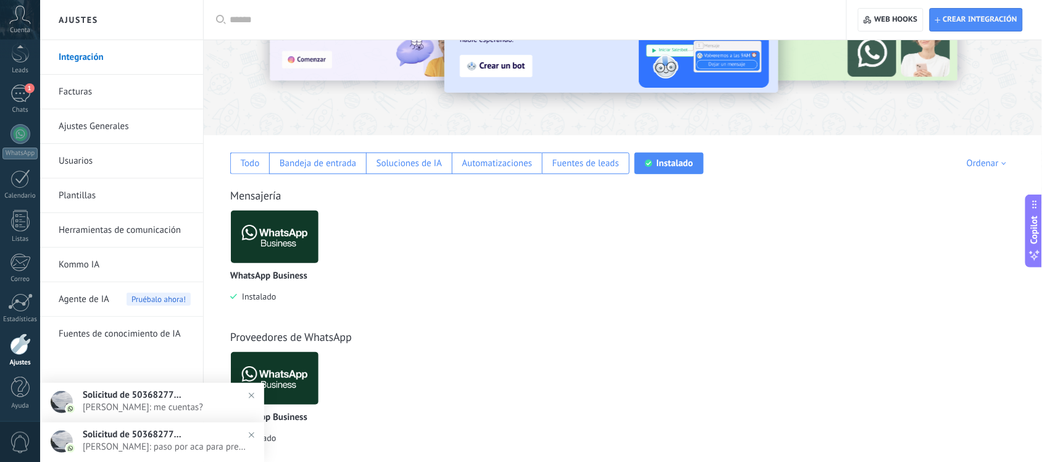
click at [294, 276] on p "WhatsApp Business" at bounding box center [268, 276] width 77 height 10
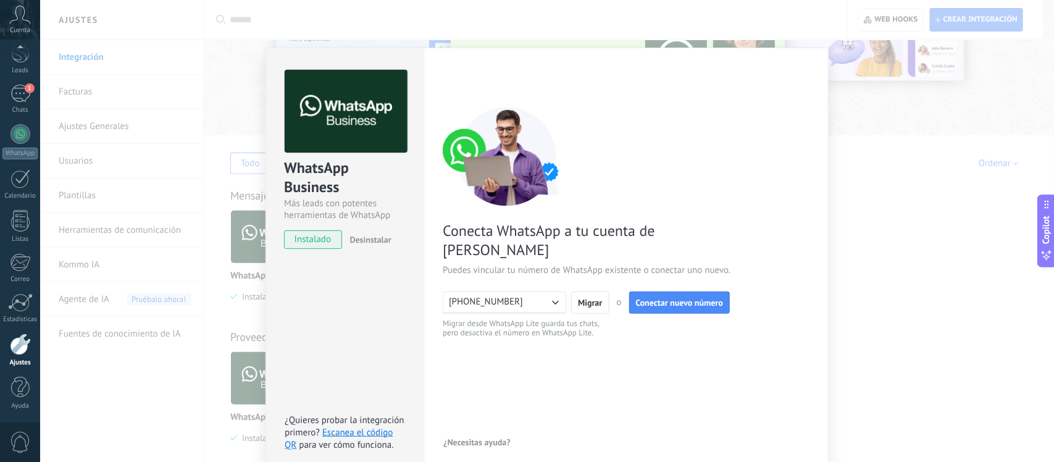
click at [870, 202] on div "WhatsApp Business Más leads con potentes herramientas de WhatsApp instalado Des…" at bounding box center [547, 231] width 1014 height 462
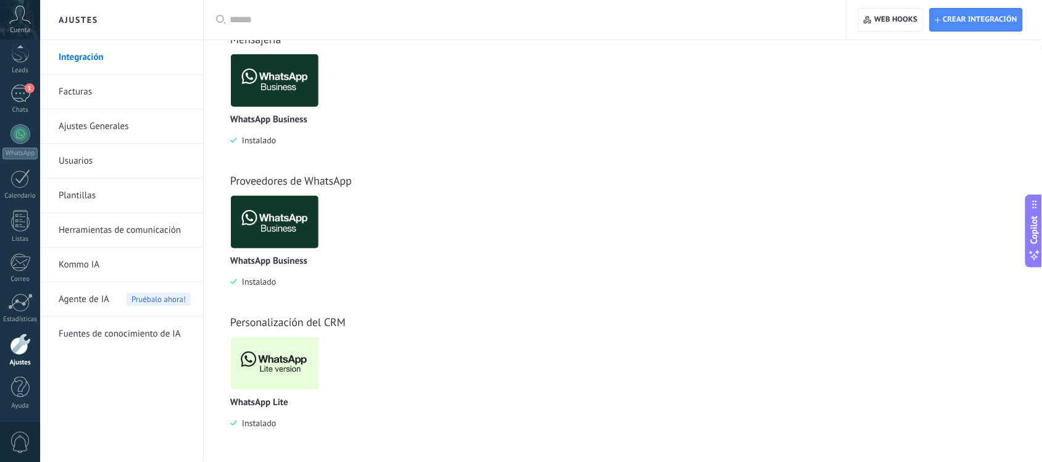
scroll to position [264, 0]
click at [291, 375] on img at bounding box center [275, 363] width 88 height 60
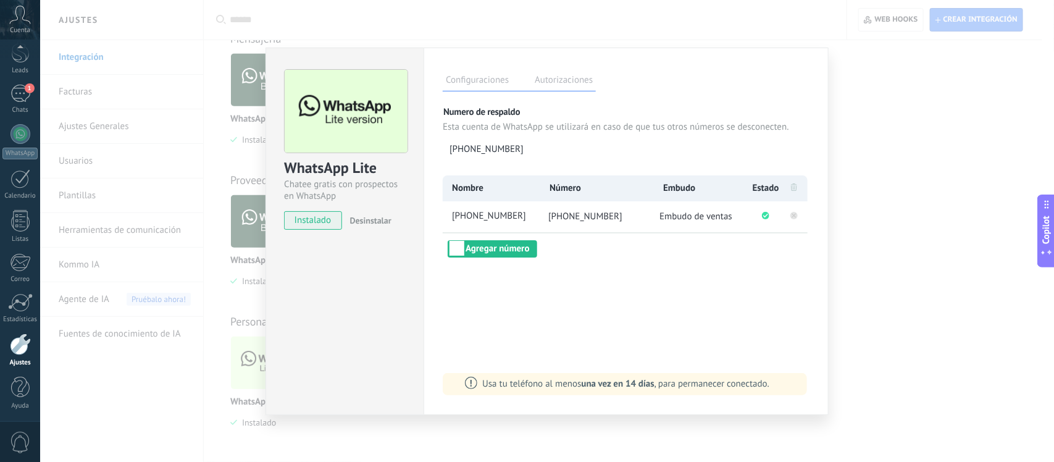
click at [794, 217] on icon at bounding box center [794, 216] width 4 height 4
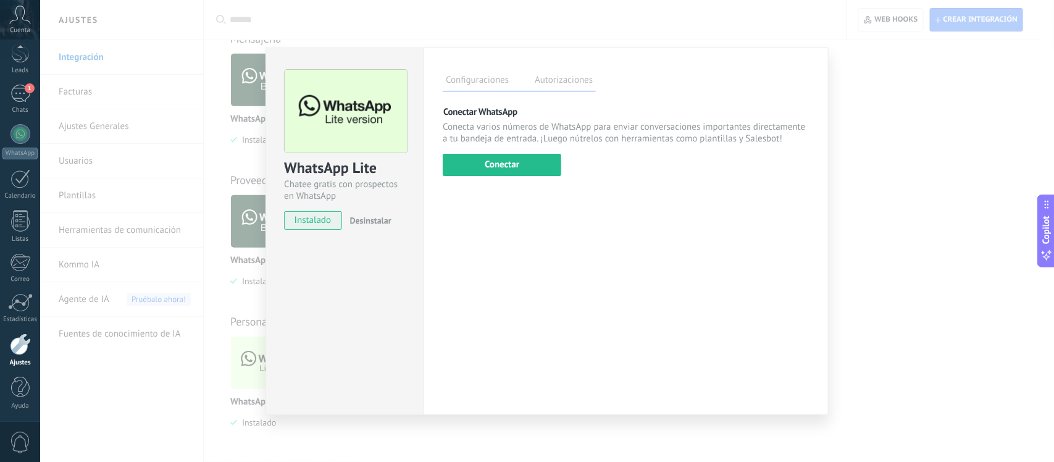
click at [875, 139] on div "WhatsApp Lite Chatee gratis con prospectos en WhatsApp instalado Desinstalar Co…" at bounding box center [547, 231] width 1014 height 462
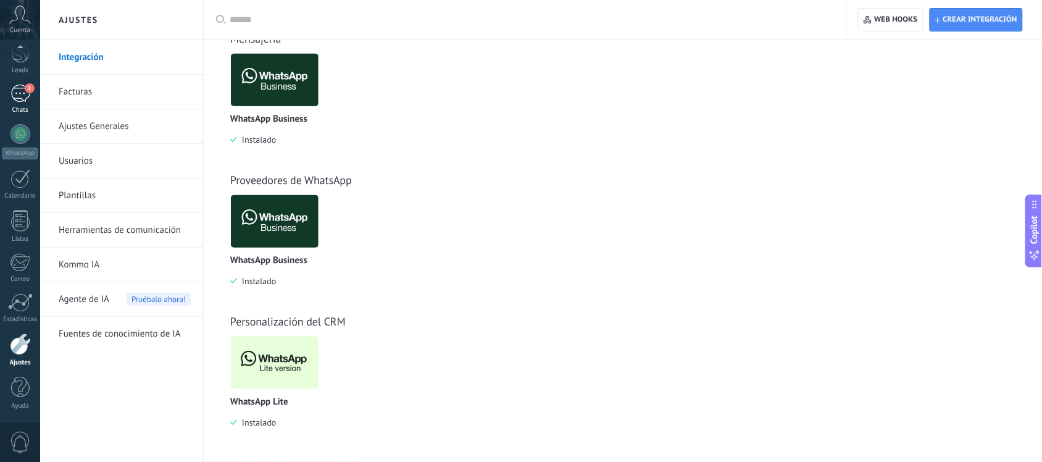
click at [23, 104] on link "1 Chats" at bounding box center [20, 100] width 40 height 30
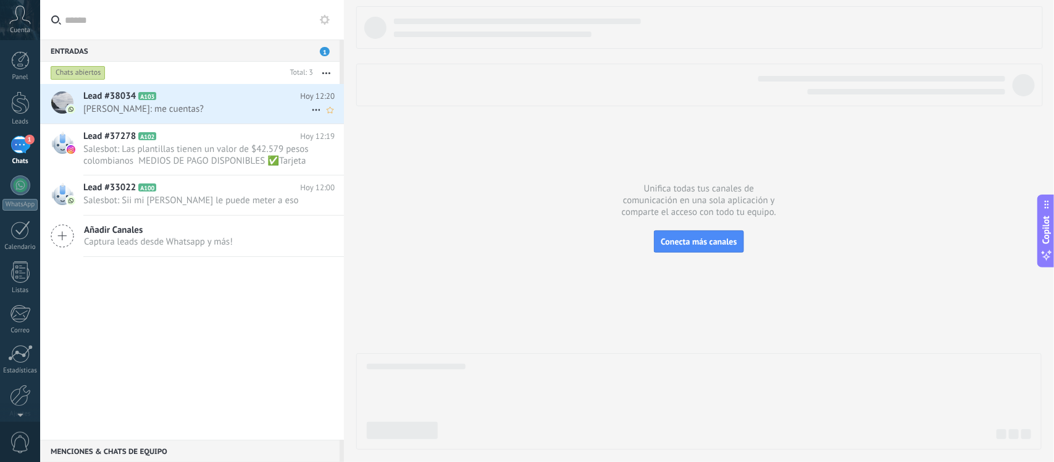
click at [216, 104] on span "[PERSON_NAME]: me cuentas?" at bounding box center [197, 109] width 228 height 12
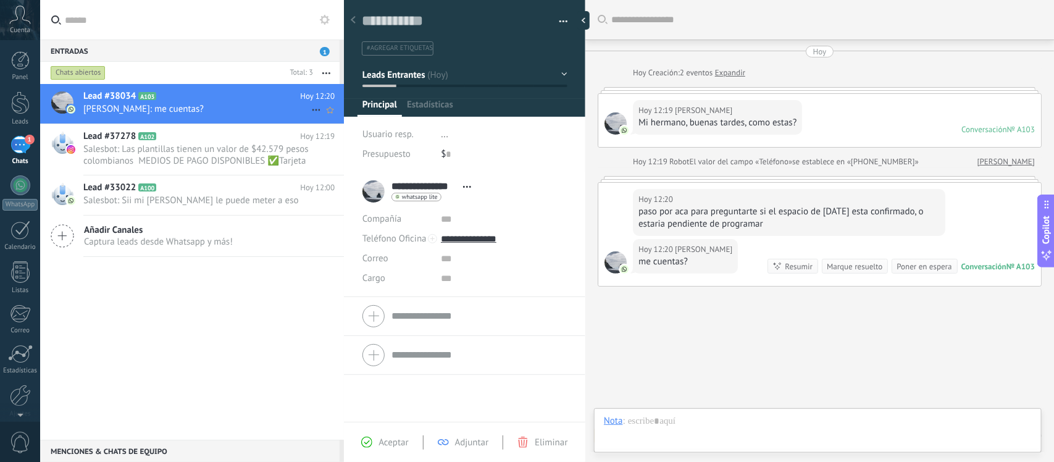
scroll to position [41, 0]
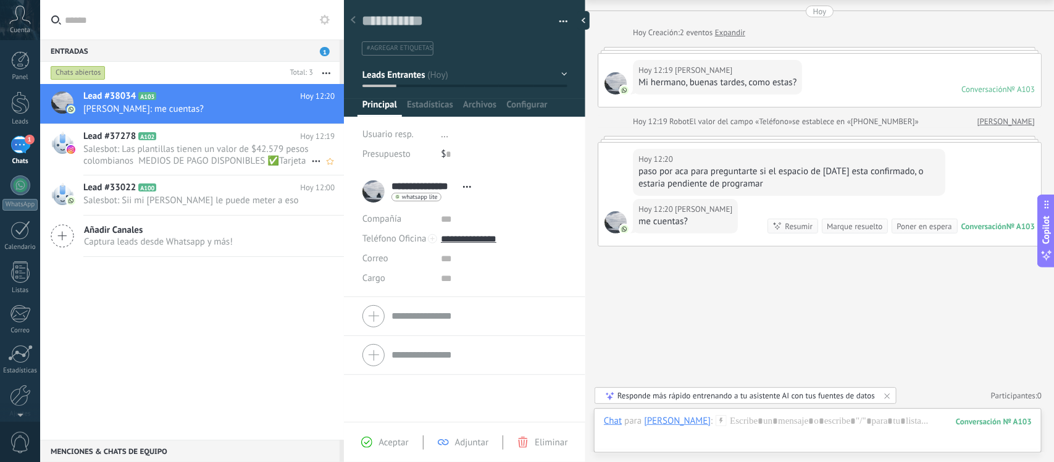
click at [227, 133] on h2 "Lead #37278 A102" at bounding box center [191, 136] width 217 height 12
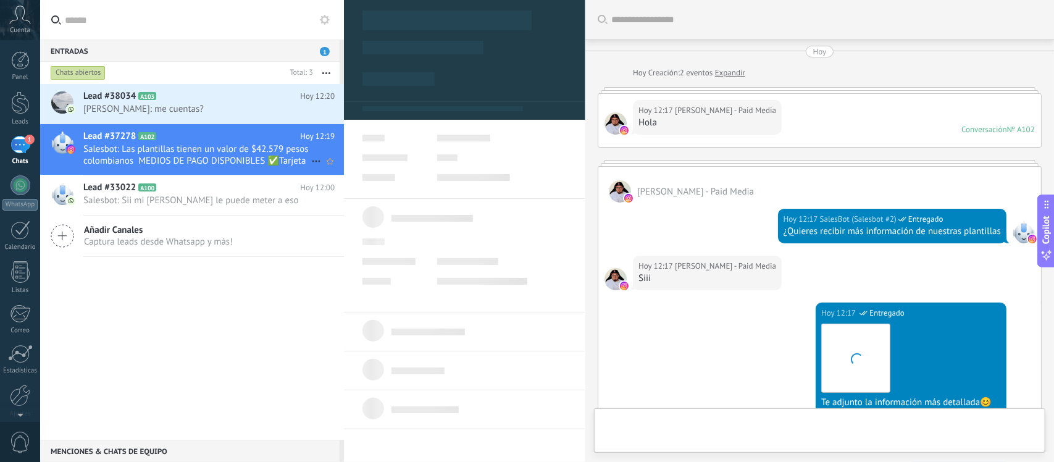
type textarea "**********"
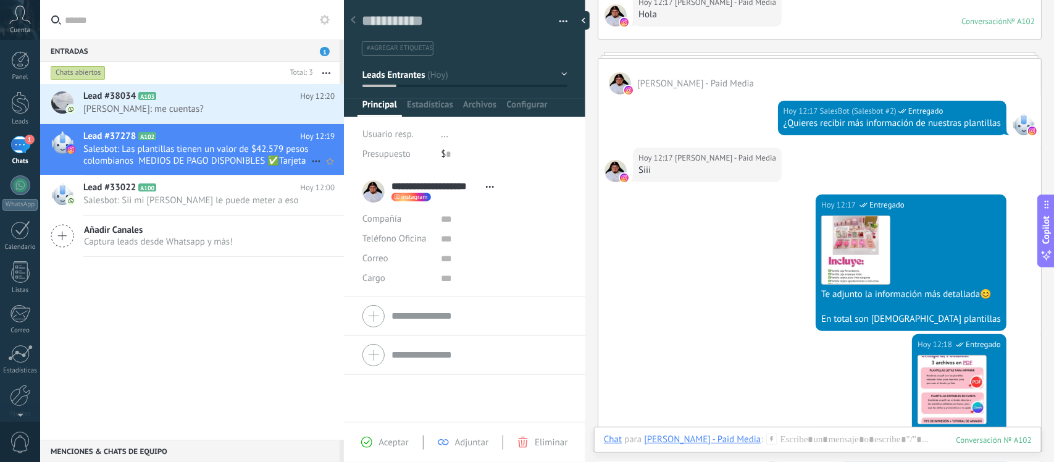
scroll to position [111, 0]
